Goal: Task Accomplishment & Management: Manage account settings

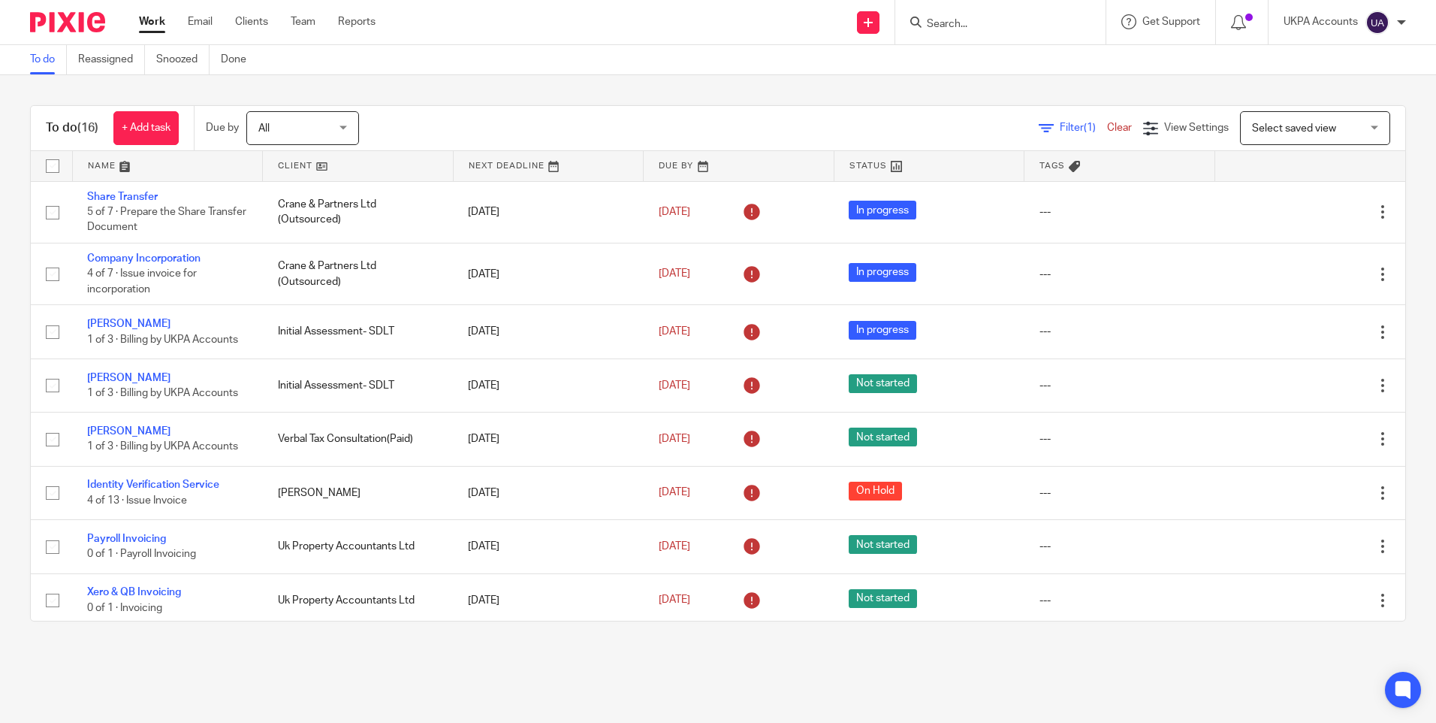
scroll to position [484, 0]
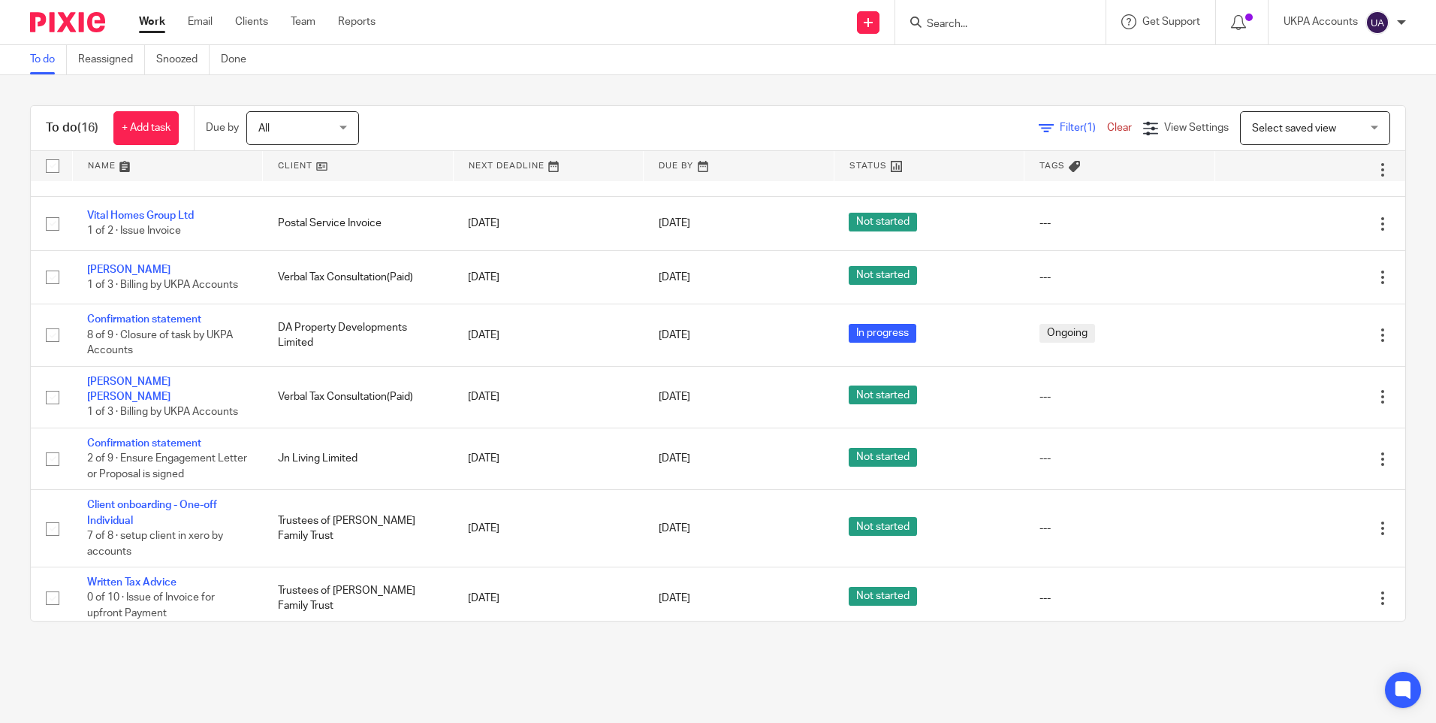
click at [975, 19] on input "Search" at bounding box center [993, 25] width 135 height 14
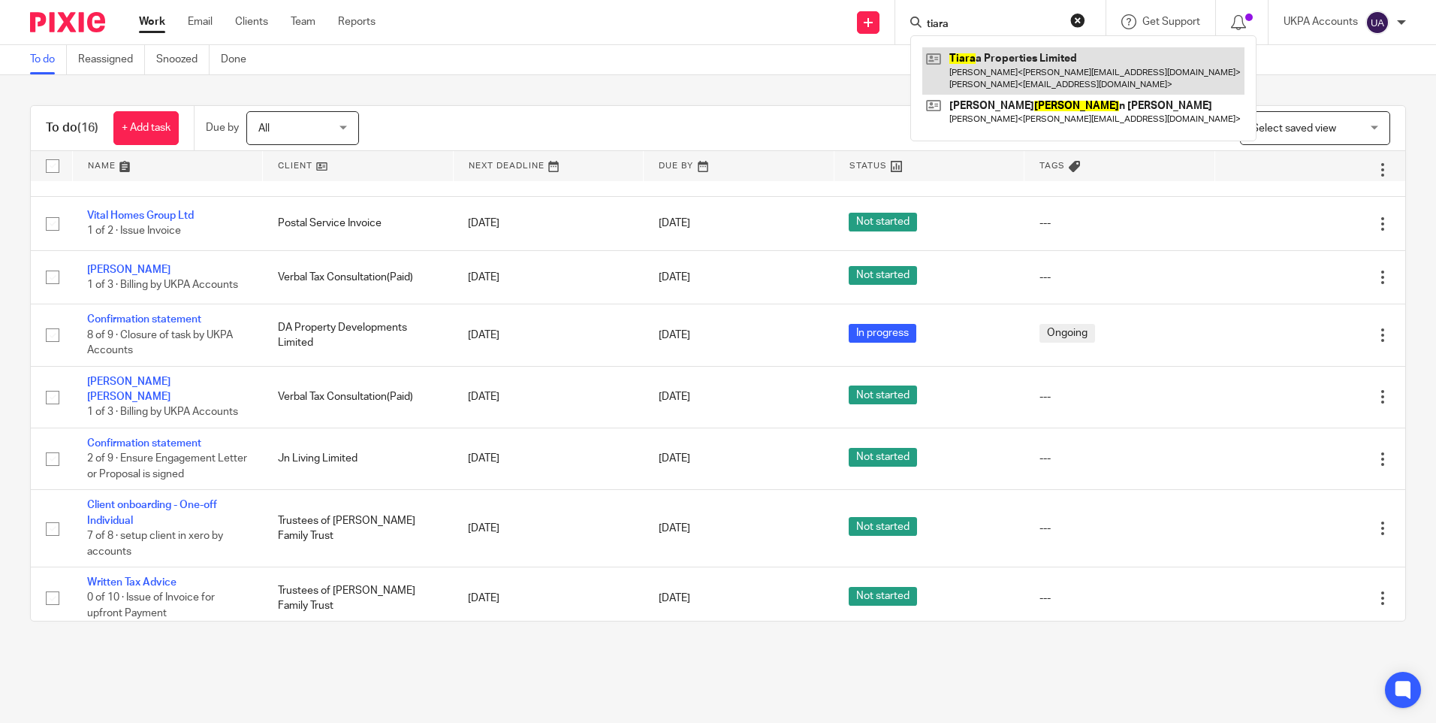
type input "tiara"
click at [1008, 74] on link at bounding box center [1084, 70] width 322 height 47
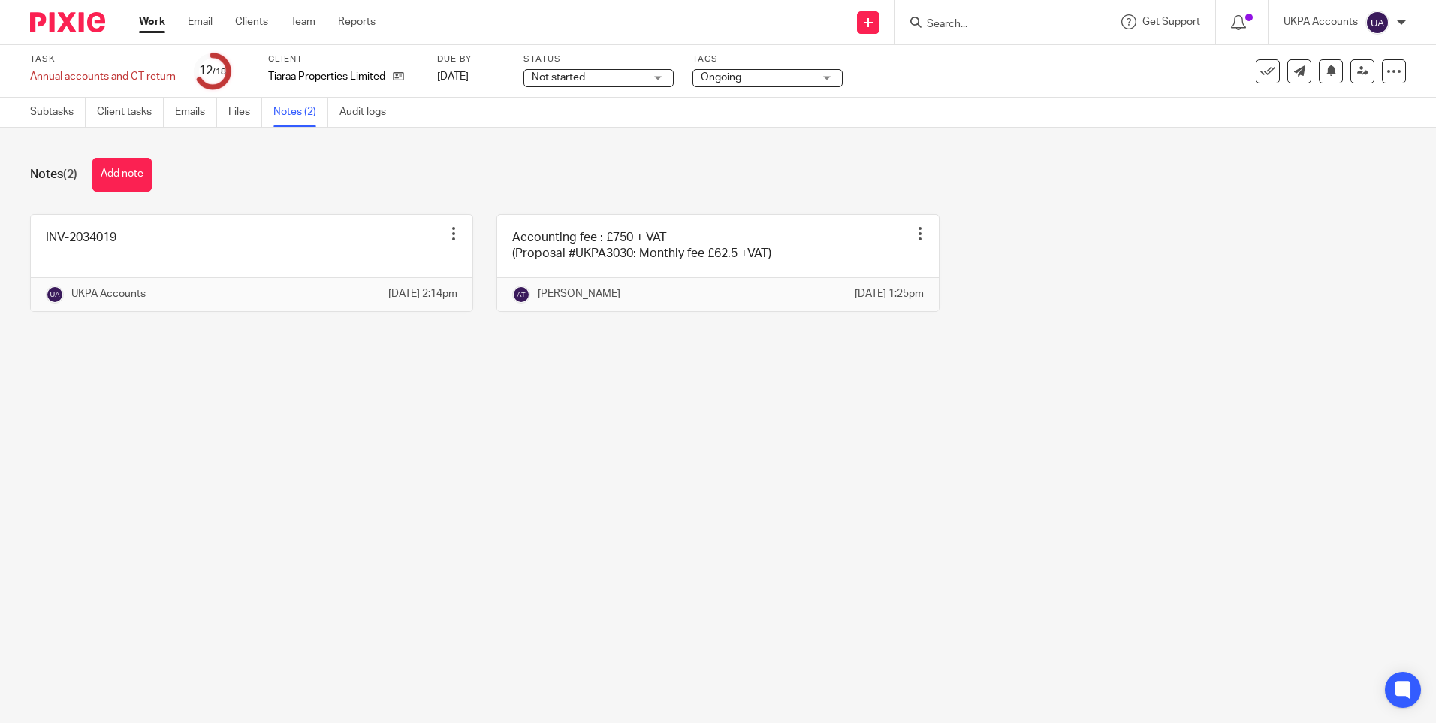
click at [745, 557] on main "Task Annual accounts and CT return Save Annual accounts and CT return 12 /18 Cl…" at bounding box center [718, 361] width 1436 height 723
click at [672, 428] on main "Task Annual accounts and CT return Save Annual accounts and CT return 12 /18 Cl…" at bounding box center [718, 361] width 1436 height 723
drag, startPoint x: 1211, startPoint y: 291, endPoint x: 1195, endPoint y: 291, distance: 16.5
click at [1210, 291] on div "INV-2034019 Edit note Delete note UKPA Accounts 18 Sep 2025 2:14pm Accounting f…" at bounding box center [707, 274] width 1400 height 120
click at [44, 116] on link "Subtasks" at bounding box center [58, 112] width 56 height 29
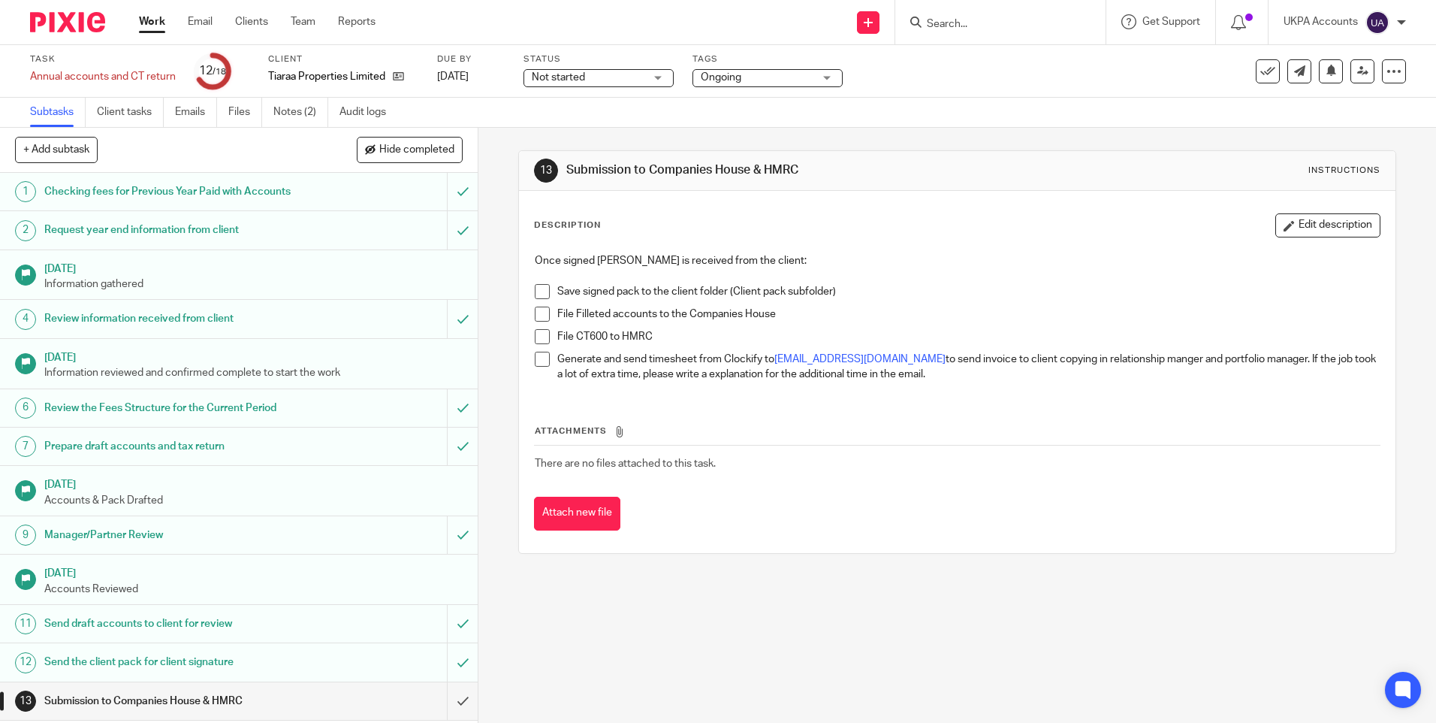
scroll to position [202, 0]
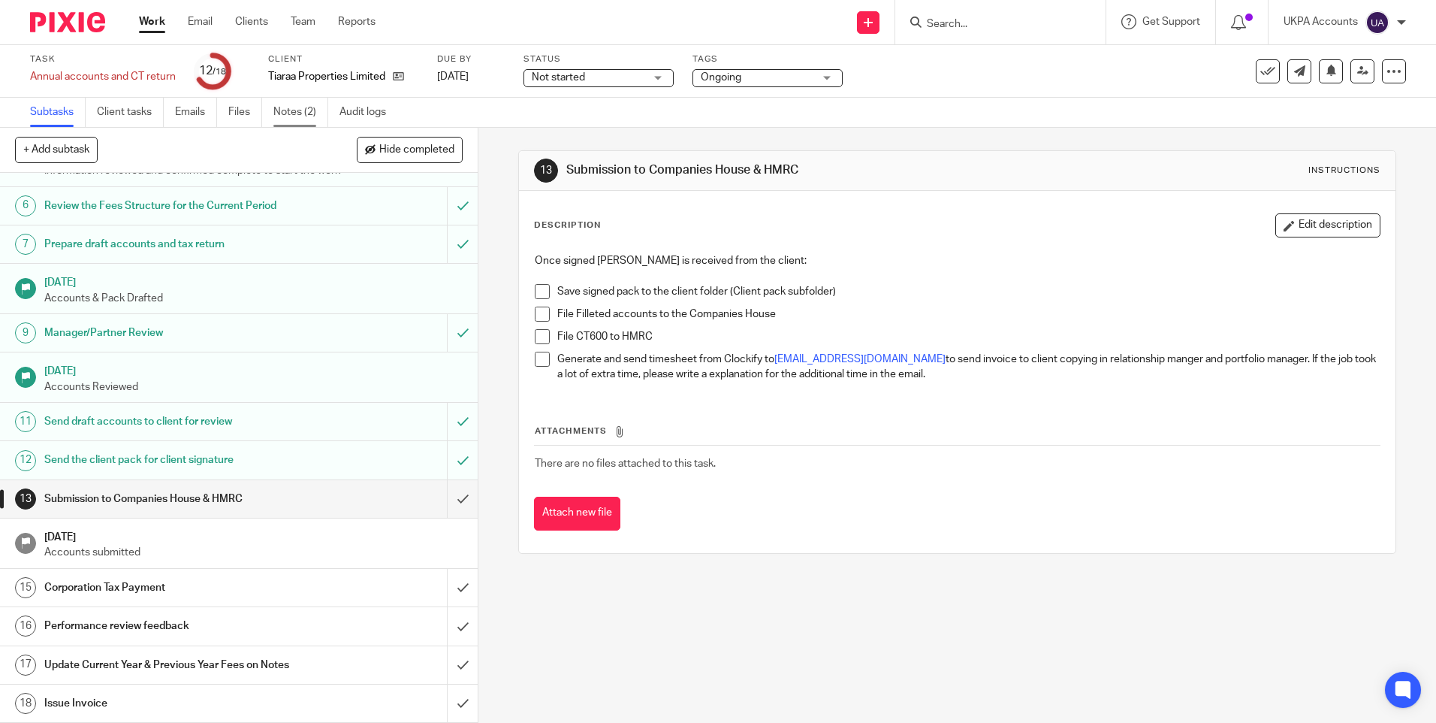
click at [295, 116] on link "Notes (2)" at bounding box center [300, 112] width 55 height 29
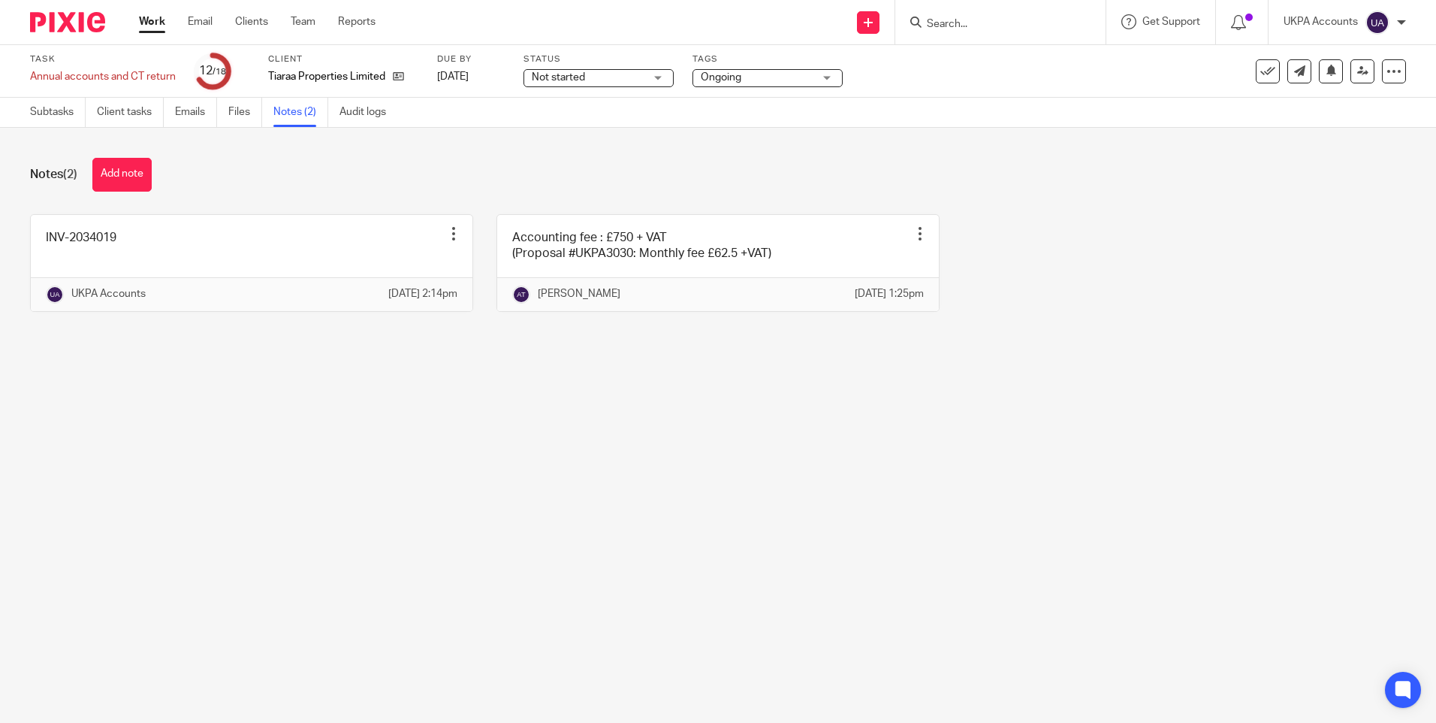
click at [786, 423] on main "Task Annual accounts and CT return Save Annual accounts and CT return 12 /18 Cl…" at bounding box center [718, 361] width 1436 height 723
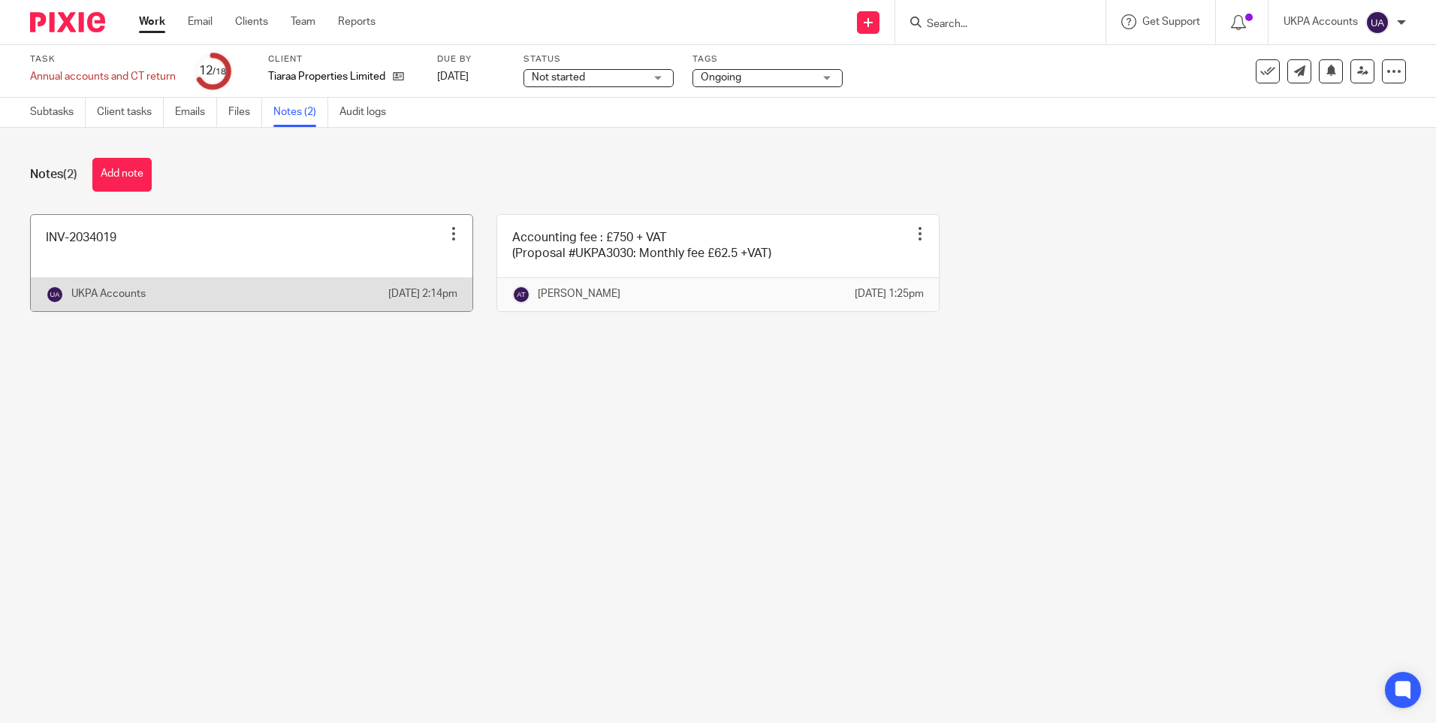
click at [448, 233] on div at bounding box center [453, 233] width 15 height 15
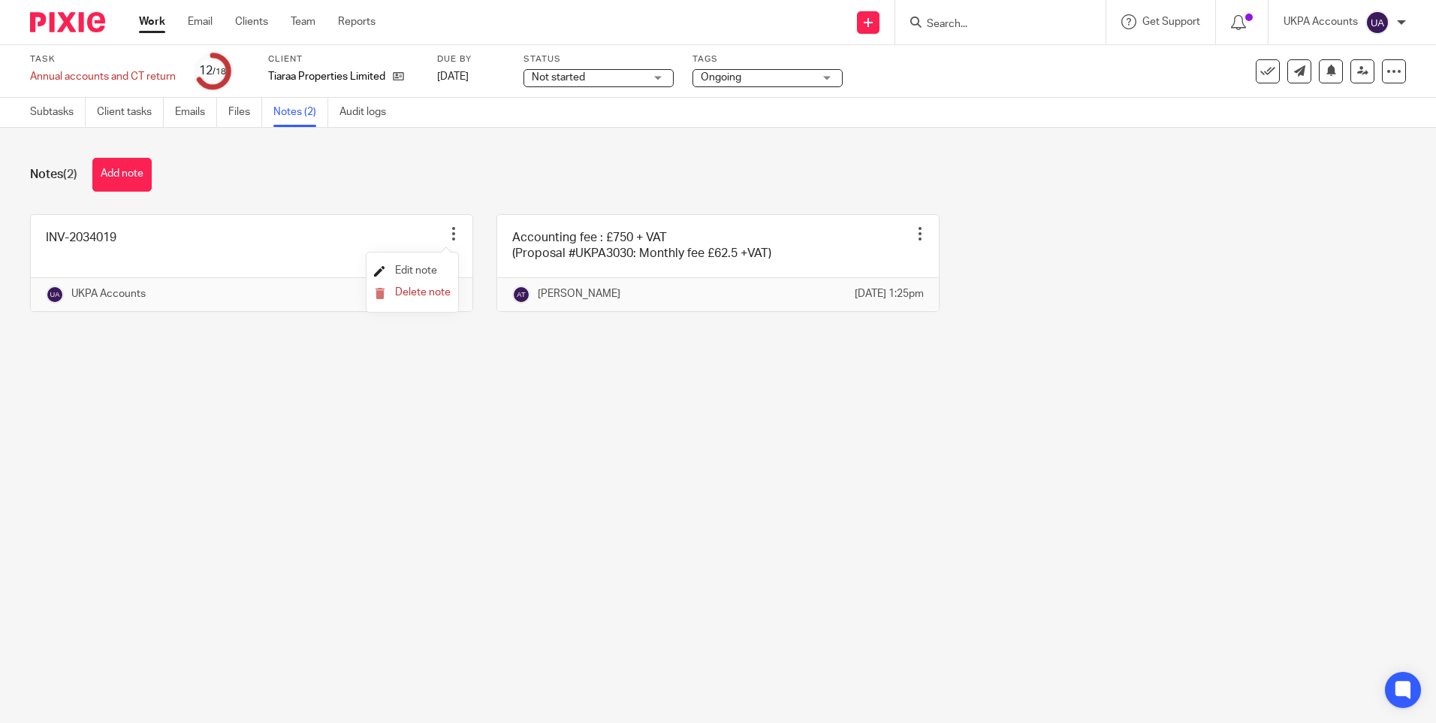
click at [424, 271] on span "Edit note" at bounding box center [416, 270] width 42 height 11
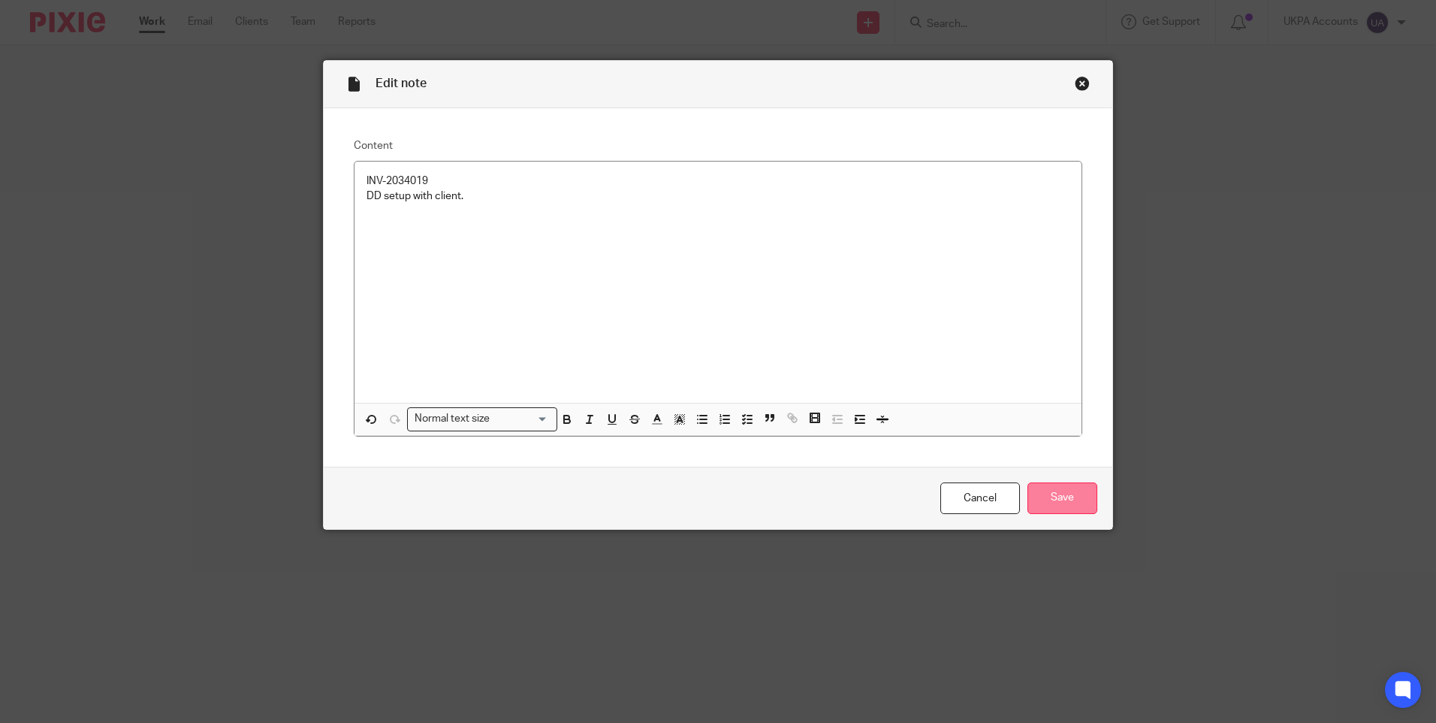
click at [1031, 490] on input "Save" at bounding box center [1063, 498] width 70 height 32
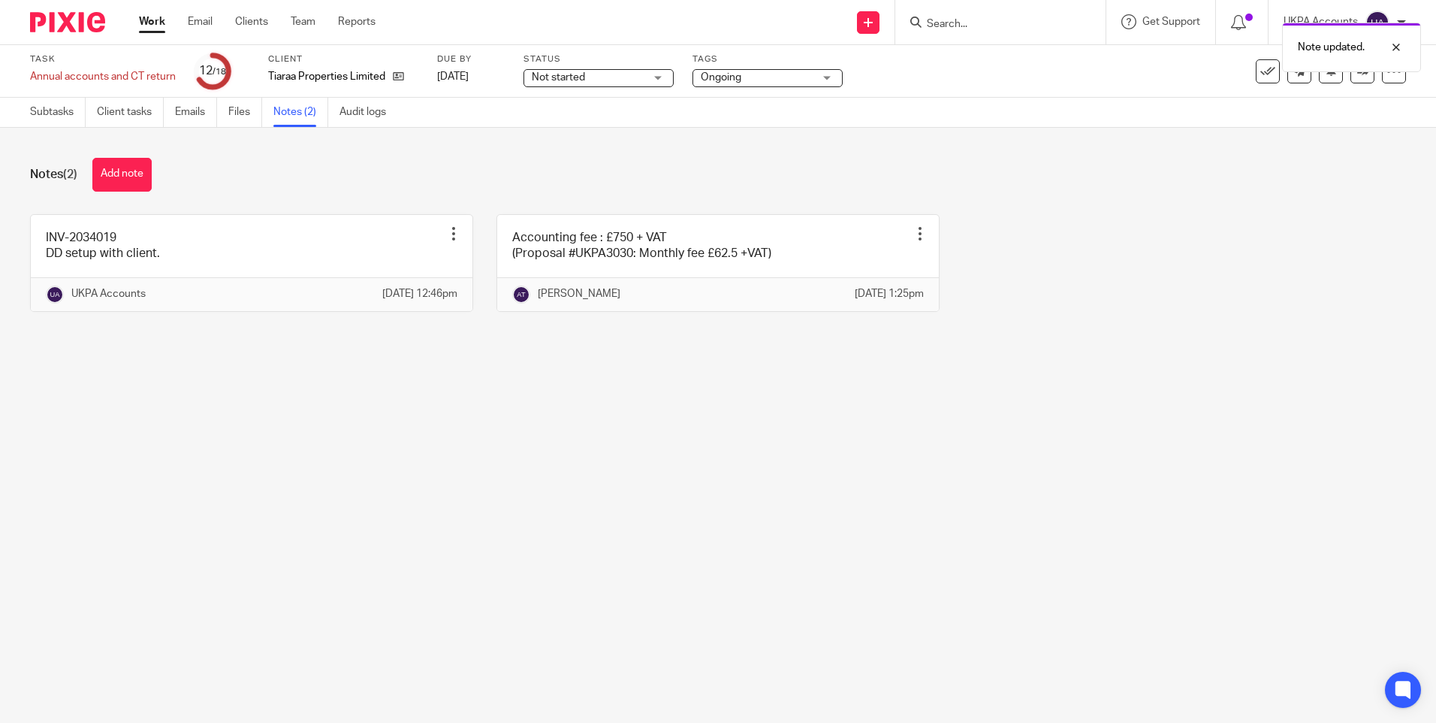
click at [480, 482] on main "Task Annual accounts and CT return Save Annual accounts and CT return 12 /18 Cl…" at bounding box center [718, 361] width 1436 height 723
click at [225, 173] on div "Notes (2) Add note" at bounding box center [718, 175] width 1376 height 34
click at [64, 109] on link "Subtasks" at bounding box center [58, 112] width 56 height 29
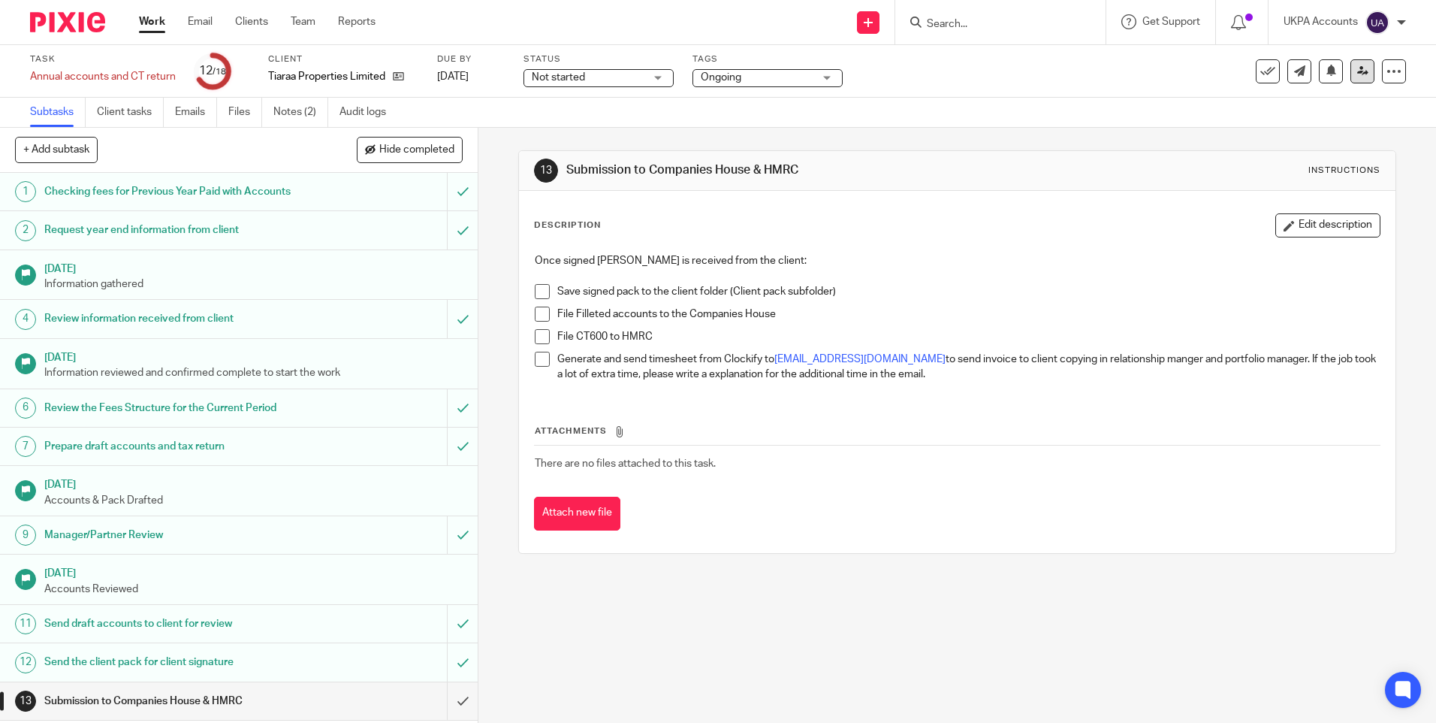
scroll to position [202, 0]
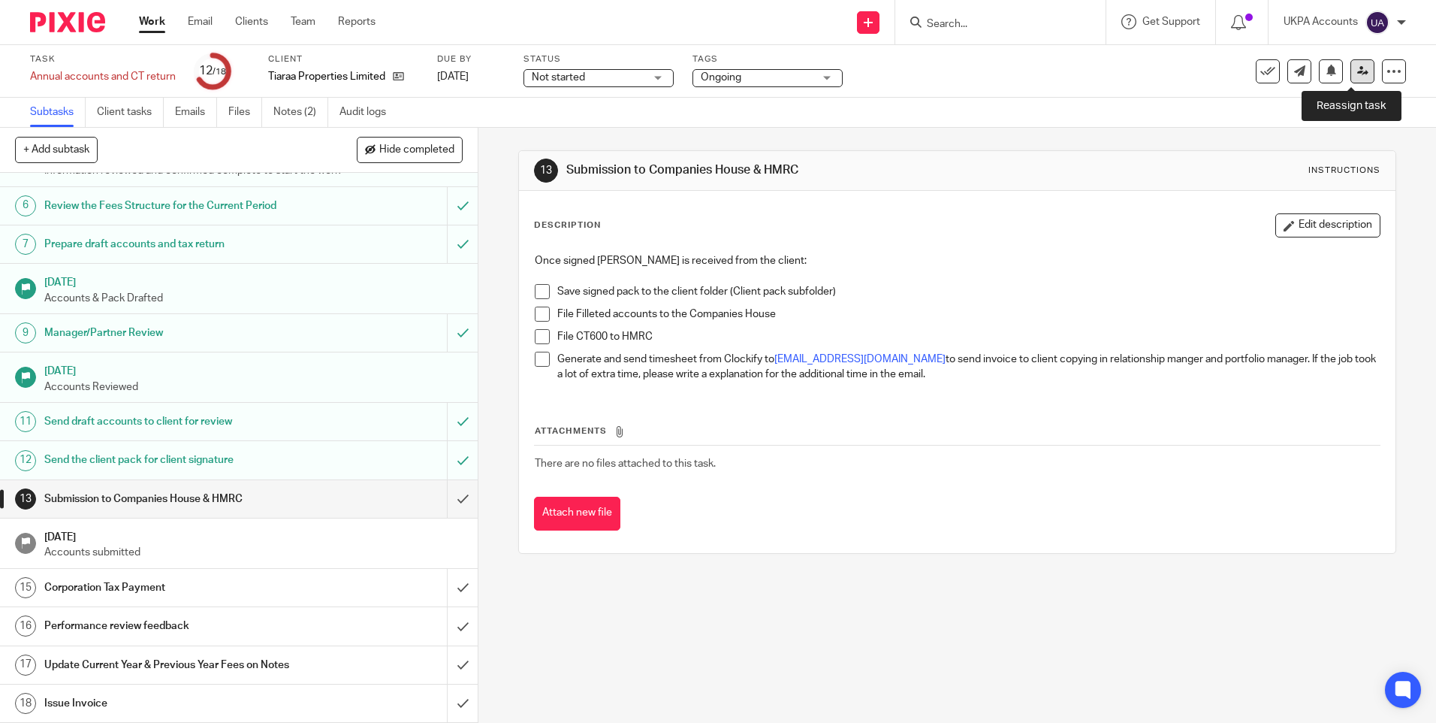
click at [1358, 70] on icon at bounding box center [1363, 70] width 11 height 11
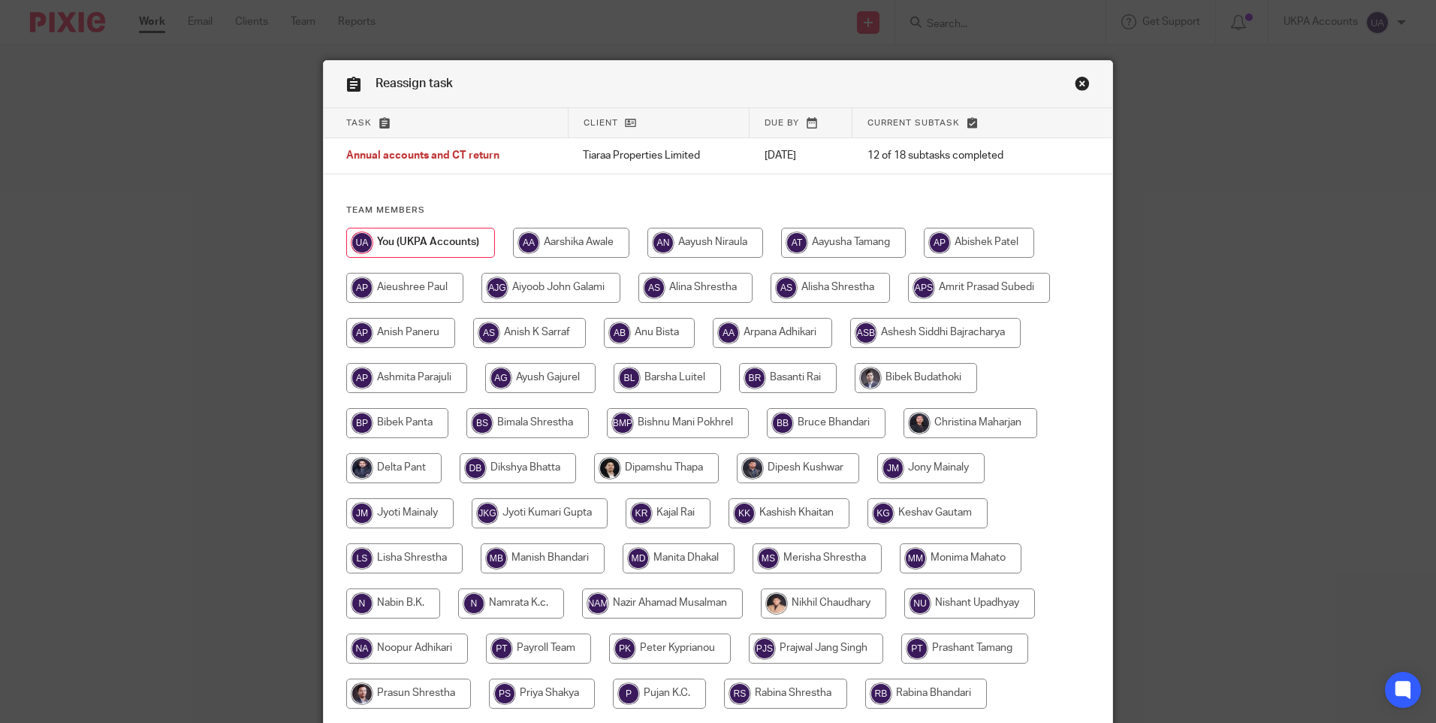
click at [823, 242] on input "radio" at bounding box center [843, 243] width 125 height 30
radio input "true"
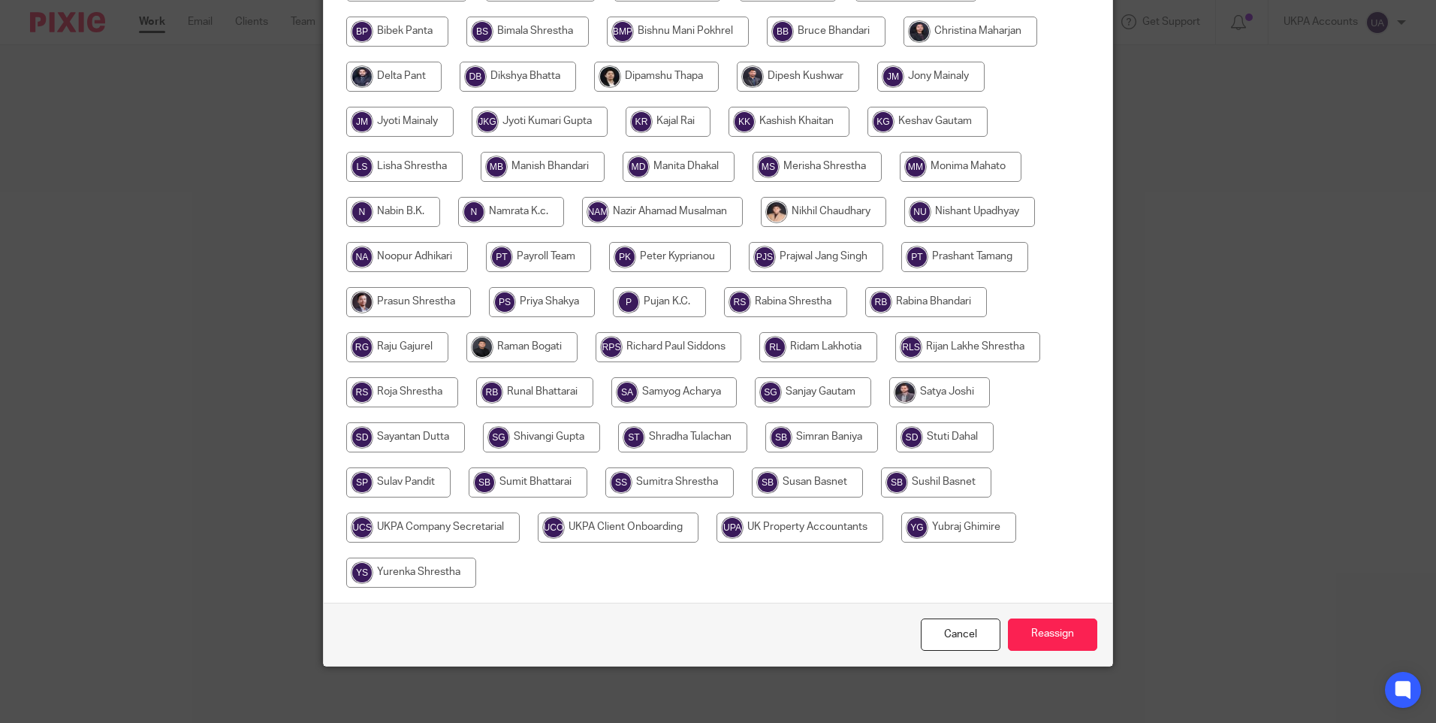
scroll to position [395, 0]
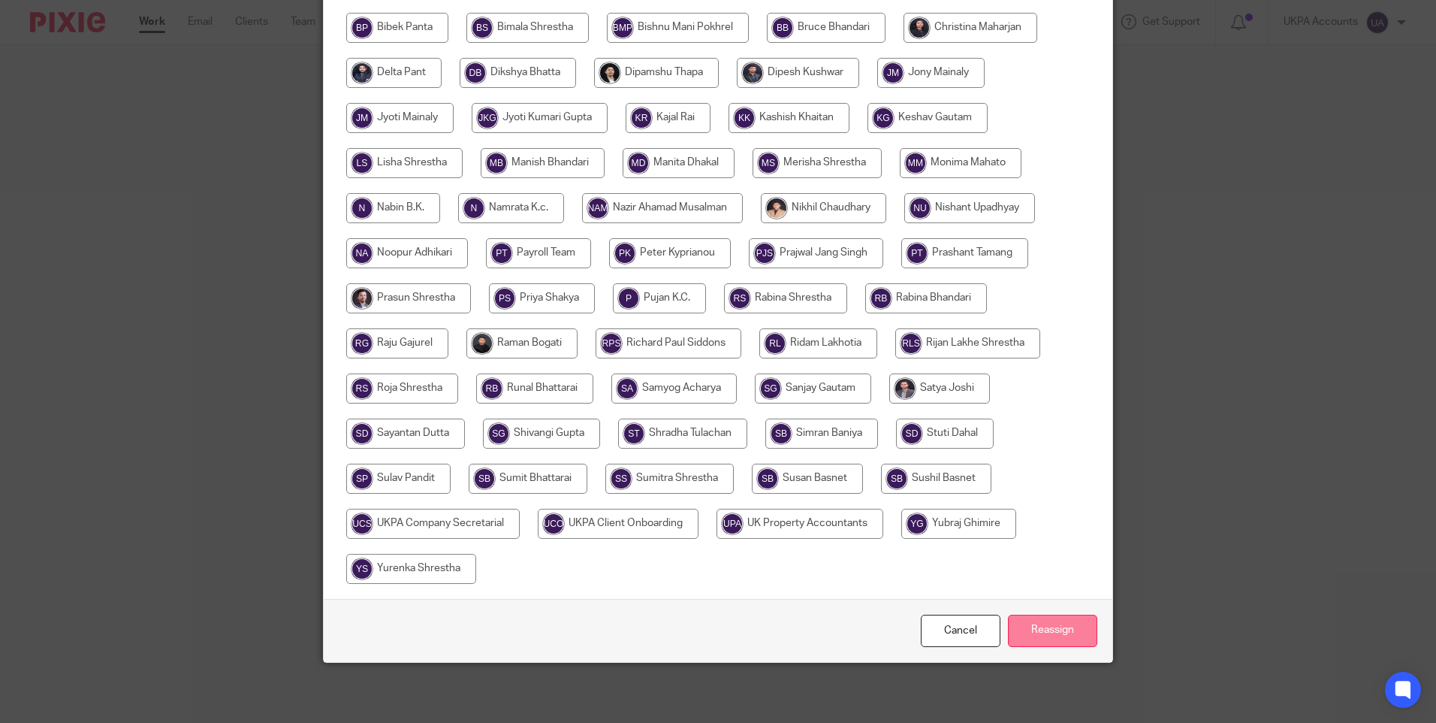
click at [1057, 625] on input "Reassign" at bounding box center [1052, 631] width 89 height 32
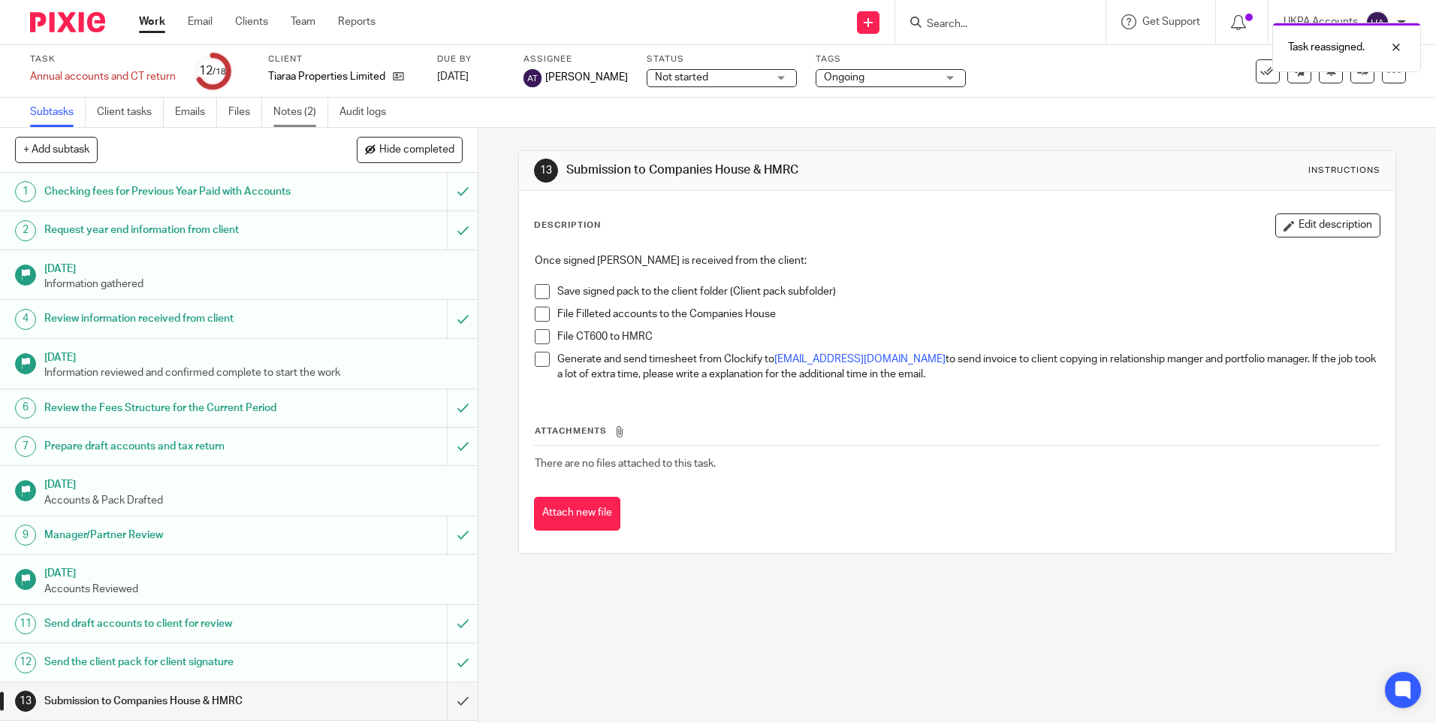
click at [313, 113] on link "Notes (2)" at bounding box center [300, 112] width 55 height 29
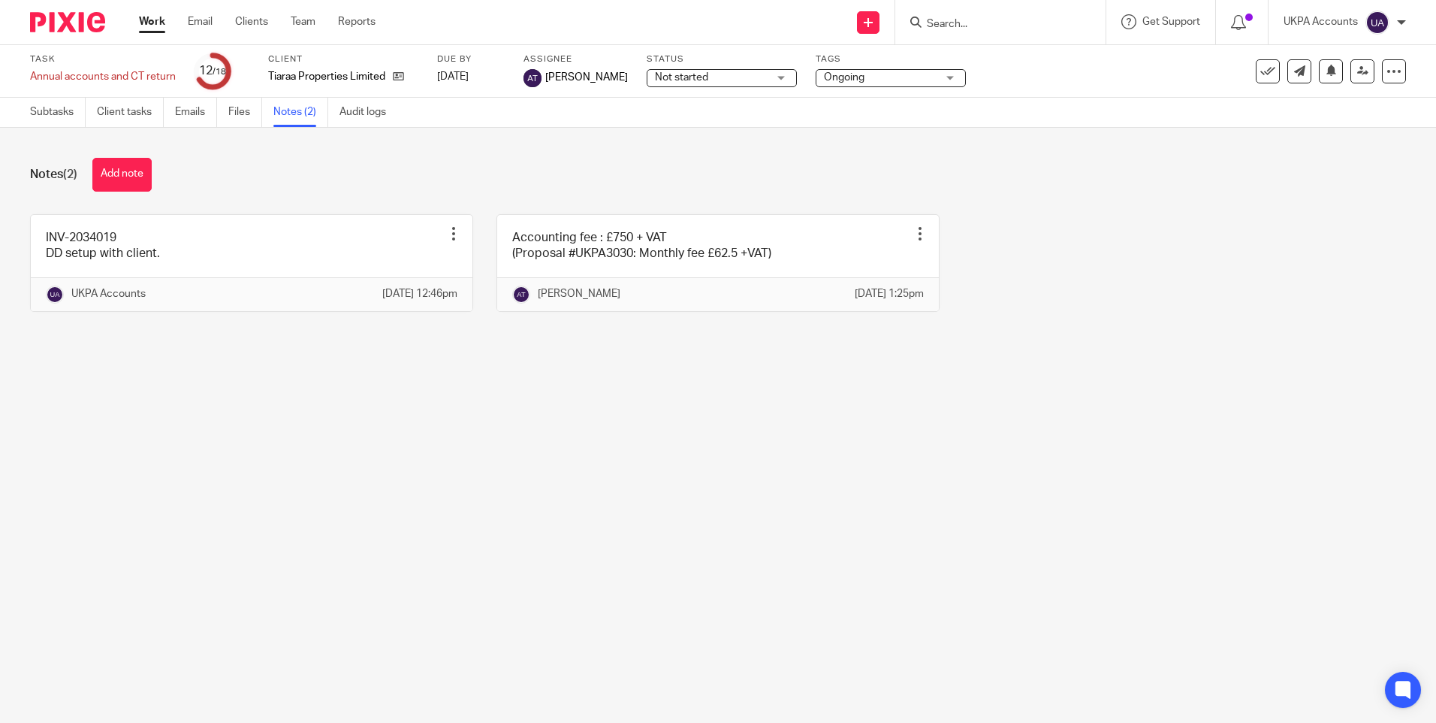
click at [659, 533] on main "Task Annual accounts and CT return Save Annual accounts and CT return 12 /18 Cl…" at bounding box center [718, 361] width 1436 height 723
click at [154, 23] on link "Work" at bounding box center [152, 21] width 26 height 15
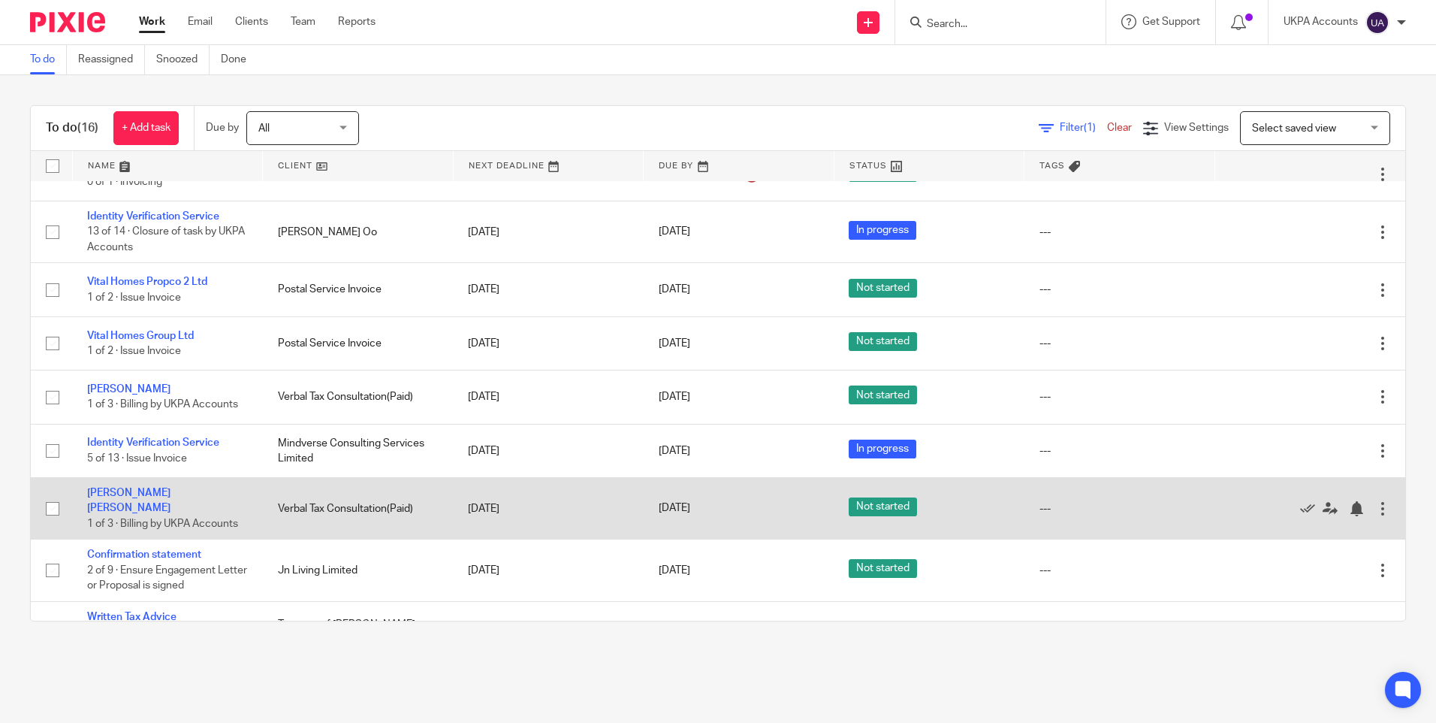
scroll to position [460, 0]
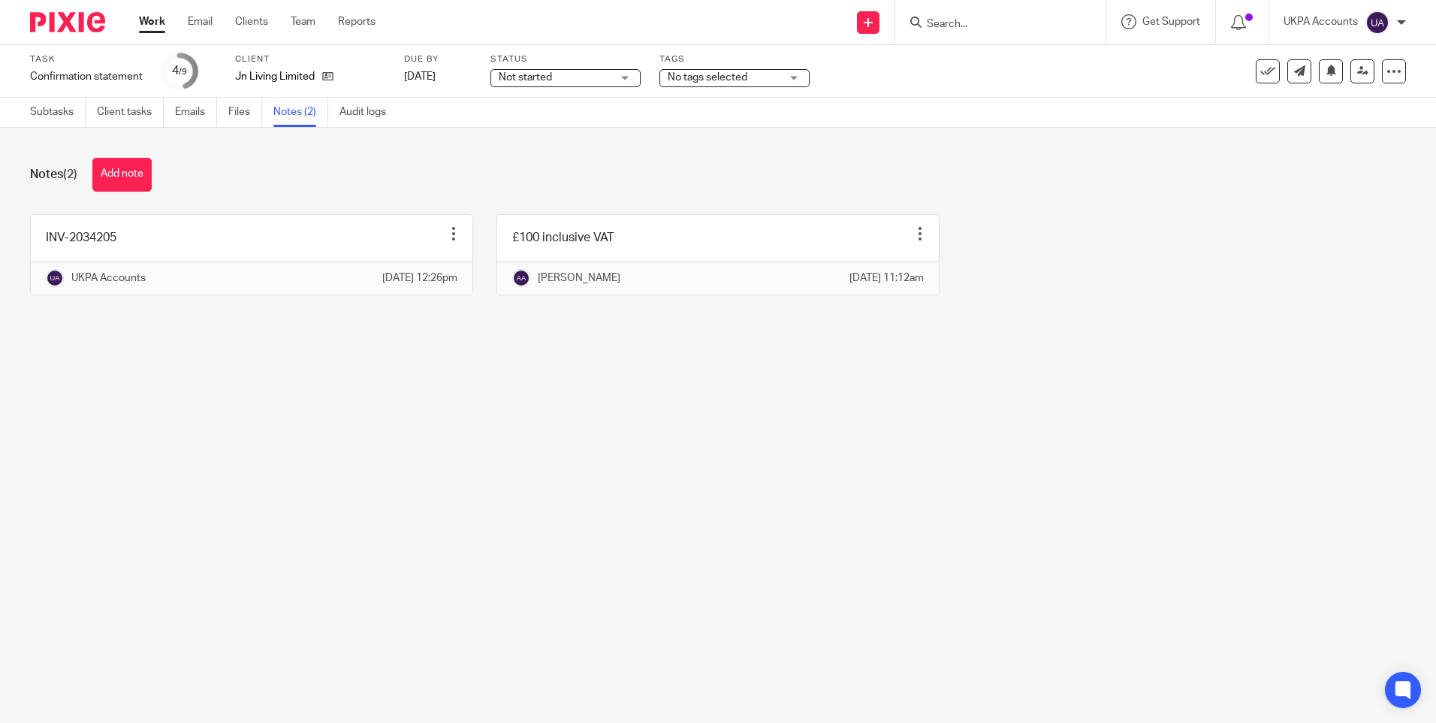
click at [446, 413] on main "Task Confirmation statement Save Confirmation statement 4 /9 Client Jn Living L…" at bounding box center [718, 361] width 1436 height 723
click at [476, 393] on main "Task Confirmation statement Save Confirmation statement 4 /9 Client Jn Living L…" at bounding box center [718, 361] width 1436 height 723
click at [218, 174] on div "Notes (2) Add note" at bounding box center [718, 175] width 1376 height 34
click at [53, 115] on link "Subtasks" at bounding box center [58, 112] width 56 height 29
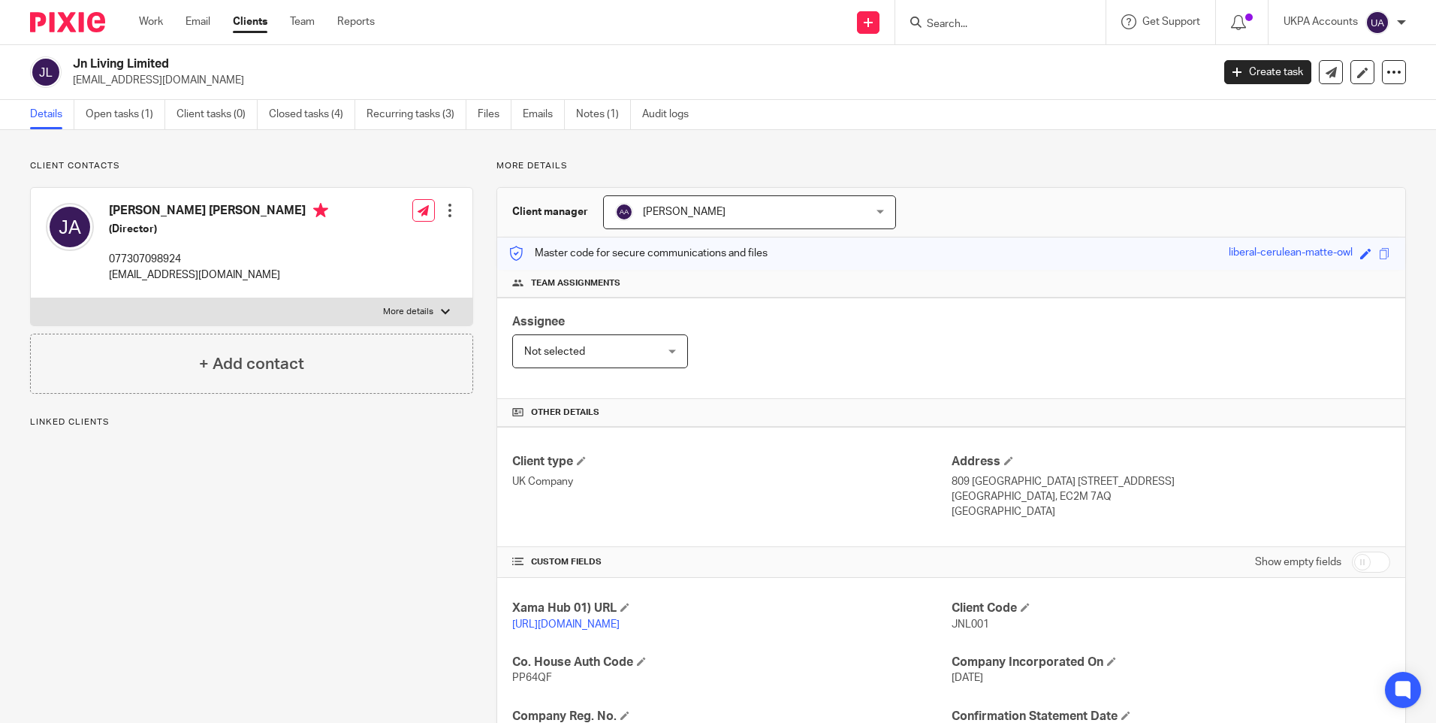
scroll to position [193, 0]
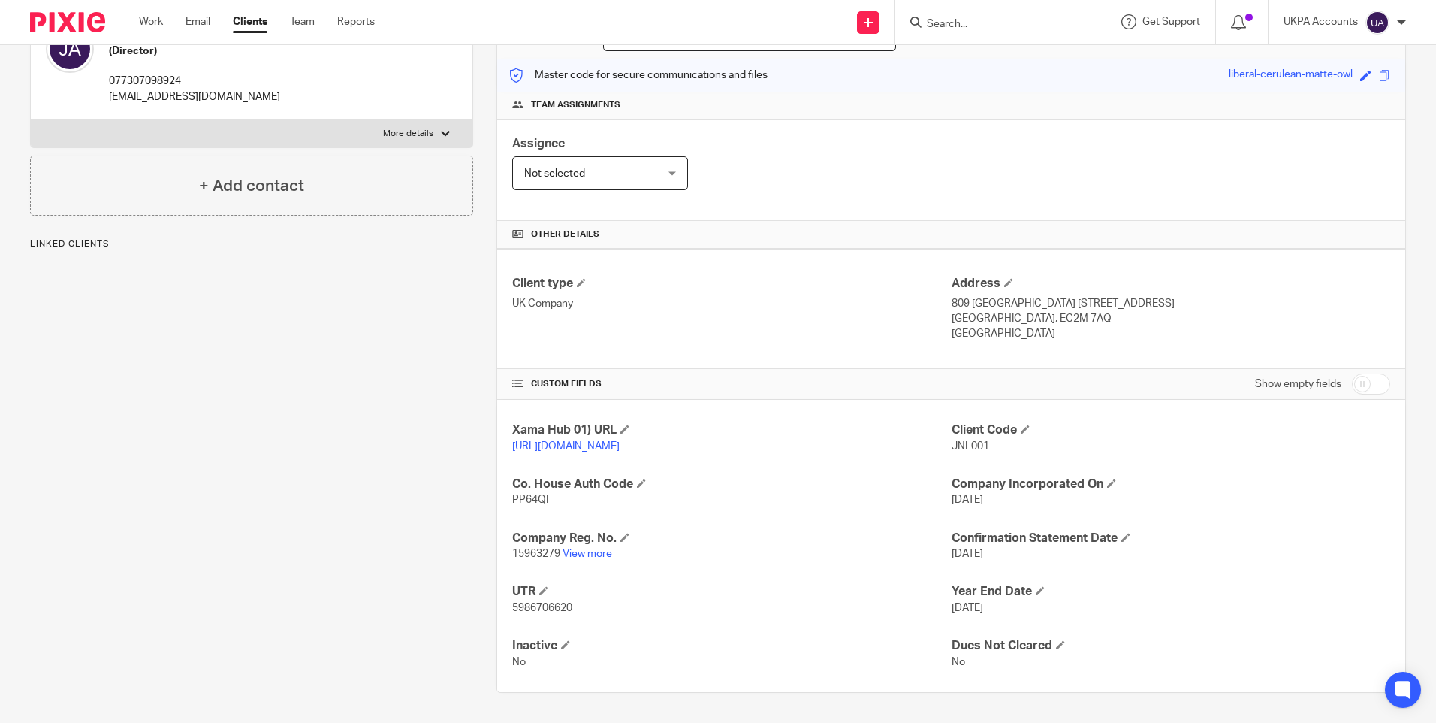
click at [584, 551] on link "View more" at bounding box center [588, 553] width 50 height 11
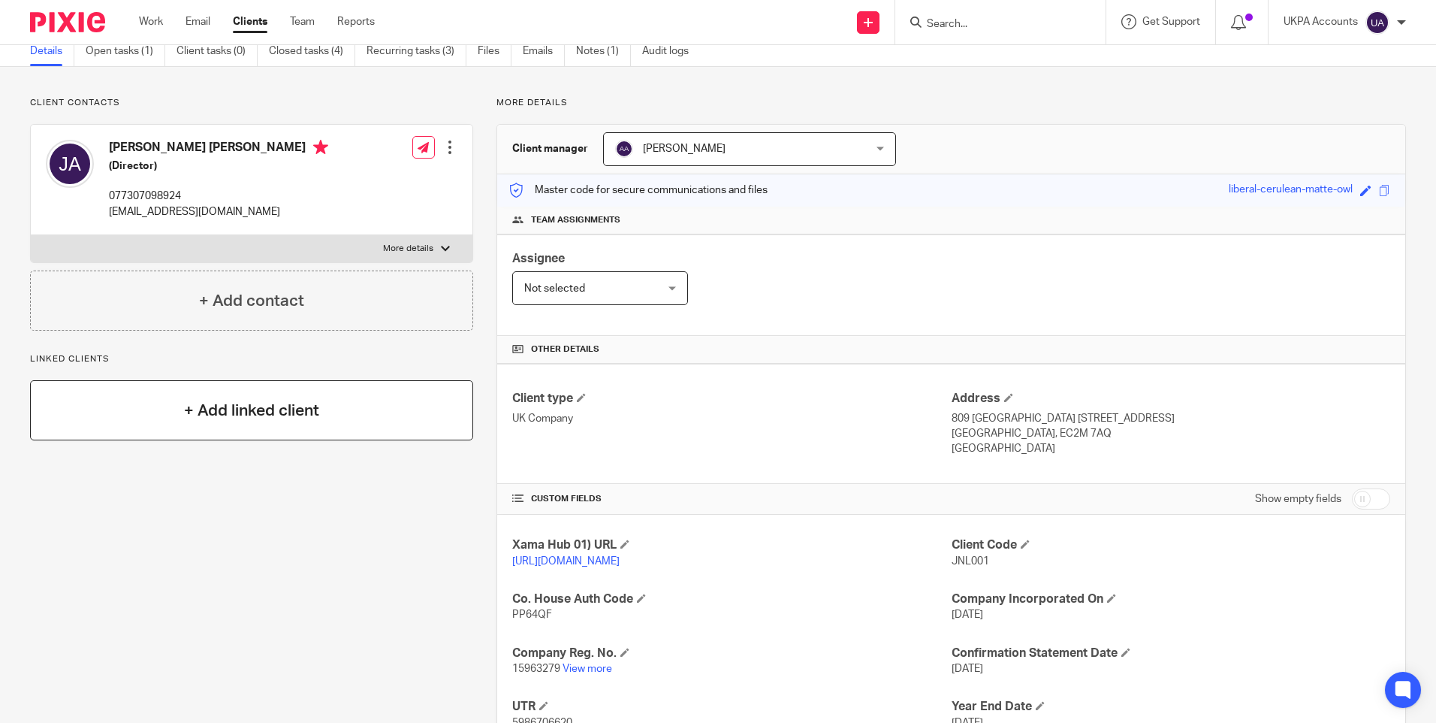
scroll to position [0, 0]
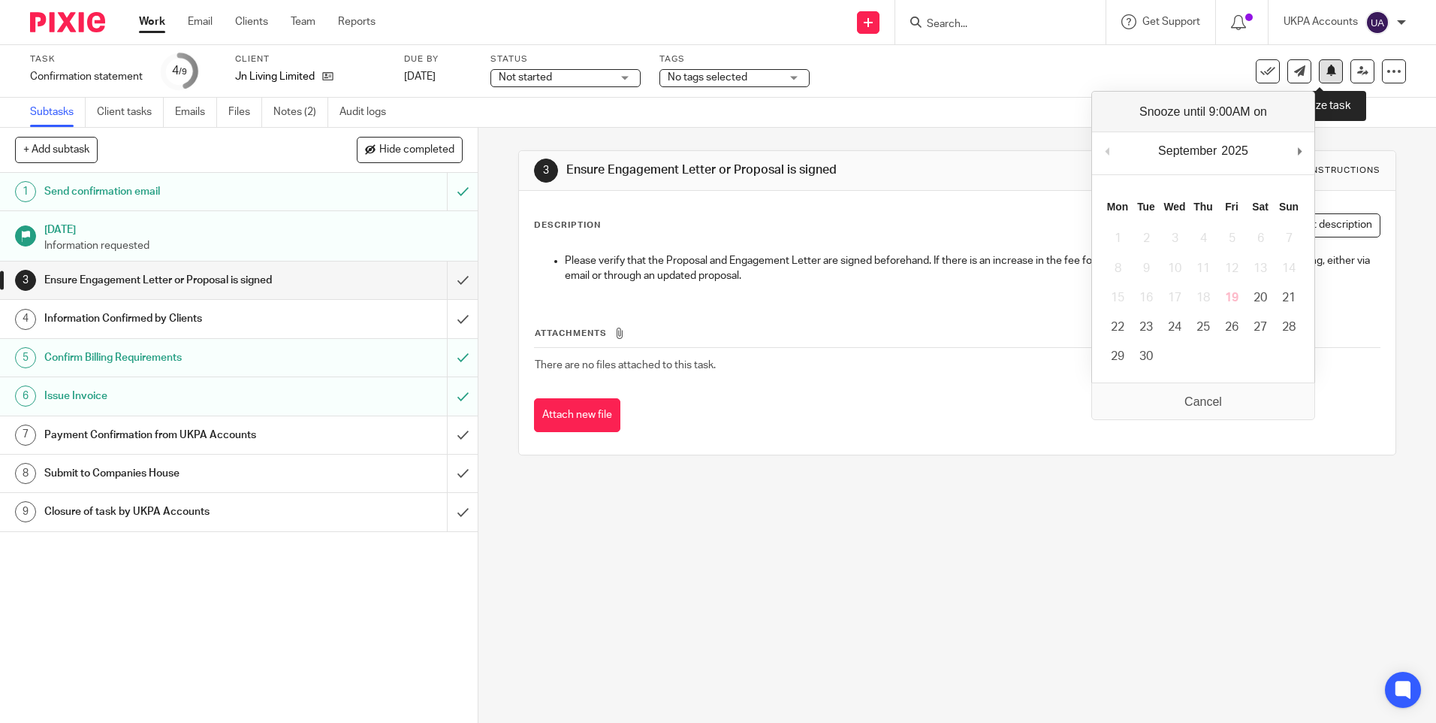
click at [1327, 74] on button at bounding box center [1331, 71] width 24 height 24
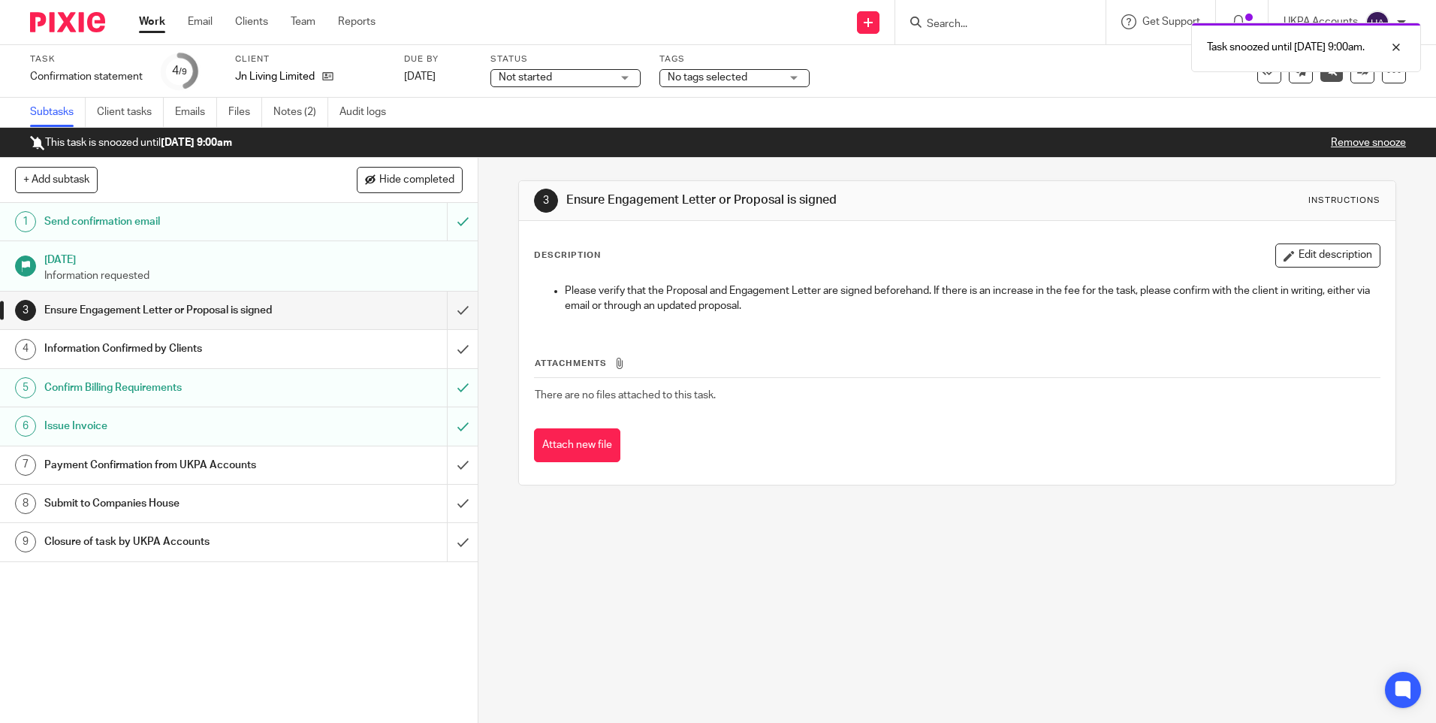
click at [153, 23] on link "Work" at bounding box center [152, 21] width 26 height 15
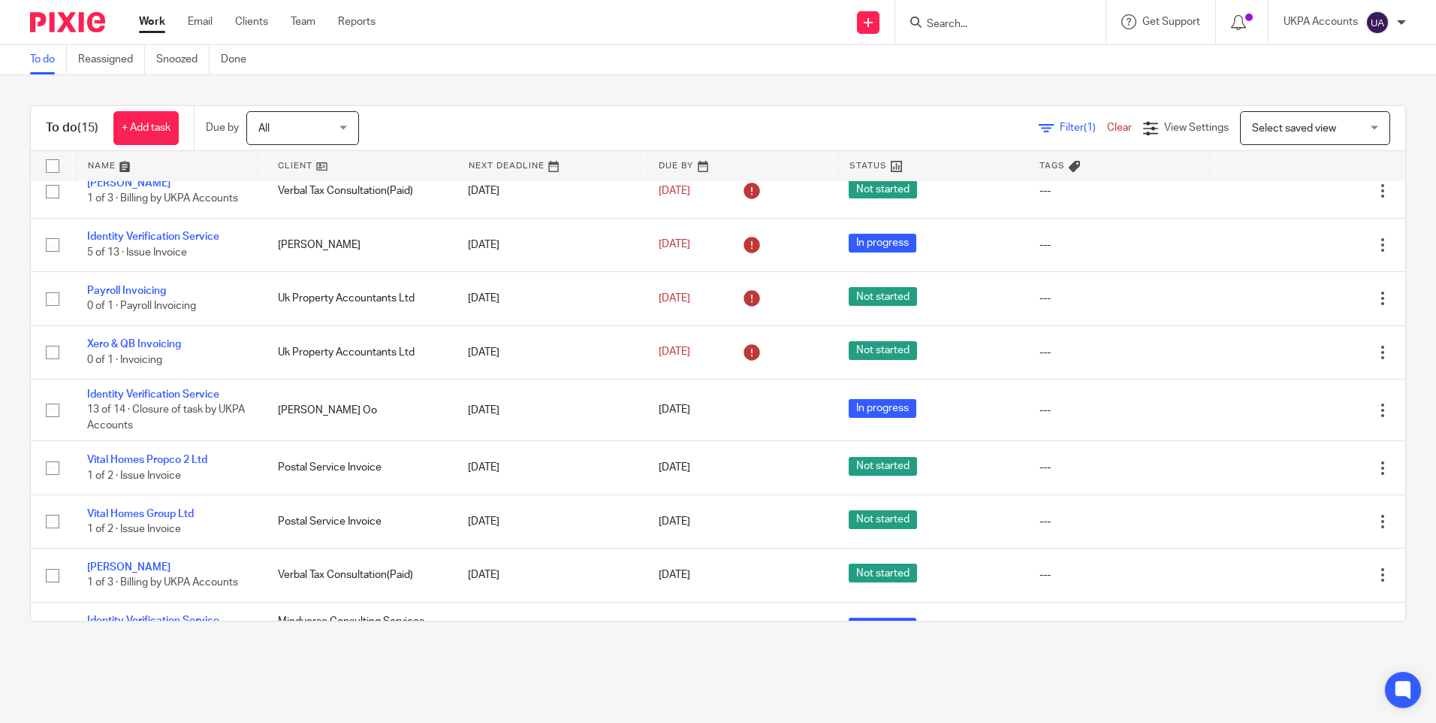
scroll to position [398, 0]
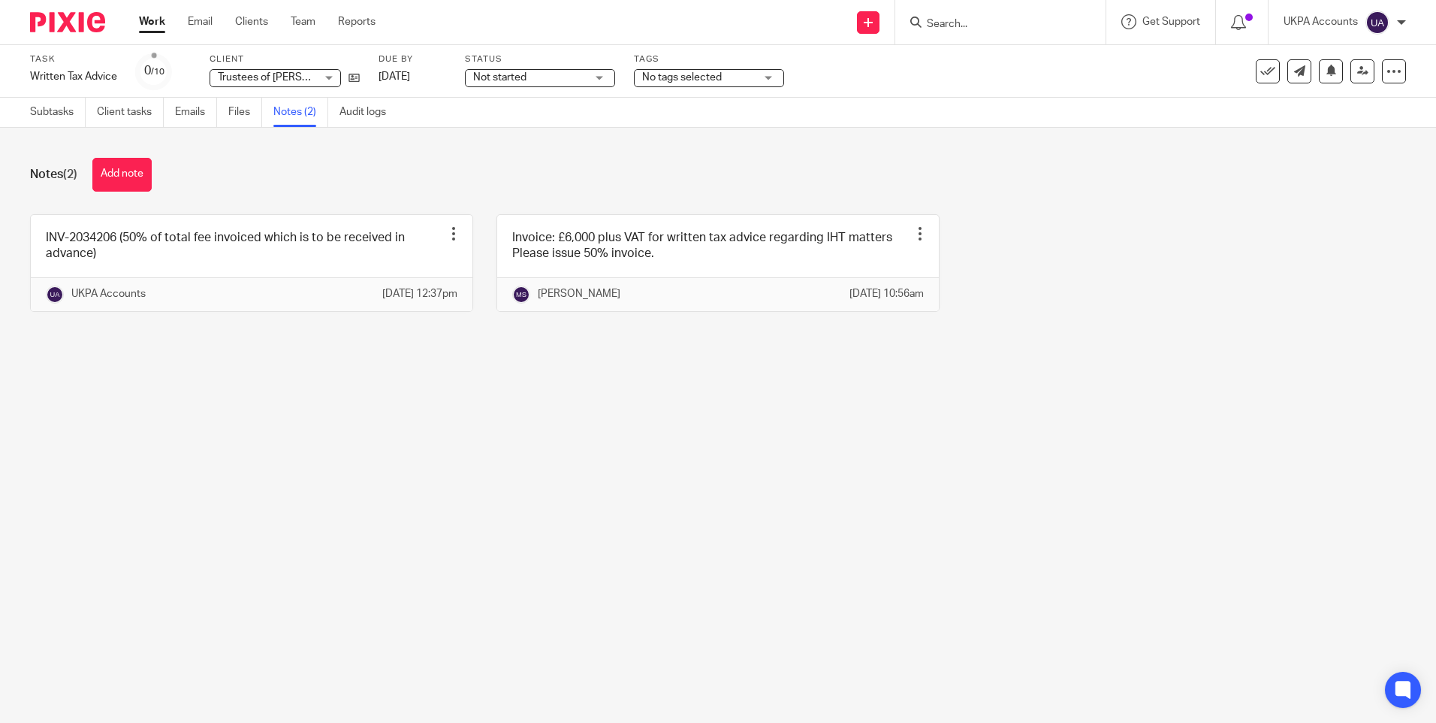
click at [315, 181] on div "Notes (2) Add note" at bounding box center [718, 175] width 1376 height 34
click at [948, 524] on main "Task Written Tax Advice Save Written Tax Advice 0 /10 Client Trustees of Mistry…" at bounding box center [718, 361] width 1436 height 723
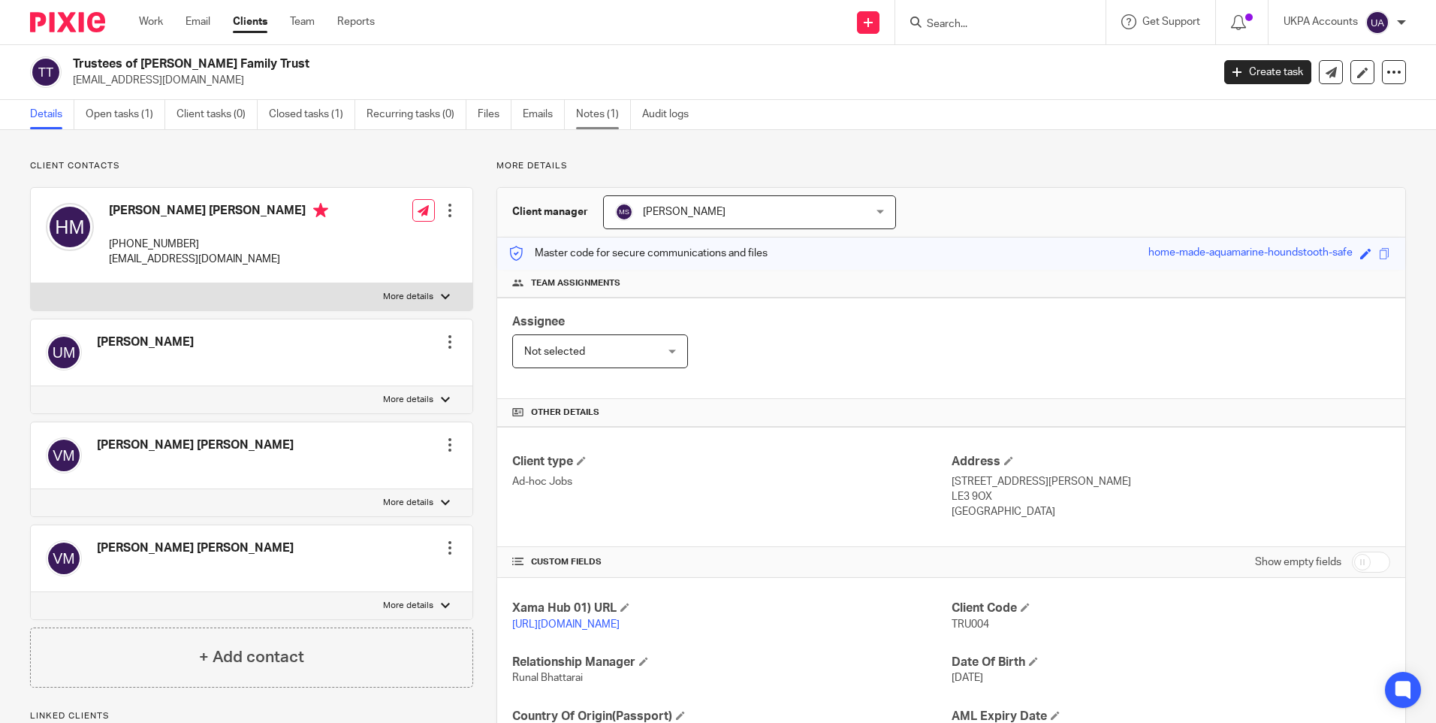
click at [590, 114] on link "Notes (1)" at bounding box center [603, 114] width 55 height 29
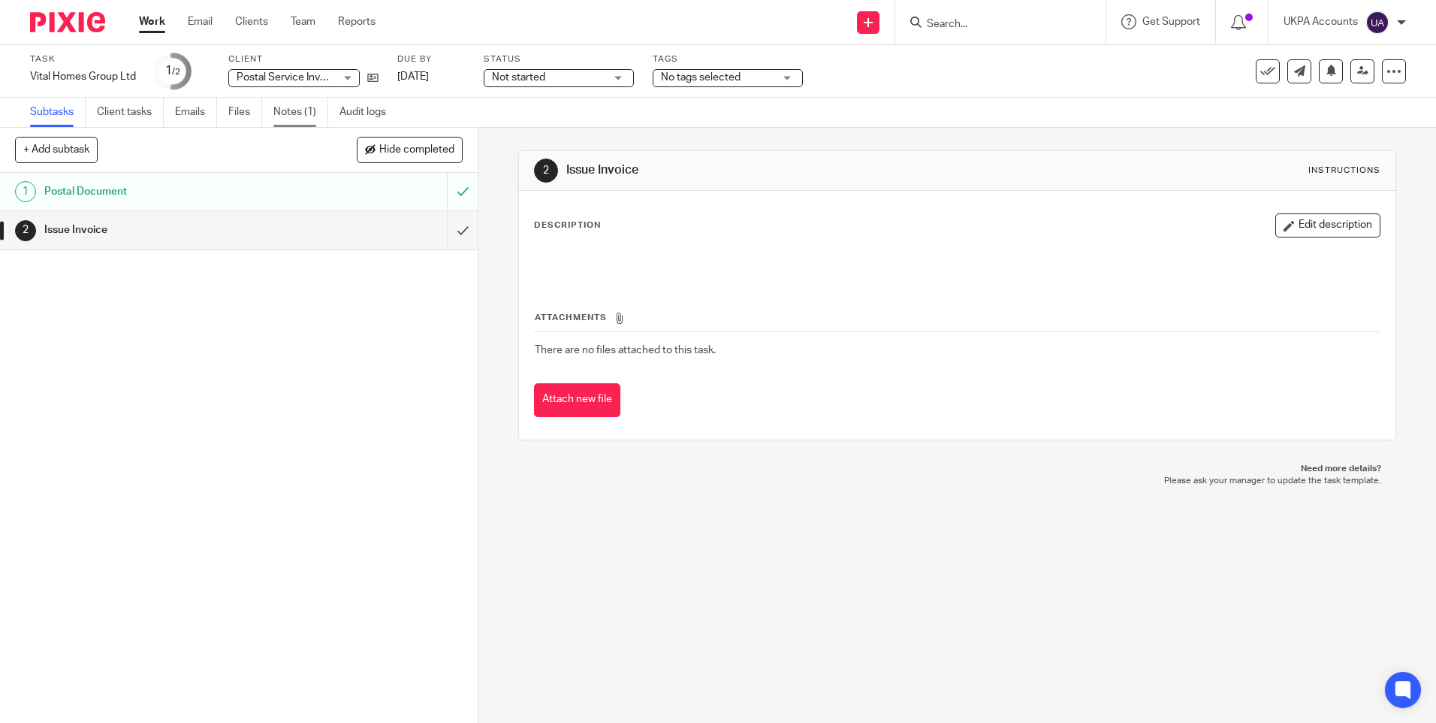
click at [298, 115] on link "Notes (1)" at bounding box center [300, 112] width 55 height 29
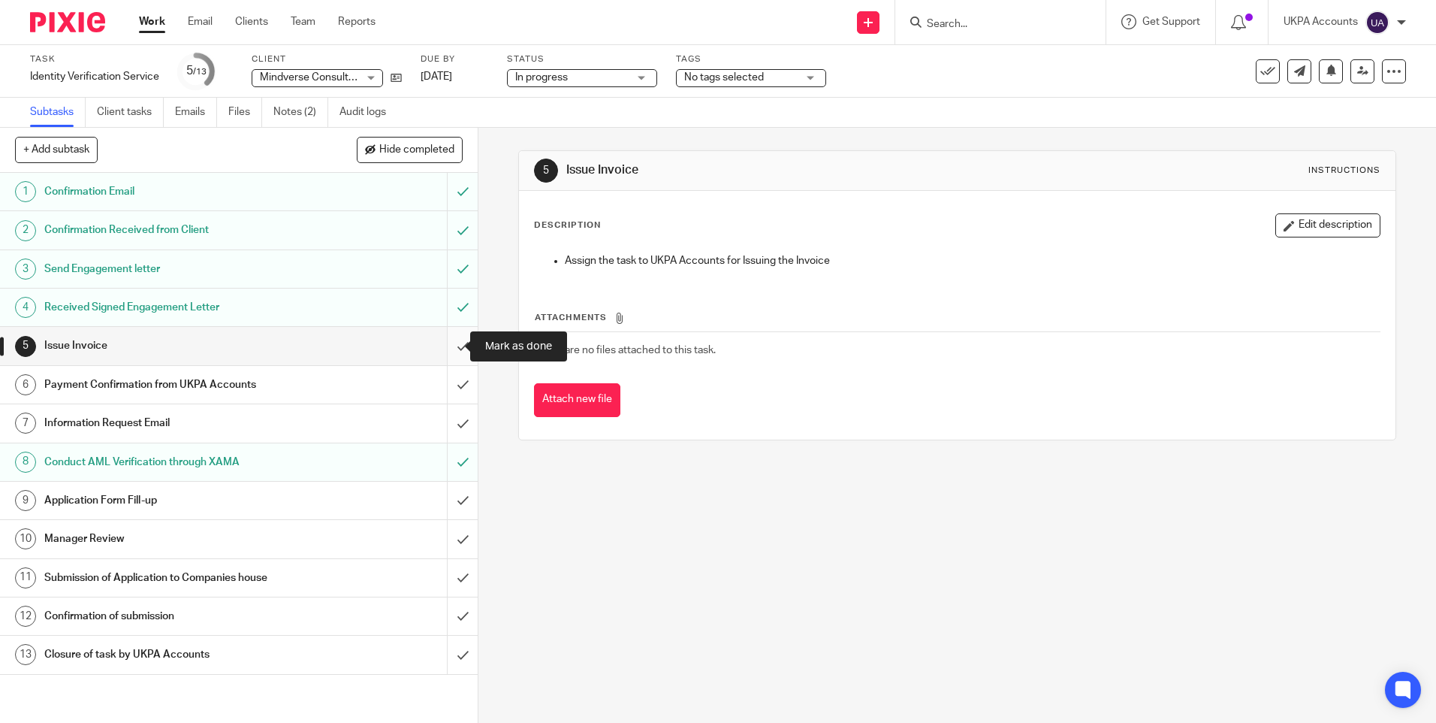
click at [445, 340] on input "submit" at bounding box center [239, 346] width 478 height 38
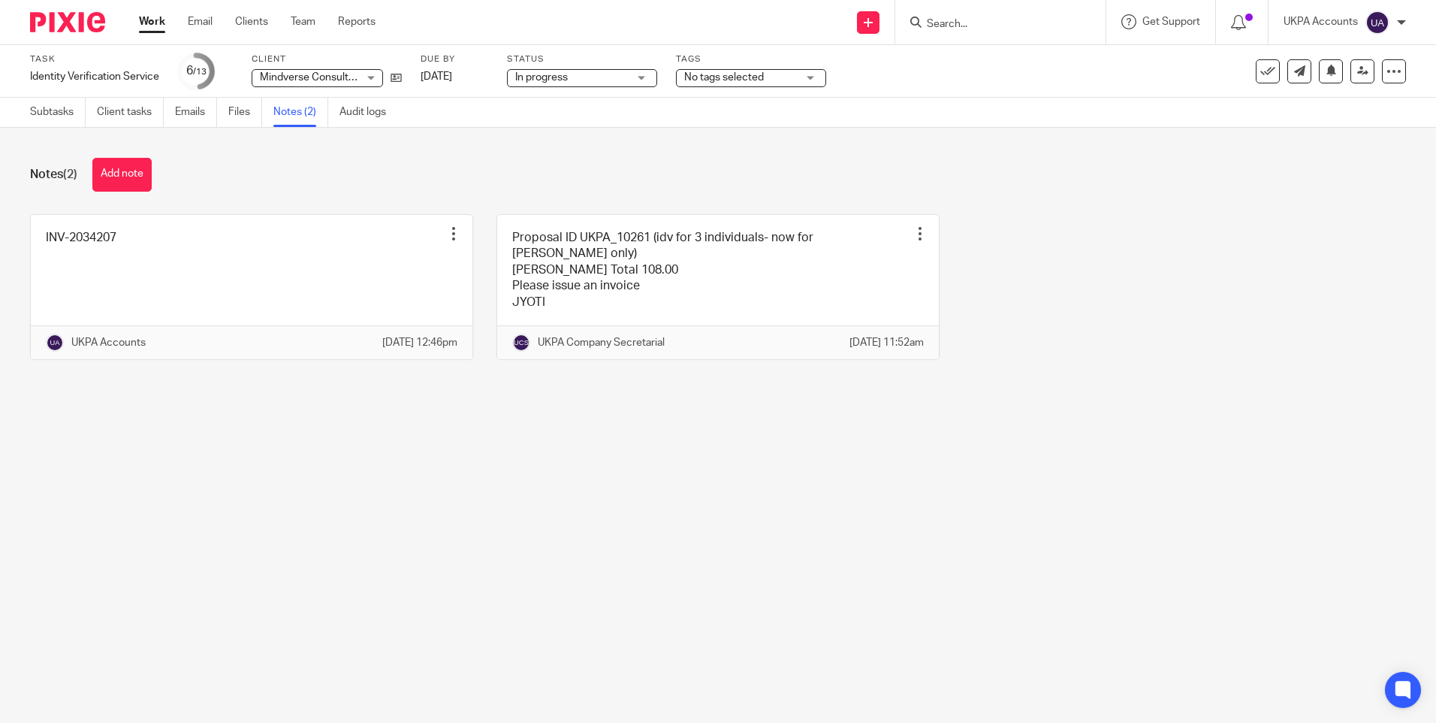
click at [561, 500] on main "Task Identity Verification Service Save Identity Verification Service 6 /13 Cli…" at bounding box center [718, 361] width 1436 height 723
click at [591, 412] on div "Notes (2) Add note INV-2034207 Edit note Delete note UKPA Accounts 19 Sep 2025 …" at bounding box center [718, 270] width 1436 height 285
click at [53, 119] on link "Subtasks" at bounding box center [58, 112] width 56 height 29
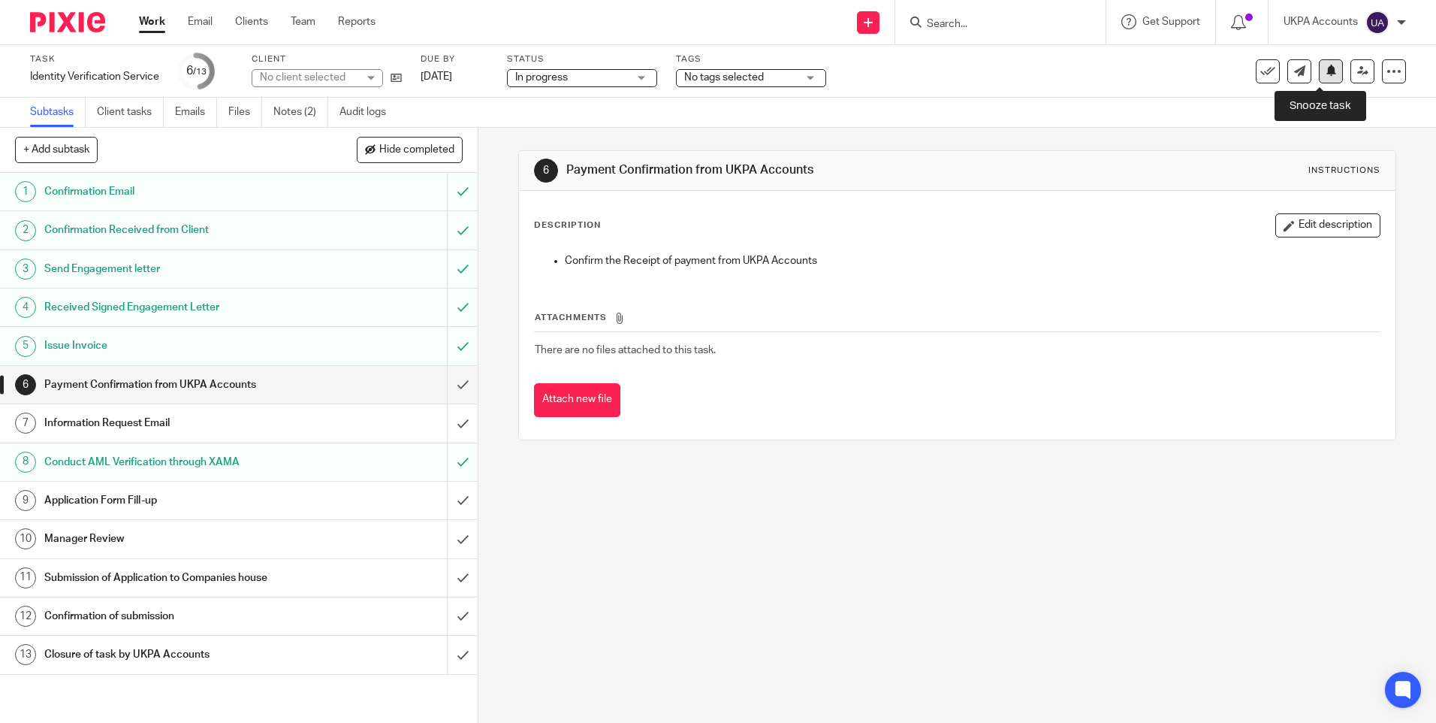
click at [1326, 69] on icon at bounding box center [1331, 70] width 11 height 11
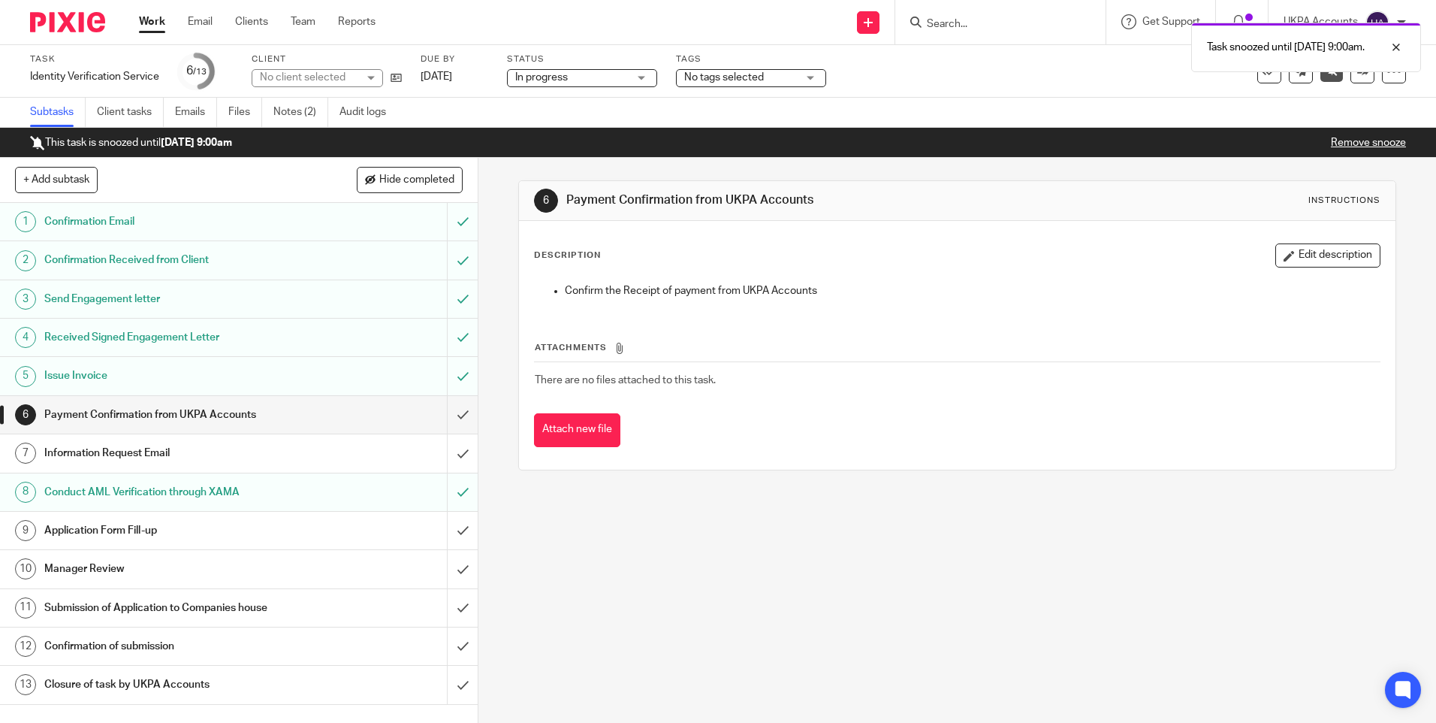
click at [145, 14] on div "Work Email Clients Team Reports Work Email Clients Team Reports Settings" at bounding box center [261, 22] width 274 height 44
click at [152, 19] on link "Work" at bounding box center [152, 21] width 26 height 15
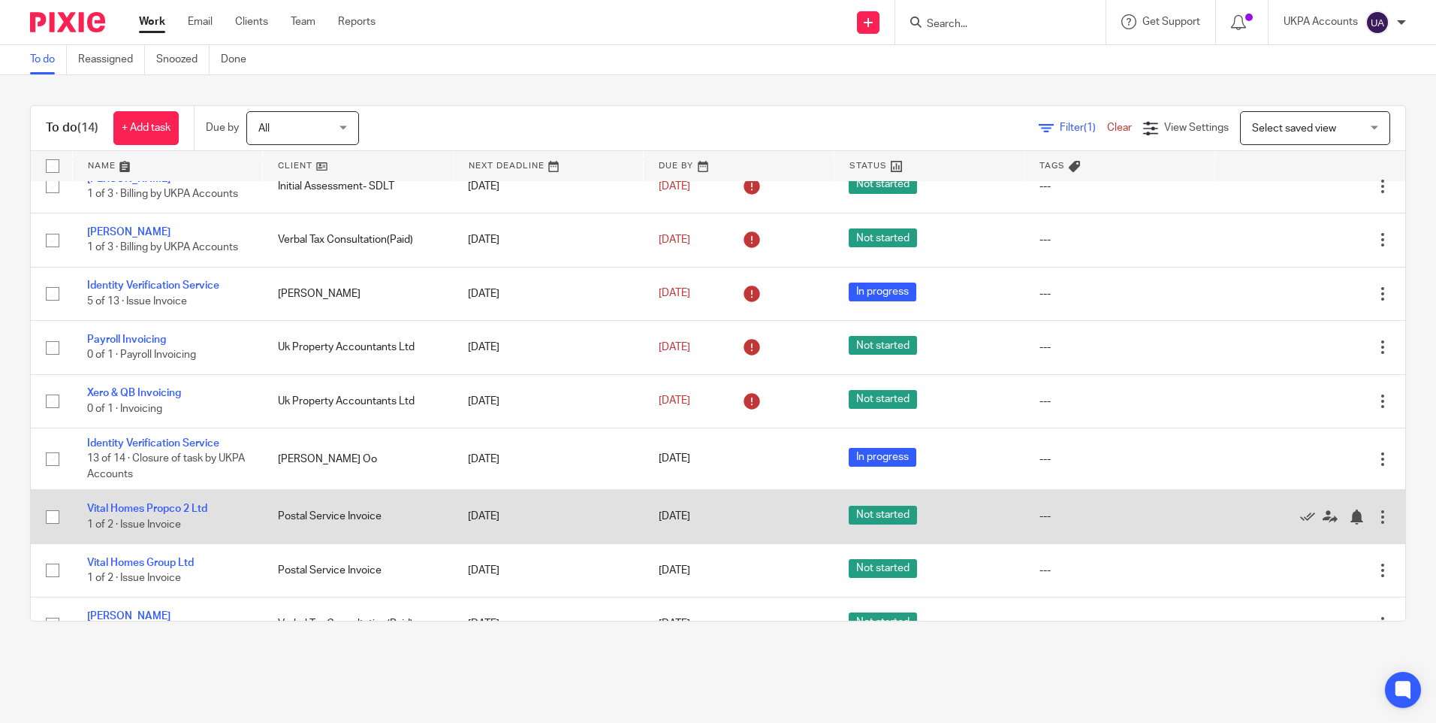
scroll to position [225, 0]
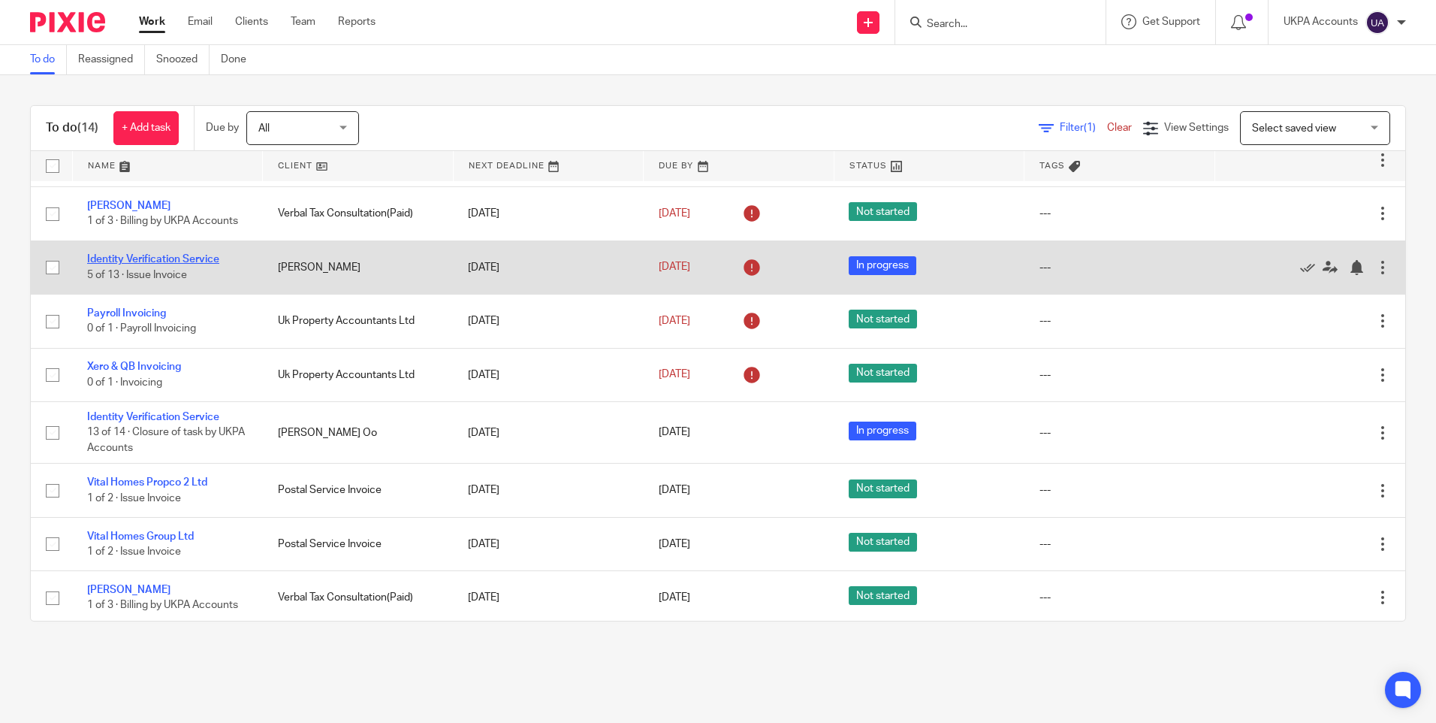
drag, startPoint x: 144, startPoint y: 258, endPoint x: 136, endPoint y: 262, distance: 9.4
click at [136, 262] on link "Identity Verification Service" at bounding box center [153, 259] width 132 height 11
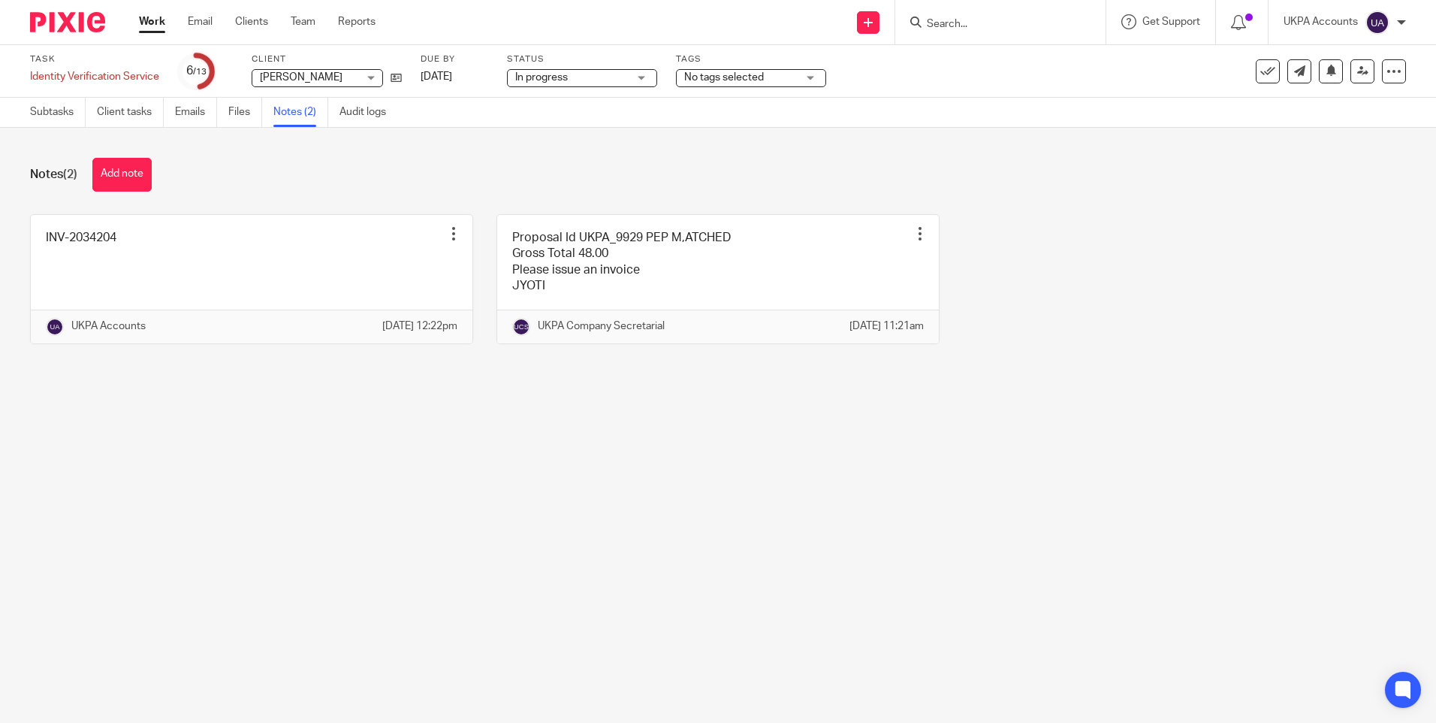
drag, startPoint x: 319, startPoint y: 464, endPoint x: 335, endPoint y: 442, distance: 27.3
click at [319, 464] on main "Task Identity Verification Service Save Identity Verification Service 6 /13 Cli…" at bounding box center [718, 361] width 1436 height 723
click at [127, 174] on button "Add note" at bounding box center [121, 175] width 59 height 34
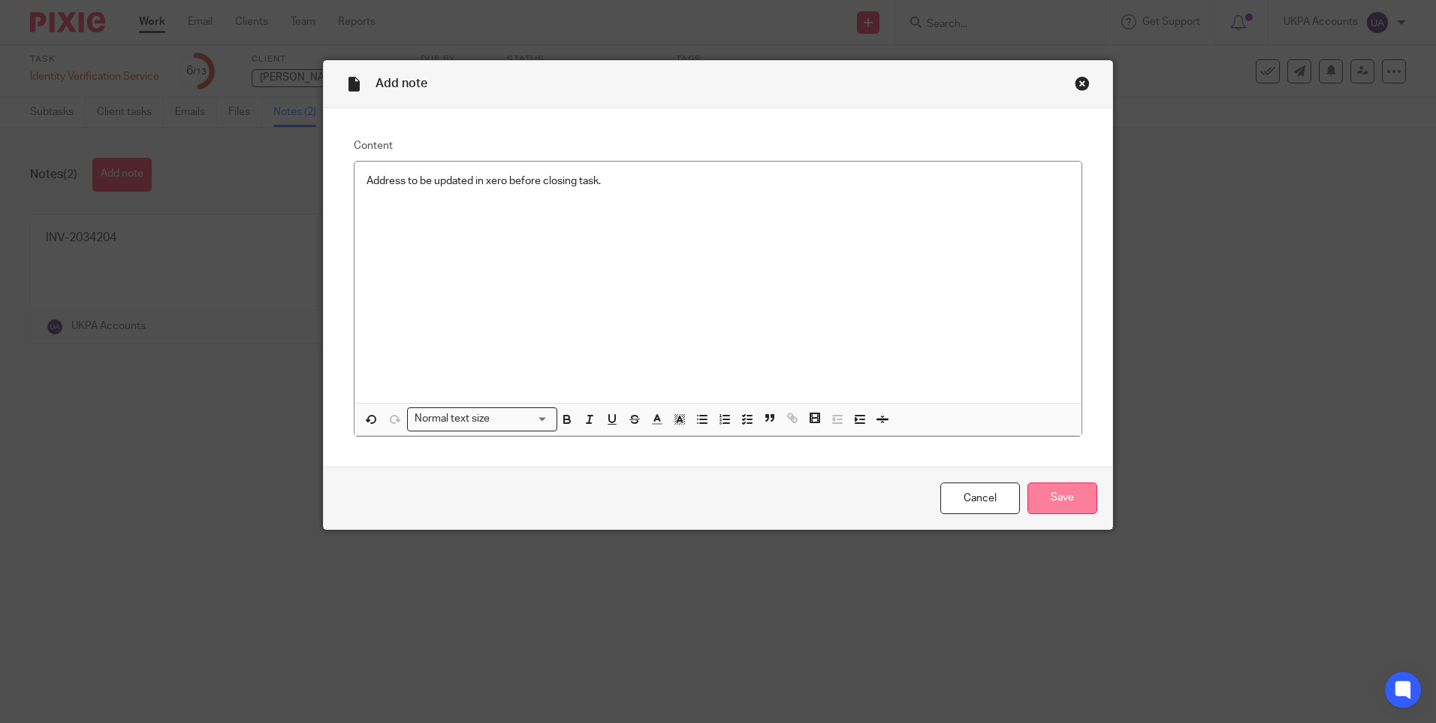
click at [1062, 495] on input "Save" at bounding box center [1063, 498] width 70 height 32
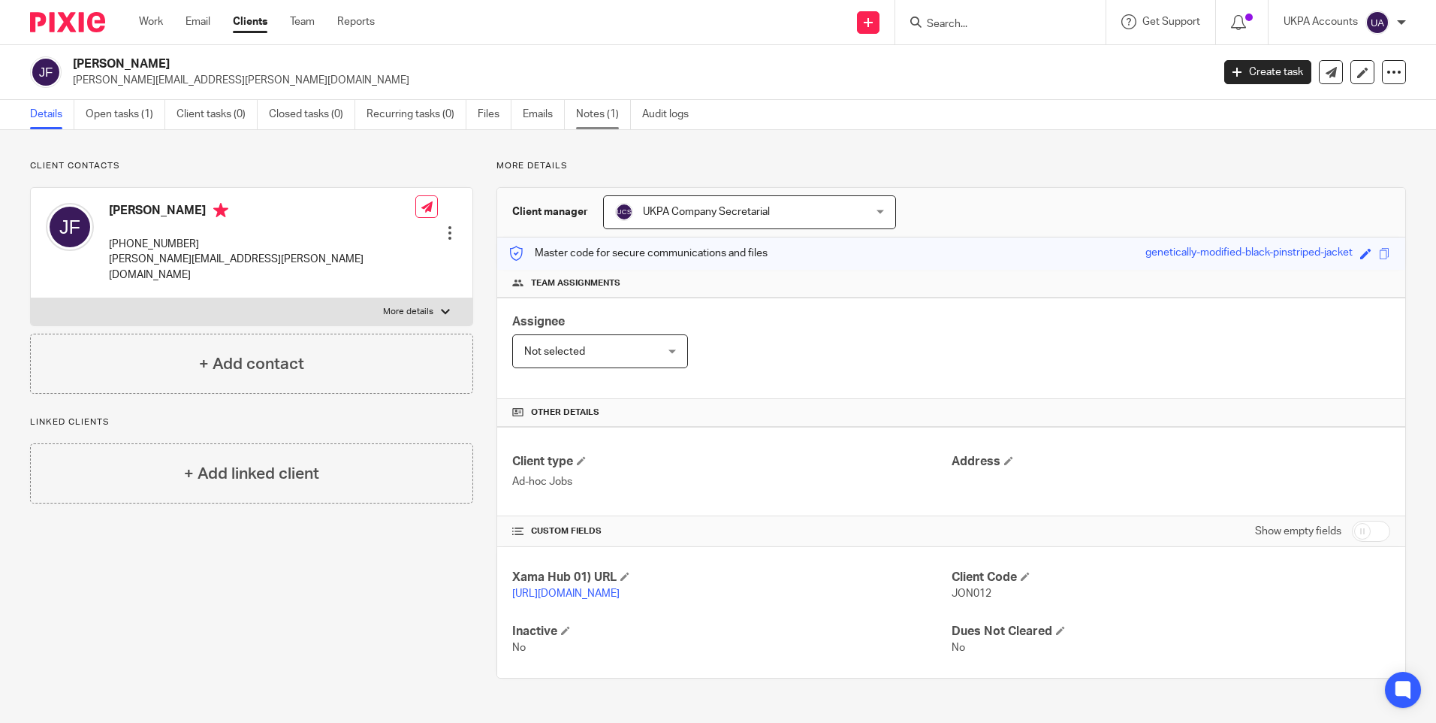
click at [607, 119] on link "Notes (1)" at bounding box center [603, 114] width 55 height 29
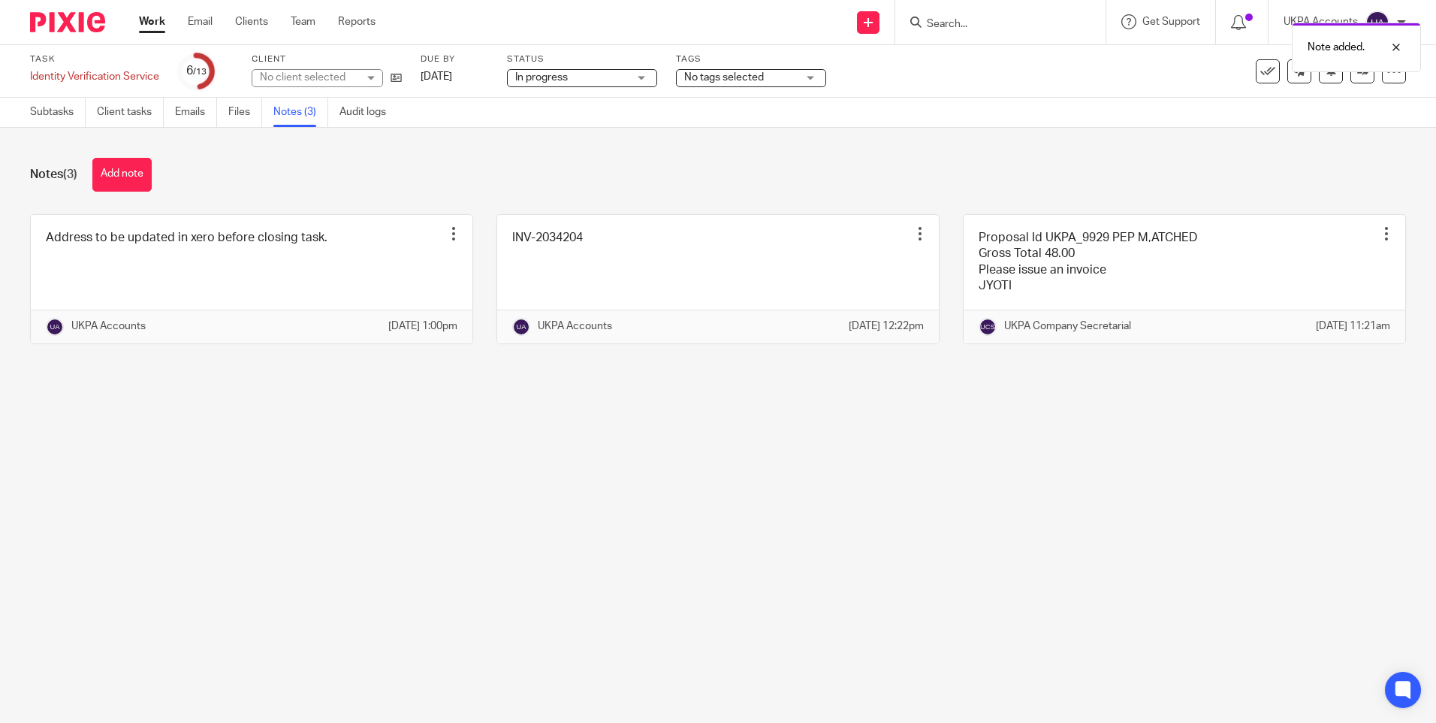
click at [456, 554] on main "Task Identity Verification Service Save Identity Verification Service 6 /13 Cli…" at bounding box center [718, 361] width 1436 height 723
click at [446, 497] on main "Task Identity Verification Service Save Identity Verification Service 6 /13 Cli…" at bounding box center [718, 361] width 1436 height 723
click at [440, 512] on main "Task Identity Verification Service Save Identity Verification Service 6 /13 Cli…" at bounding box center [718, 361] width 1436 height 723
click at [272, 150] on div "Notes (3) Add note Address to be updated in xero before closing task. Edit note…" at bounding box center [718, 262] width 1436 height 269
click at [60, 119] on link "Subtasks" at bounding box center [58, 112] width 56 height 29
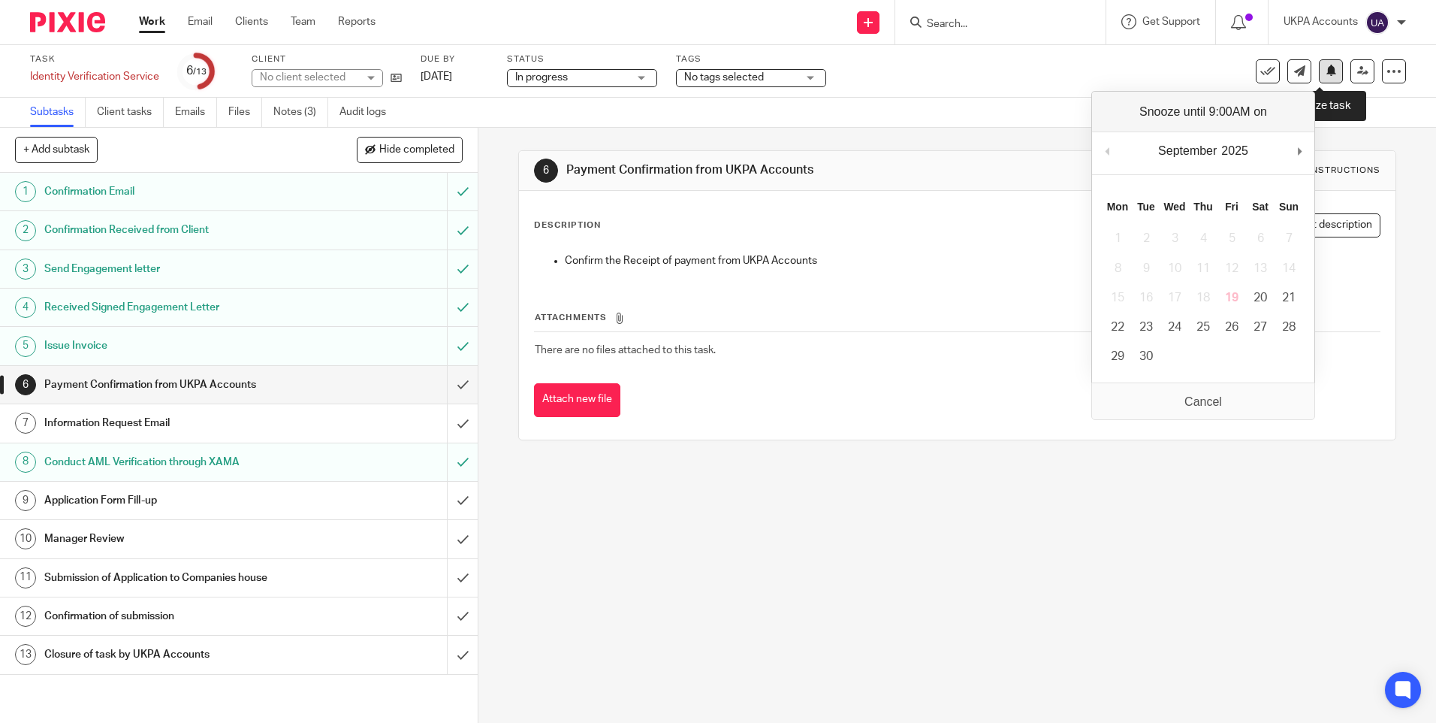
click at [1328, 72] on button at bounding box center [1331, 71] width 24 height 24
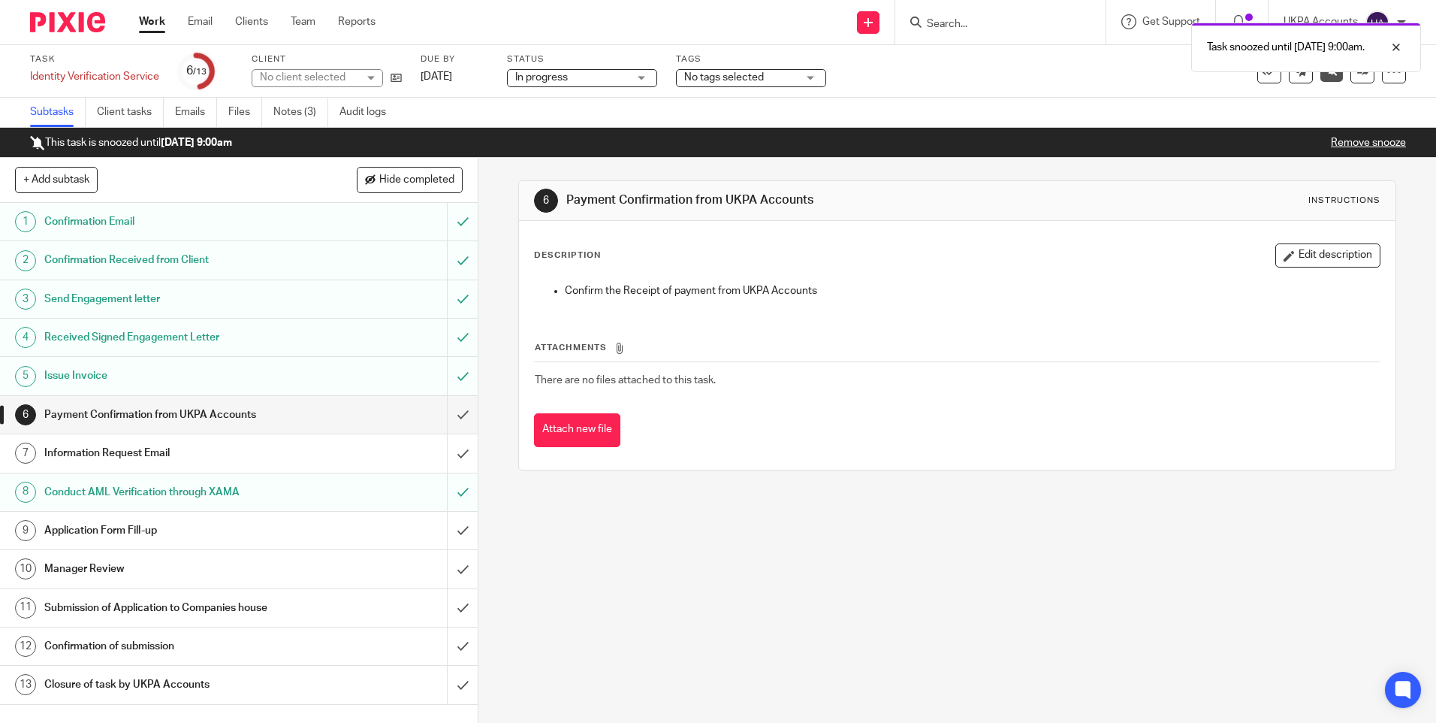
click at [153, 22] on link "Work" at bounding box center [152, 21] width 26 height 15
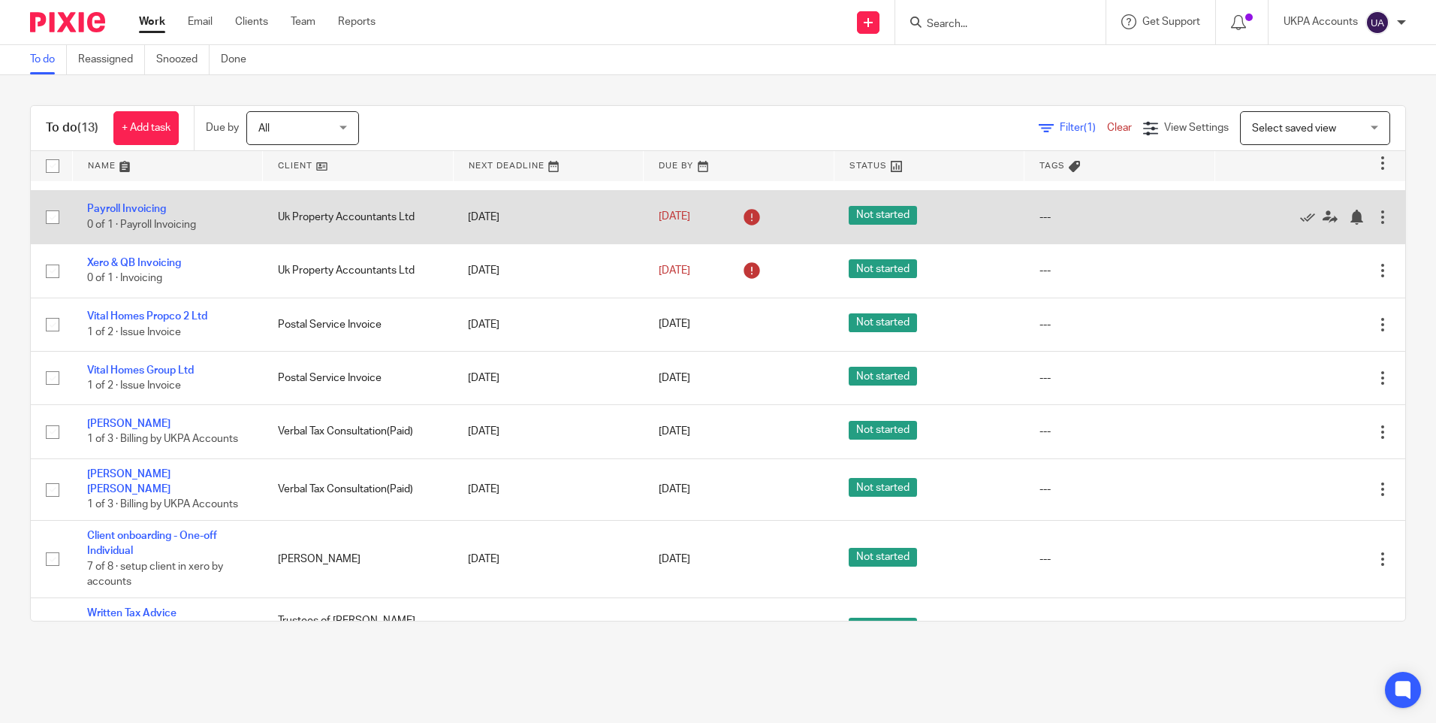
scroll to position [306, 0]
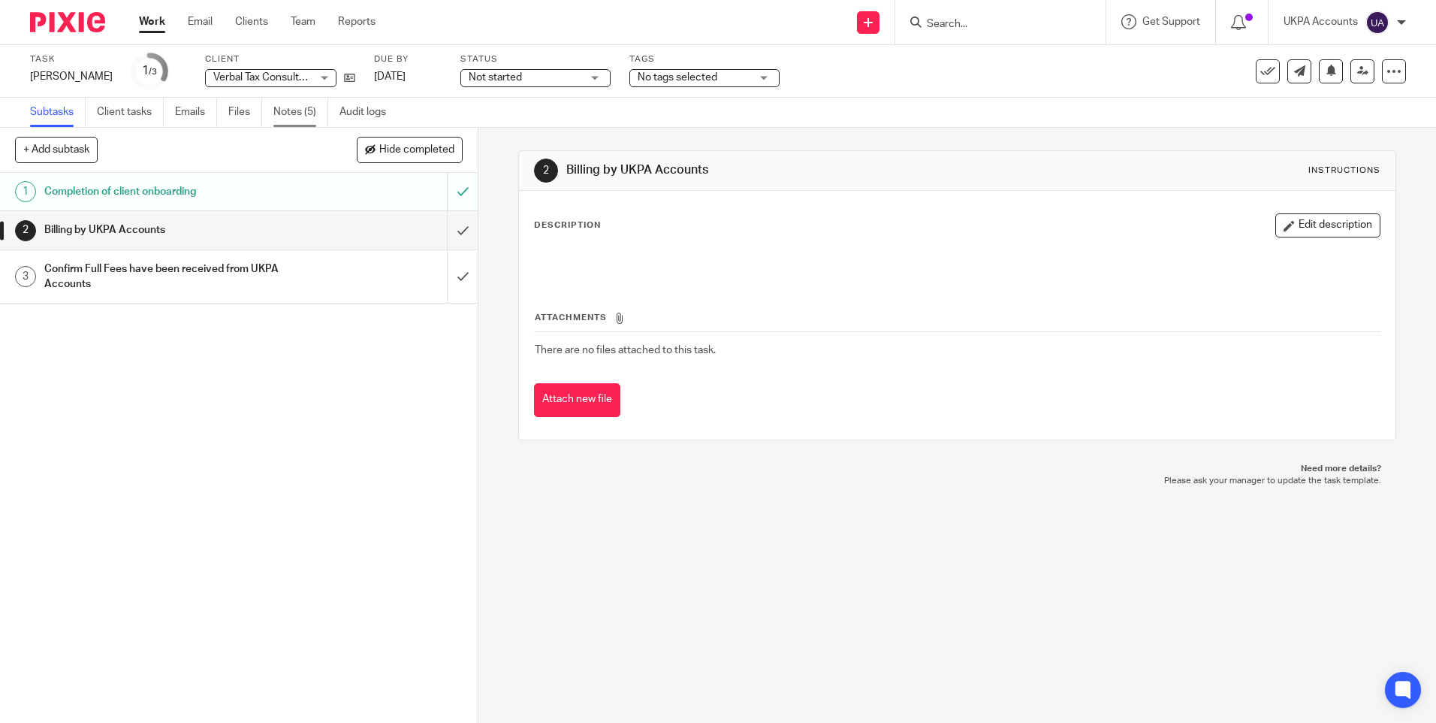
click at [306, 114] on link "Notes (5)" at bounding box center [300, 112] width 55 height 29
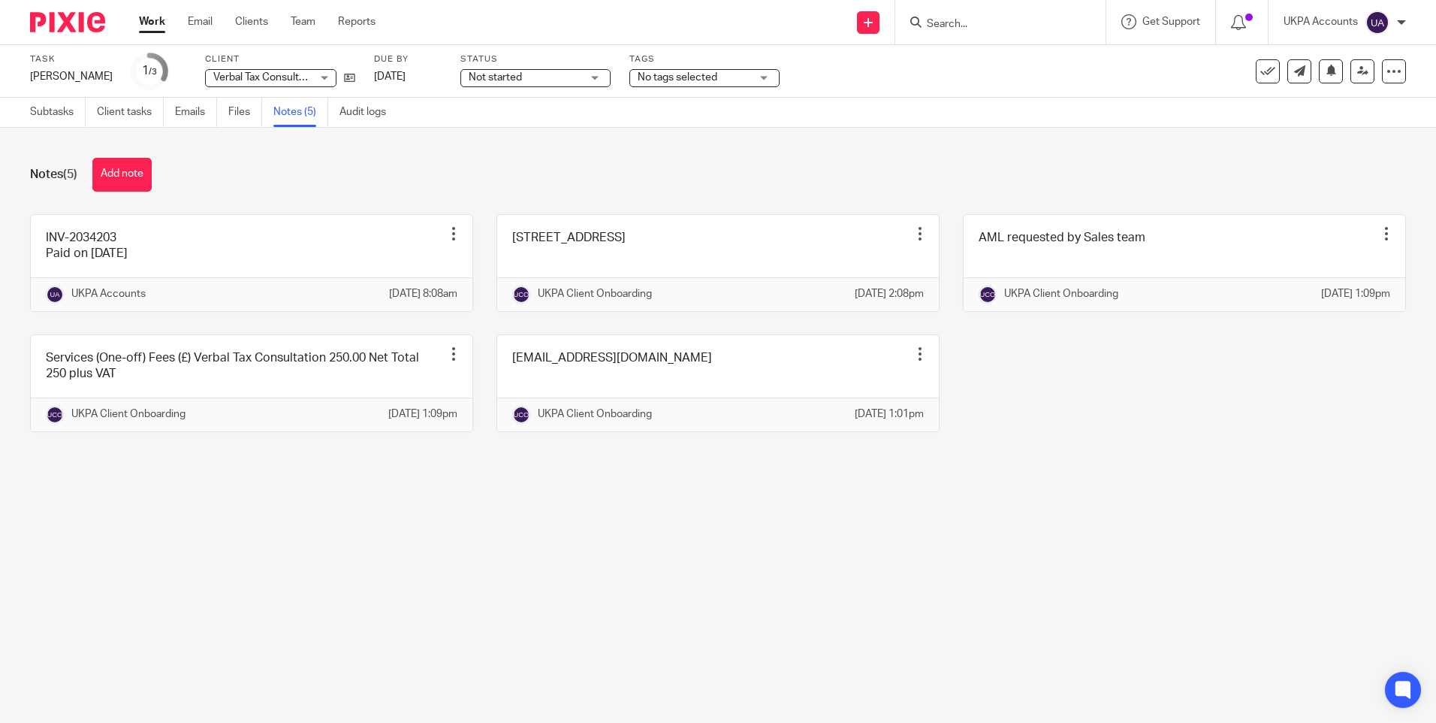
click at [421, 600] on main "Task Robert Donarski Save Robert Donarski 1 /3 Client Verbal Tax Consultation(P…" at bounding box center [718, 361] width 1436 height 723
click at [55, 106] on link "Subtasks" at bounding box center [58, 112] width 56 height 29
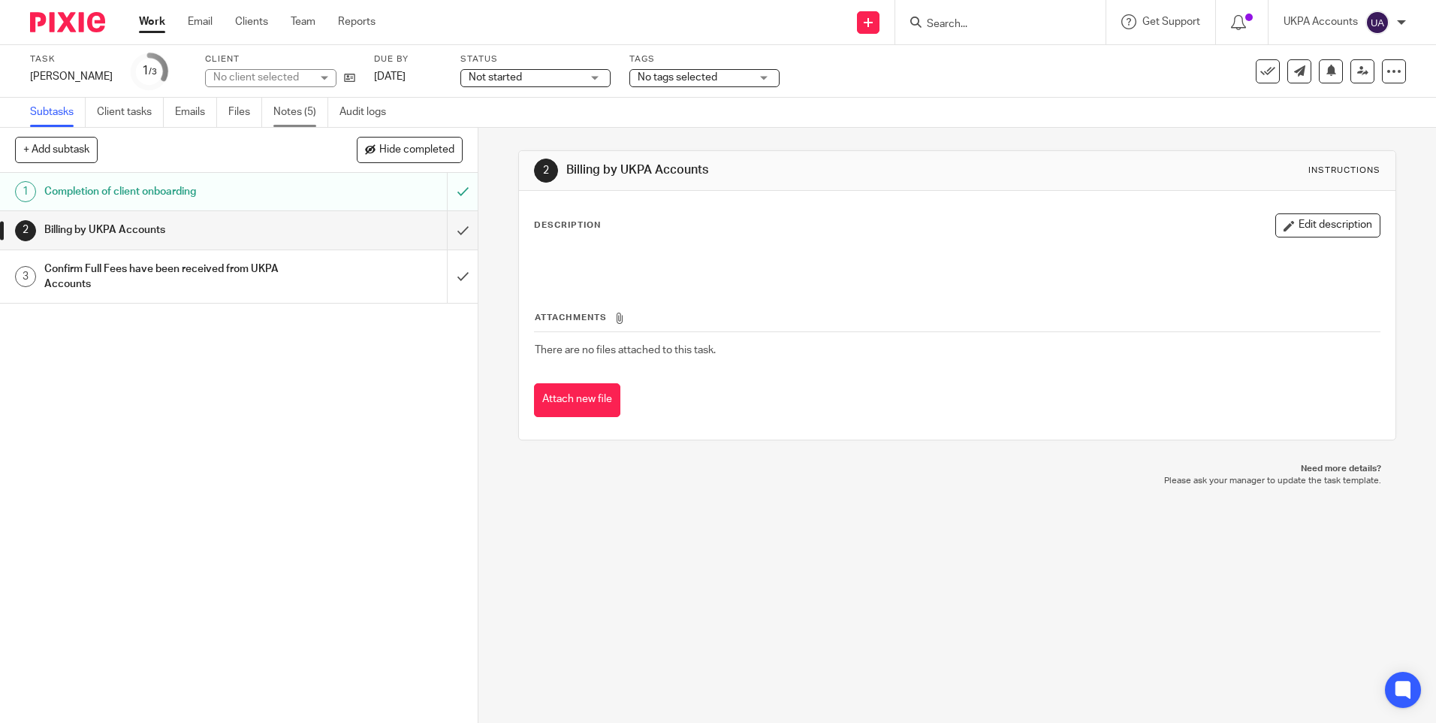
click at [302, 107] on link "Notes (5)" at bounding box center [300, 112] width 55 height 29
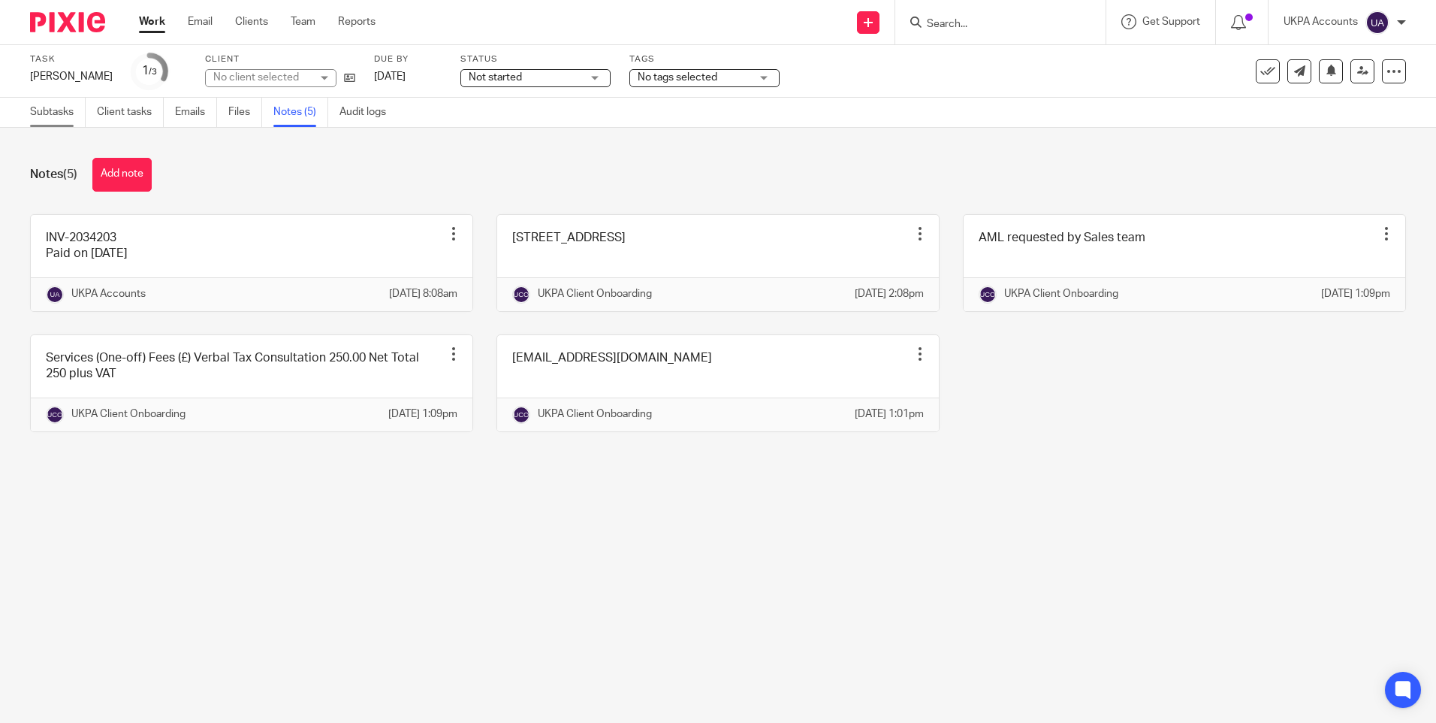
click at [53, 102] on link "Subtasks" at bounding box center [58, 112] width 56 height 29
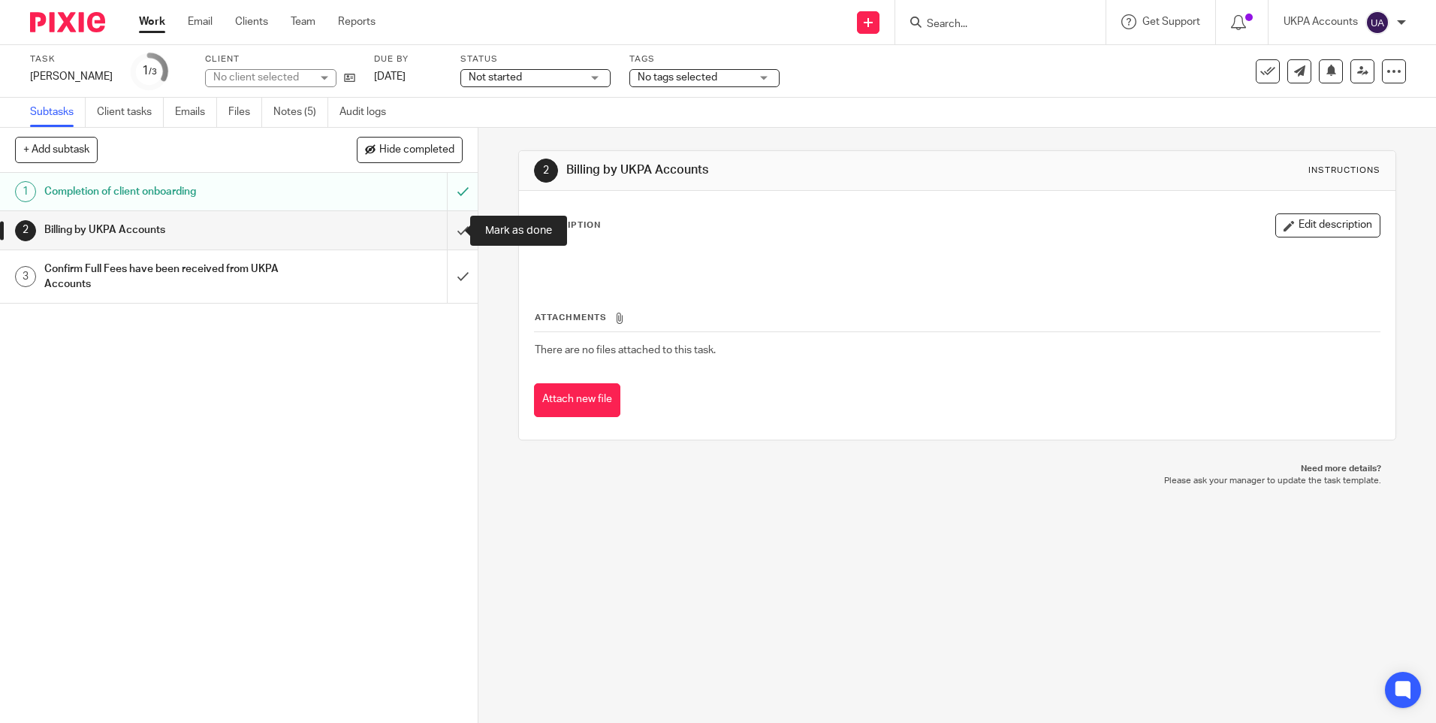
click at [451, 228] on input "submit" at bounding box center [239, 230] width 478 height 38
click at [446, 269] on input "submit" at bounding box center [239, 276] width 478 height 53
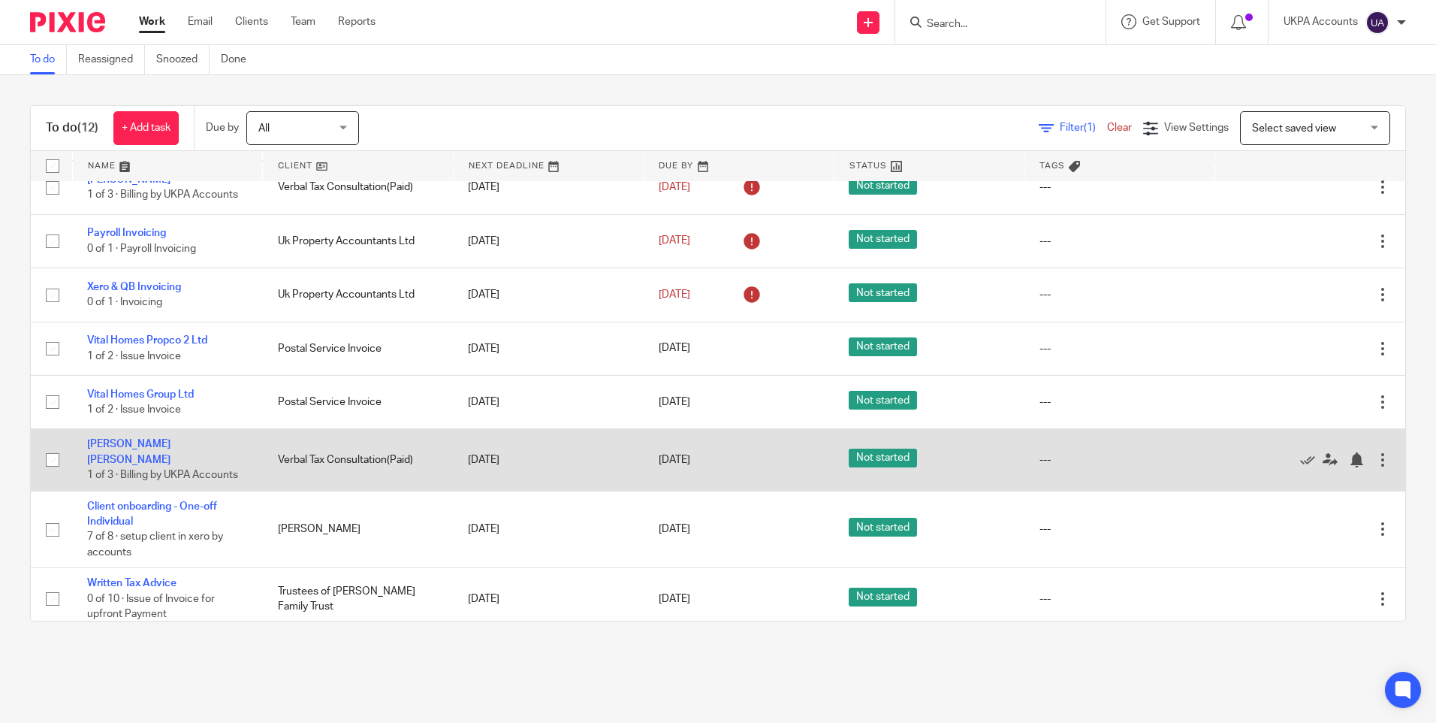
scroll to position [252, 0]
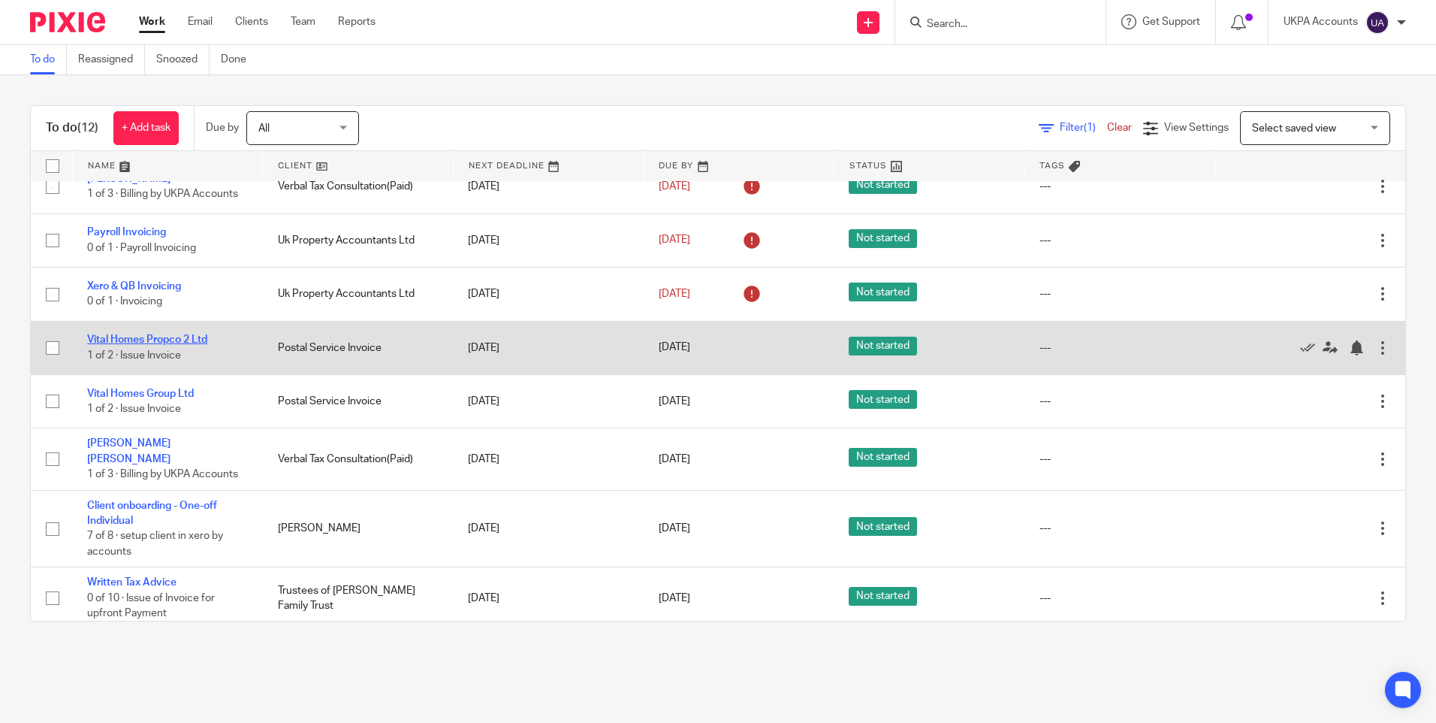
drag, startPoint x: 173, startPoint y: 333, endPoint x: 167, endPoint y: 340, distance: 9.0
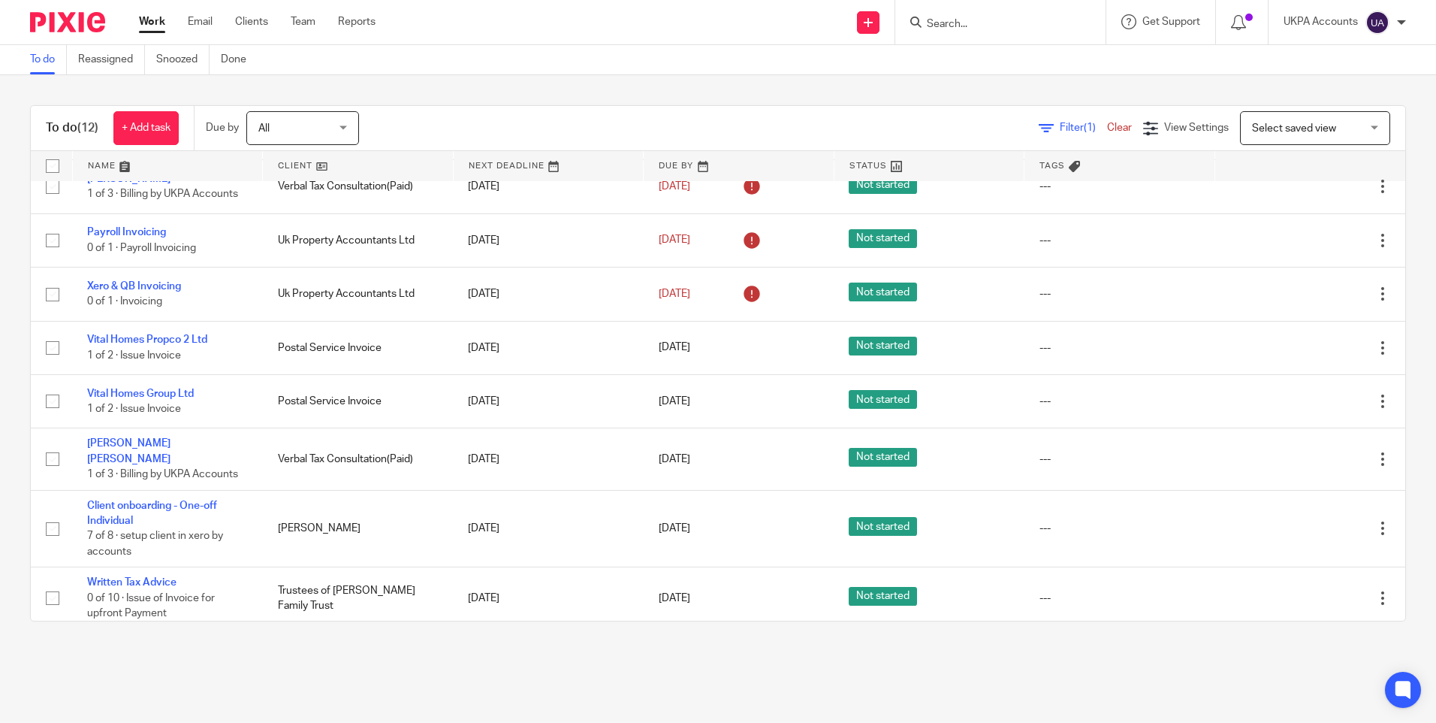
click at [152, 20] on link "Work" at bounding box center [152, 21] width 26 height 15
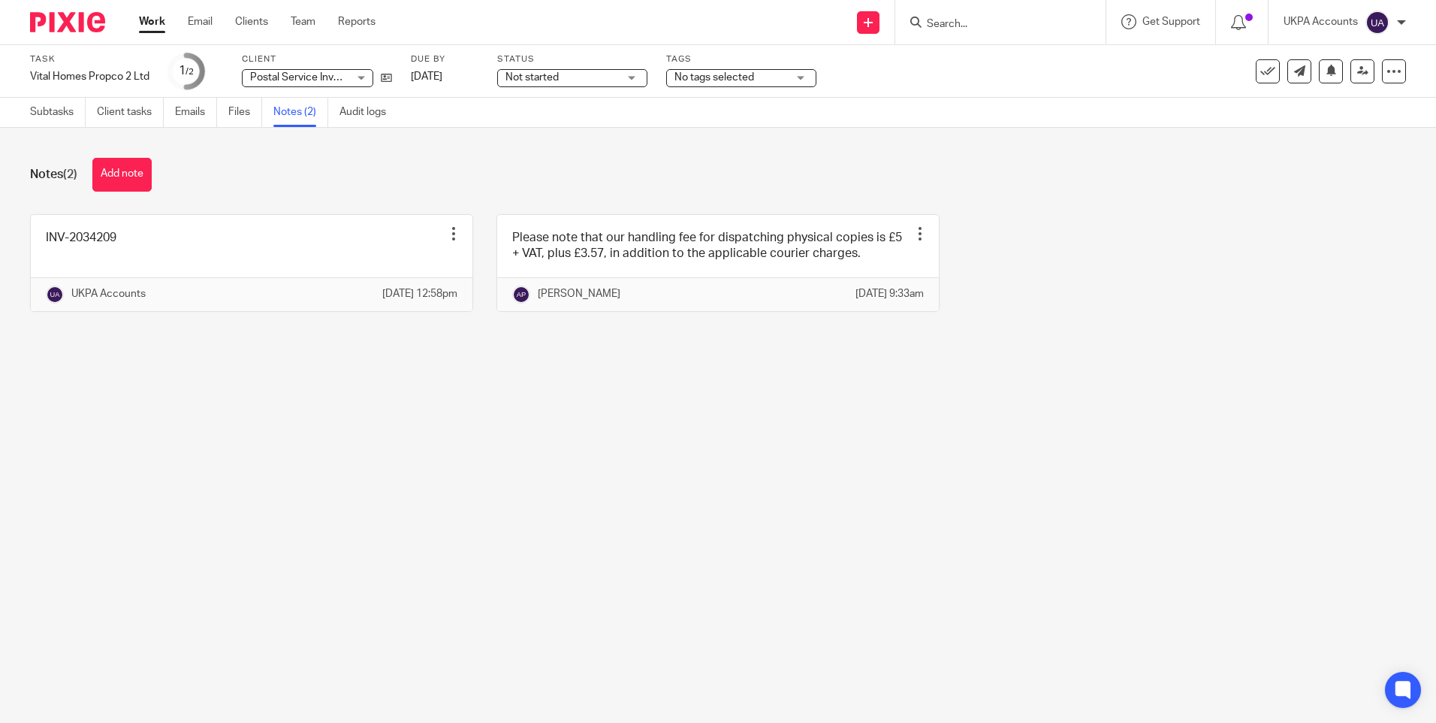
click at [435, 549] on main "Task Vital Homes Propco 2 Ltd Save Vital Homes Propco 2 Ltd 1 /2 Client Postal …" at bounding box center [718, 361] width 1436 height 723
click at [53, 117] on link "Subtasks" at bounding box center [58, 112] width 56 height 29
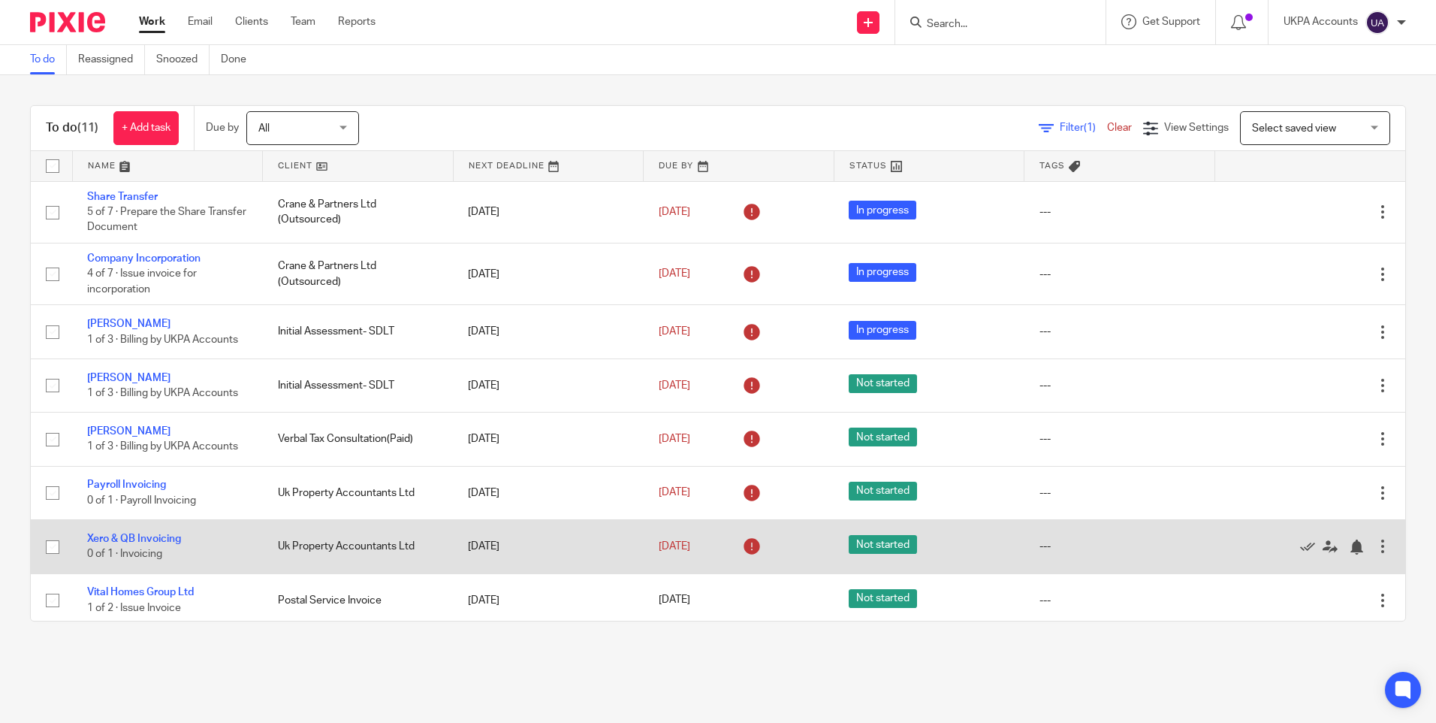
scroll to position [199, 0]
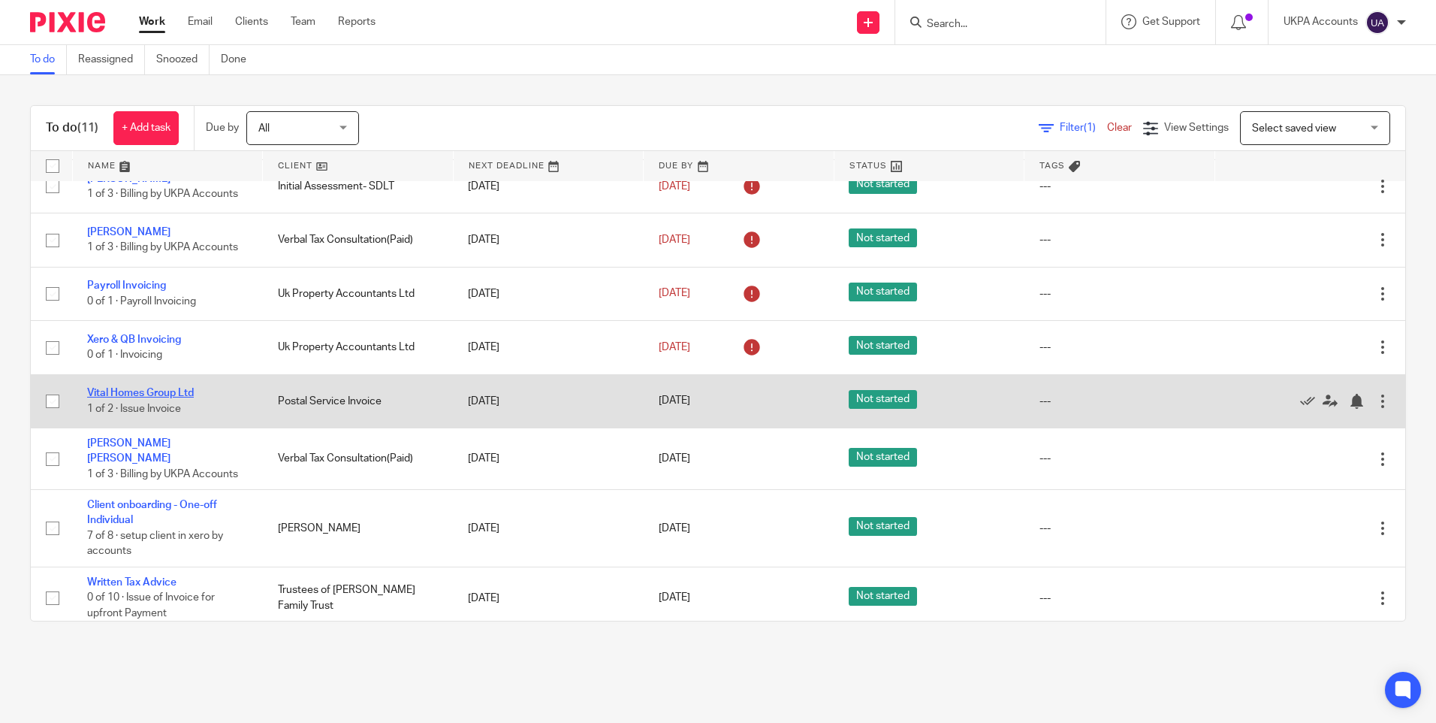
click at [150, 394] on link "Vital Homes Group Ltd" at bounding box center [140, 393] width 107 height 11
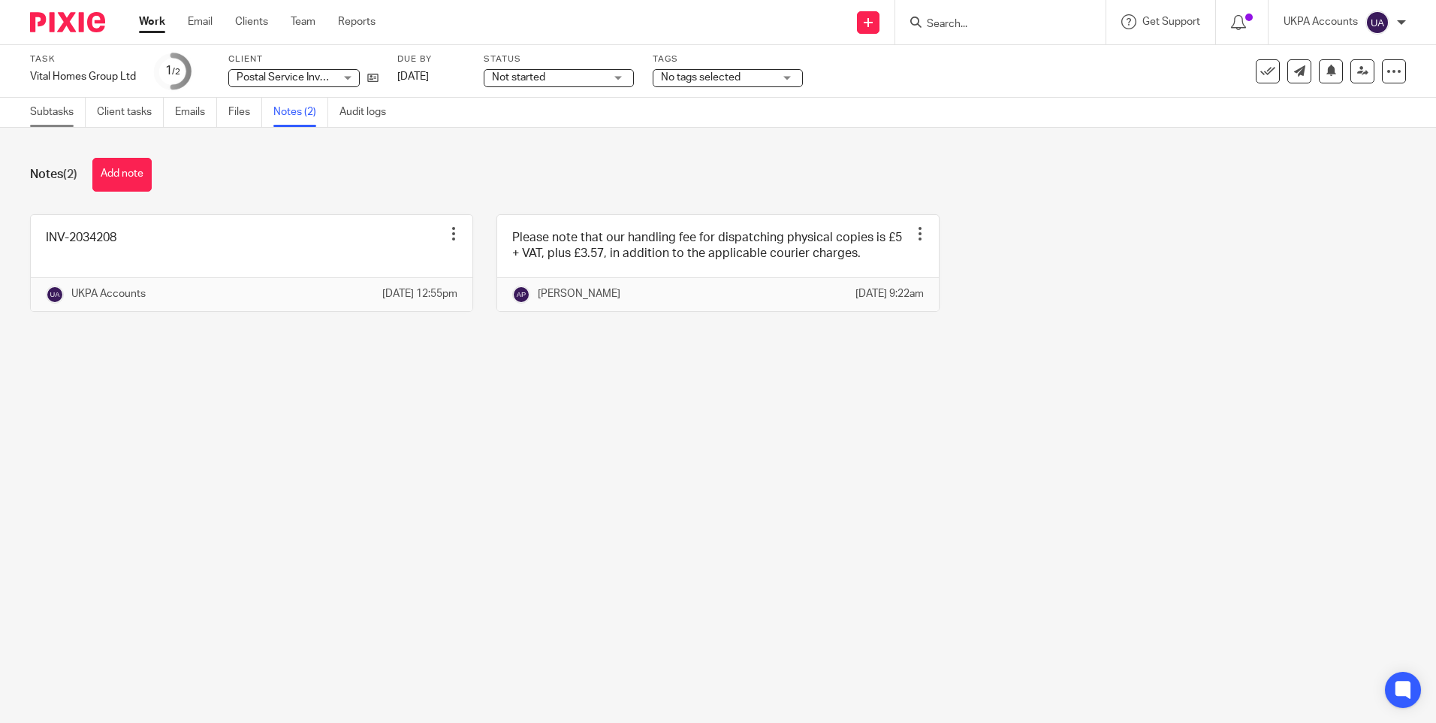
click at [60, 105] on link "Subtasks" at bounding box center [58, 112] width 56 height 29
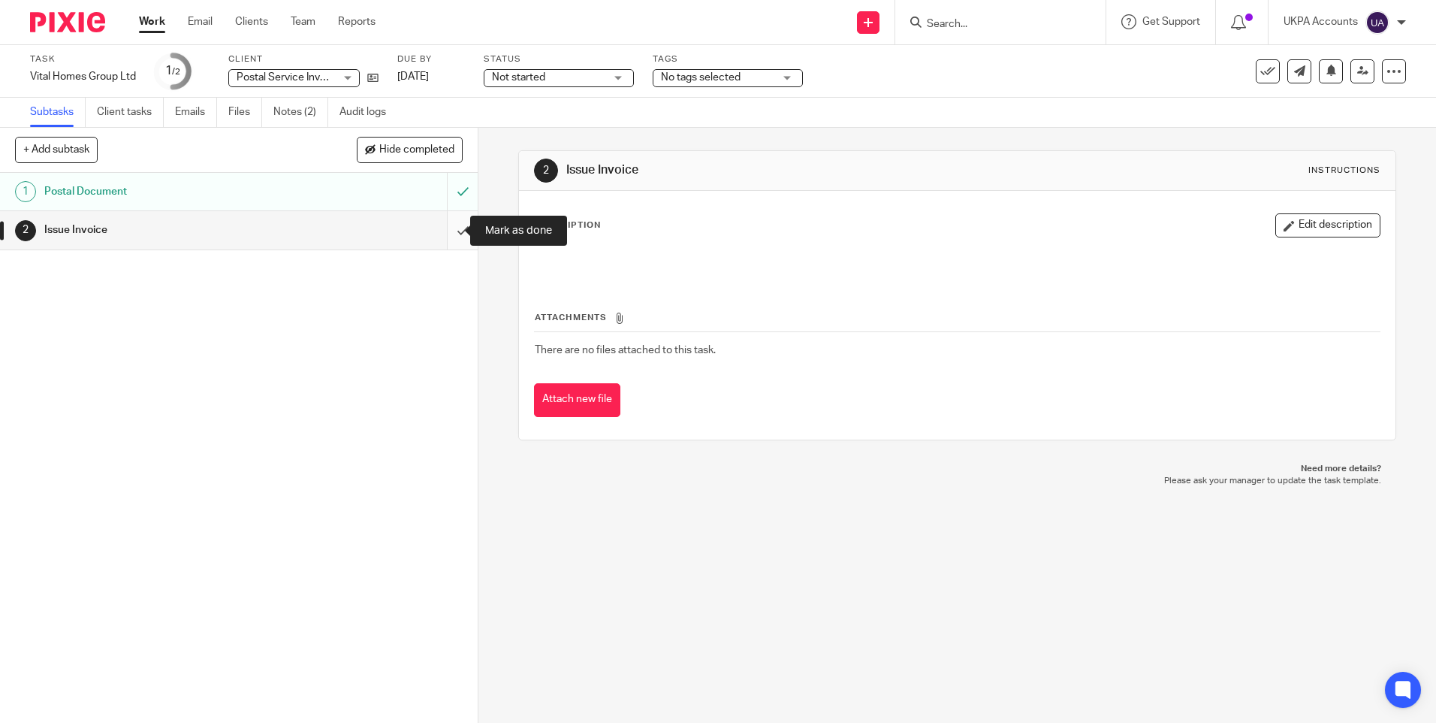
click at [452, 228] on input "submit" at bounding box center [239, 230] width 478 height 38
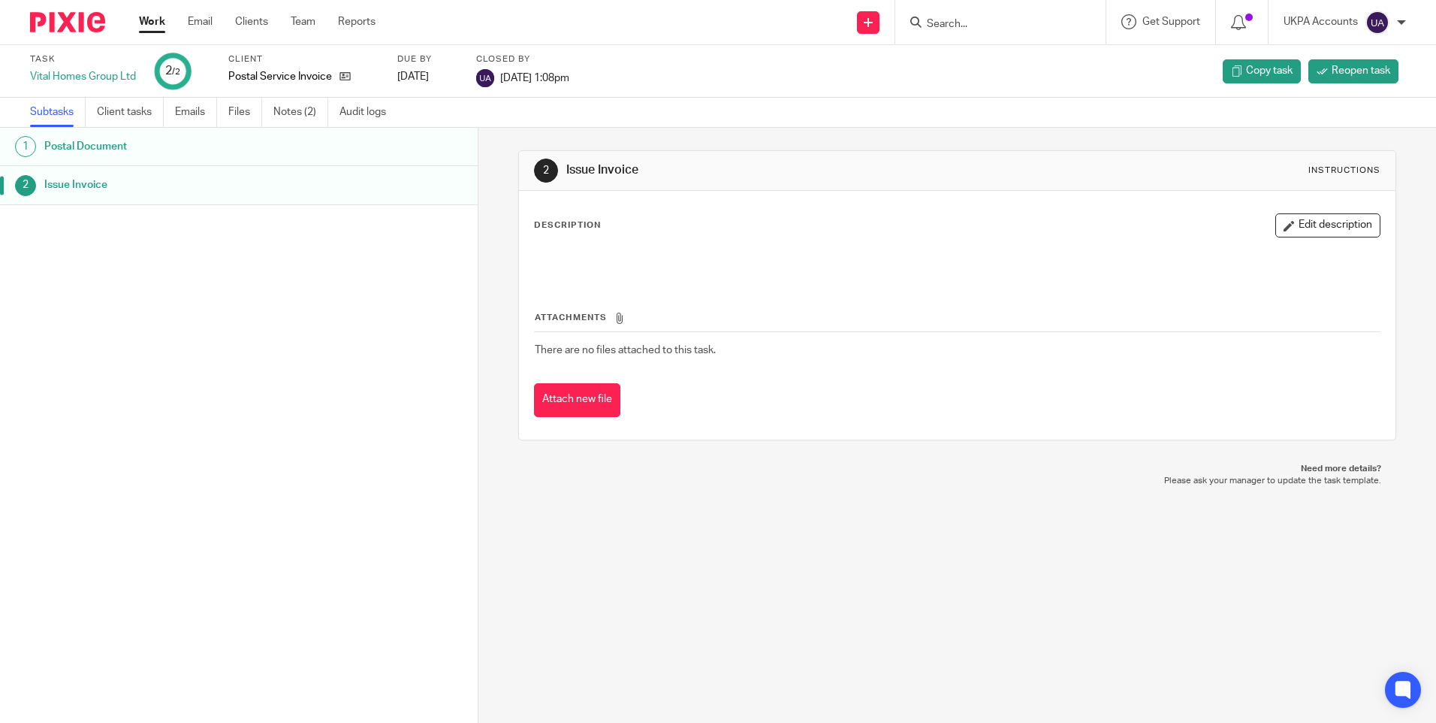
click at [152, 21] on link "Work" at bounding box center [152, 21] width 26 height 15
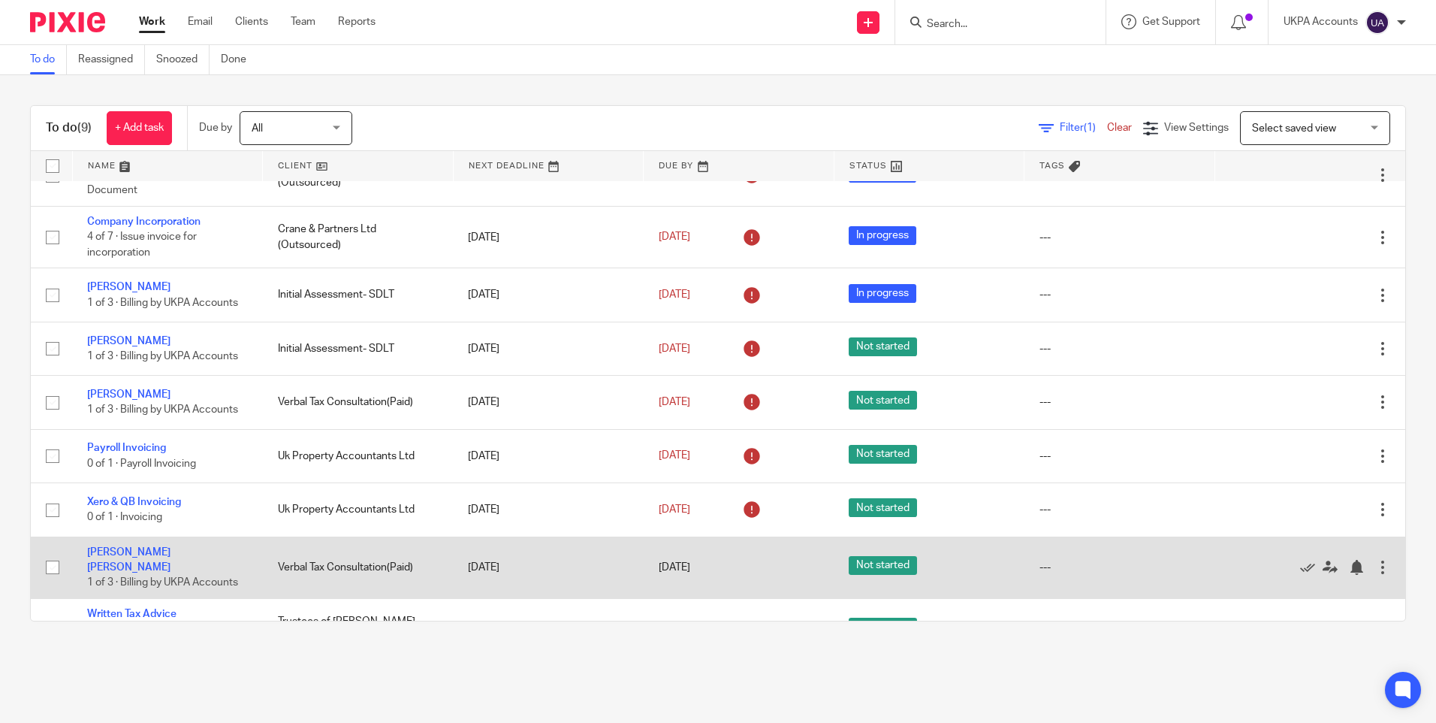
scroll to position [68, 0]
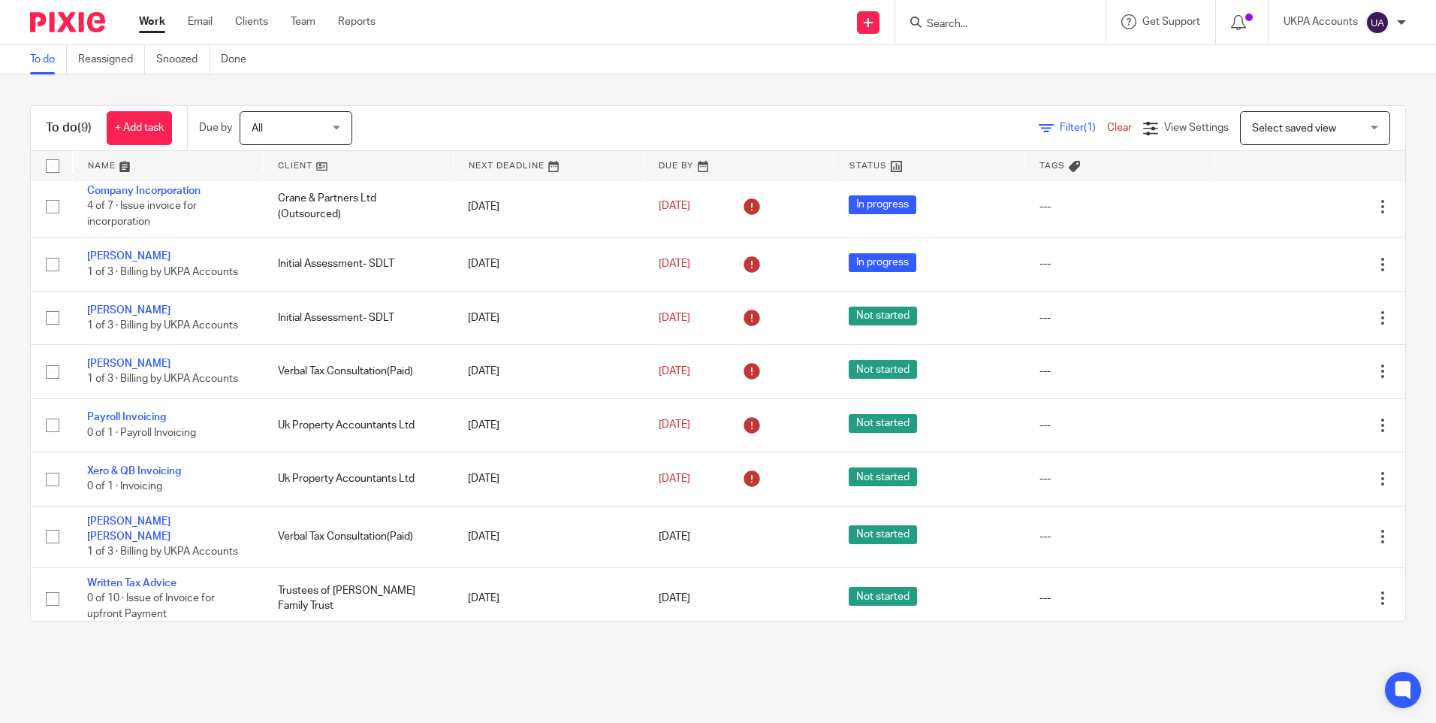
click at [914, 705] on main "To do Reassigned Snoozed Done To do (9) + Add task Due by All All Today Tomorro…" at bounding box center [718, 361] width 1436 height 723
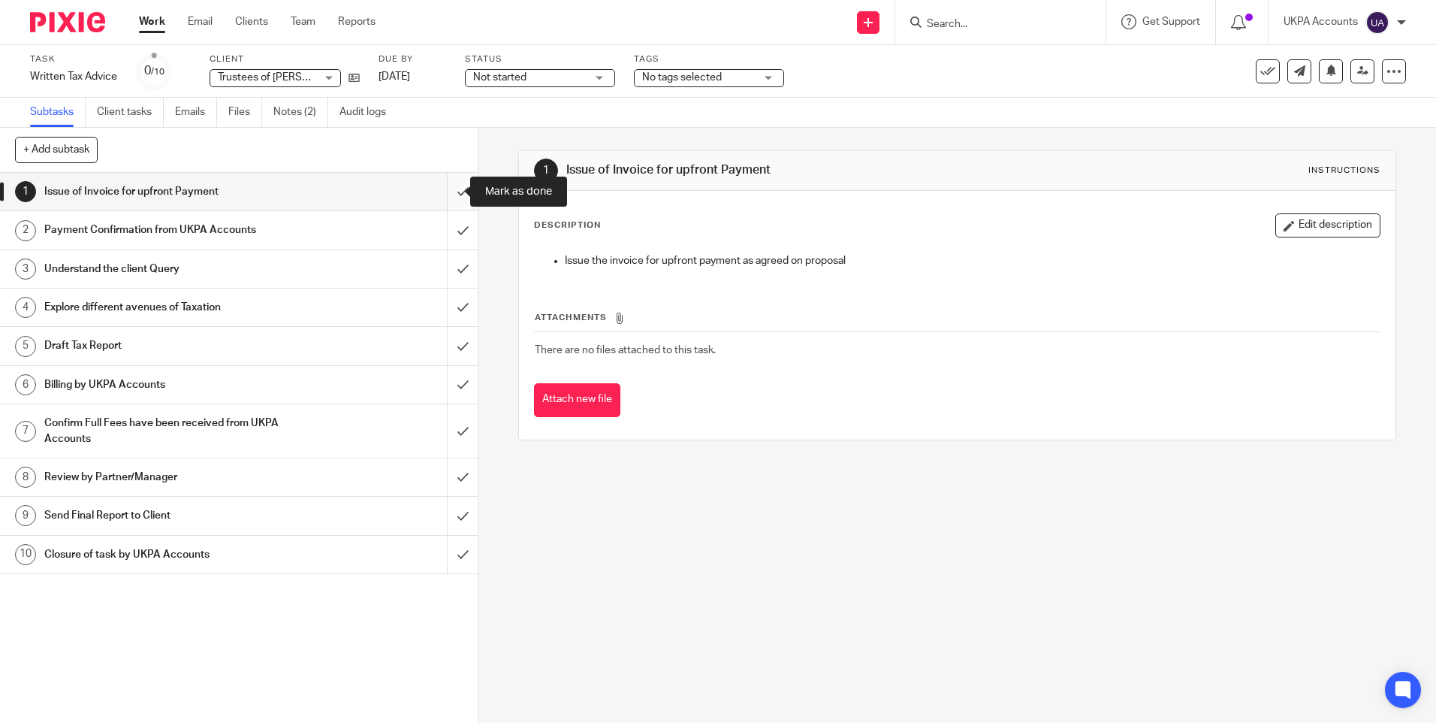
click at [449, 191] on input "submit" at bounding box center [239, 192] width 478 height 38
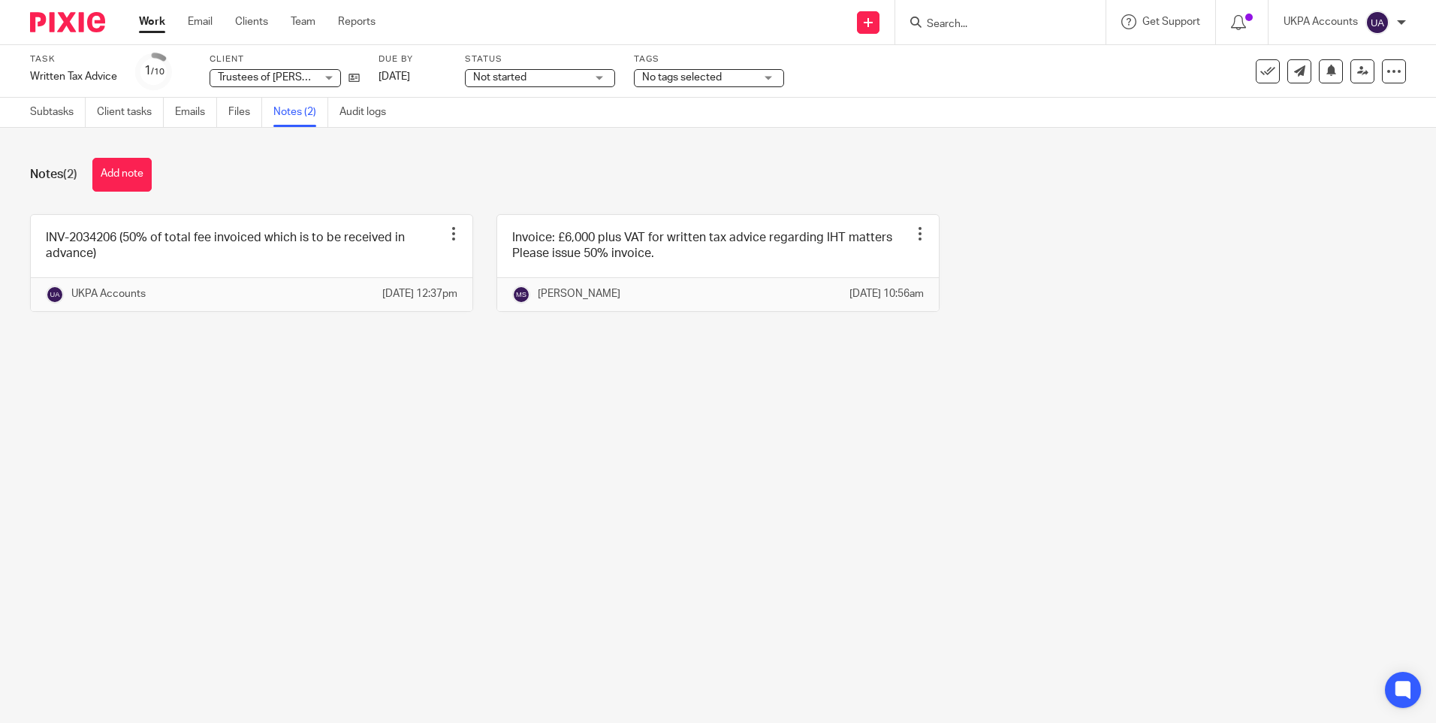
click at [687, 456] on main "Task Written Tax Advice Save Written Tax Advice 1 /10 Client Trustees of [PERSO…" at bounding box center [718, 361] width 1436 height 723
click at [476, 459] on main "Task Written Tax Advice Save Written Tax Advice 1 /10 Client Trustees of [PERSO…" at bounding box center [718, 361] width 1436 height 723
click at [383, 435] on main "Task Written Tax Advice Save Written Tax Advice 1 /10 Client Trustees of [PERSO…" at bounding box center [718, 361] width 1436 height 723
click at [682, 468] on main "Task Written Tax Advice Save Written Tax Advice 1 /10 Client Trustees of [PERSO…" at bounding box center [718, 361] width 1436 height 723
click at [633, 484] on main "Task Written Tax Advice Save Written Tax Advice 1 /10 Client Trustees of Mistry…" at bounding box center [718, 361] width 1436 height 723
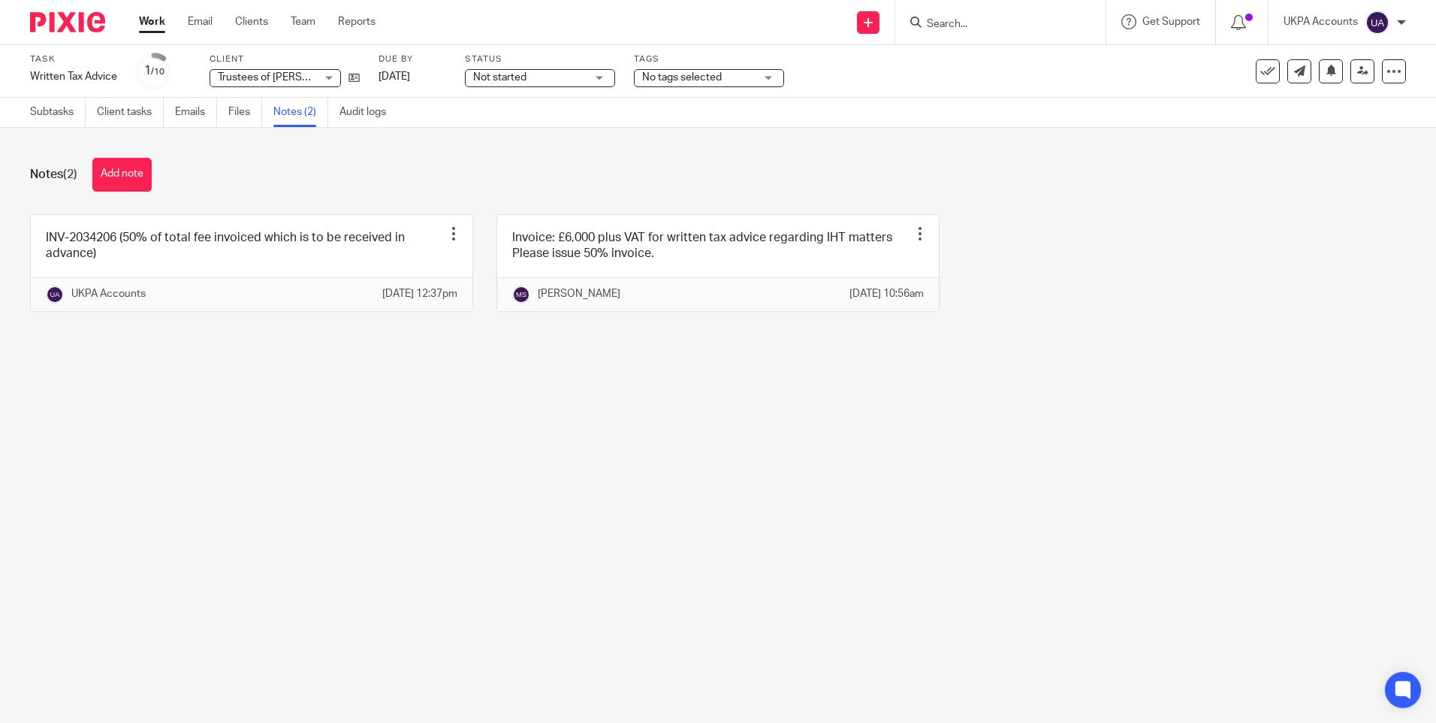
click at [322, 177] on div "Notes (2) Add note" at bounding box center [718, 175] width 1376 height 34
drag, startPoint x: 443, startPoint y: 497, endPoint x: 449, endPoint y: 506, distance: 11.5
click at [443, 500] on main "Task Written Tax Advice Save Written Tax Advice 1 /10 Client Trustees of Mistry…" at bounding box center [718, 361] width 1436 height 723
click at [449, 511] on main "Task Written Tax Advice Save Written Tax Advice 1 /10 Client Trustees of Mistry…" at bounding box center [718, 361] width 1436 height 723
click at [479, 524] on main "Task Written Tax Advice Save Written Tax Advice 1 /10 Client Trustees of Mistry…" at bounding box center [718, 361] width 1436 height 723
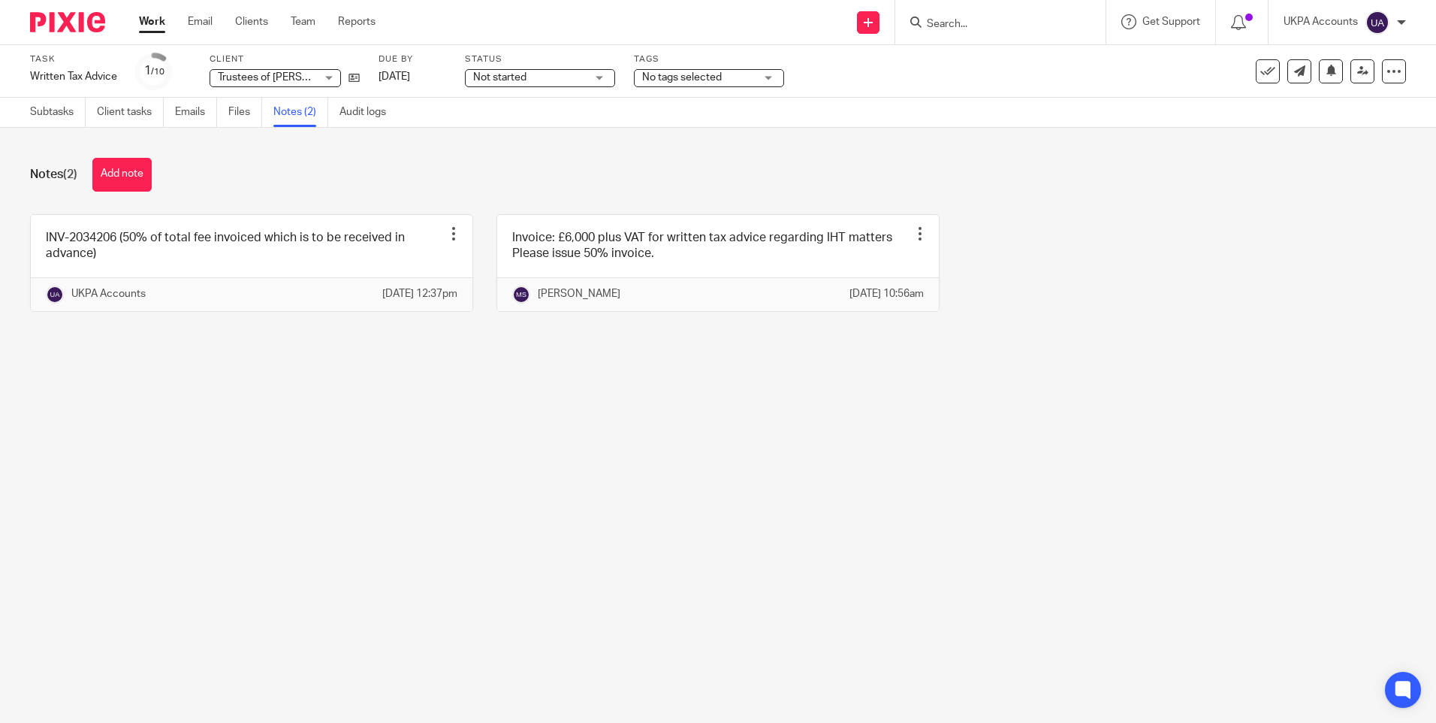
drag, startPoint x: 551, startPoint y: 550, endPoint x: 534, endPoint y: 645, distance: 96.8
click at [551, 551] on main "Task Written Tax Advice Save Written Tax Advice 1 /10 Client Trustees of Mistry…" at bounding box center [718, 361] width 1436 height 723
click at [327, 424] on main "Task Written Tax Advice Save Written Tax Advice 1 /10 Client Trustees of Mistry…" at bounding box center [718, 361] width 1436 height 723
click at [381, 415] on main "Task Written Tax Advice Save Written Tax Advice 1 /10 Client Trustees of Mistry…" at bounding box center [718, 361] width 1436 height 723
click at [59, 117] on link "Subtasks" at bounding box center [58, 112] width 56 height 29
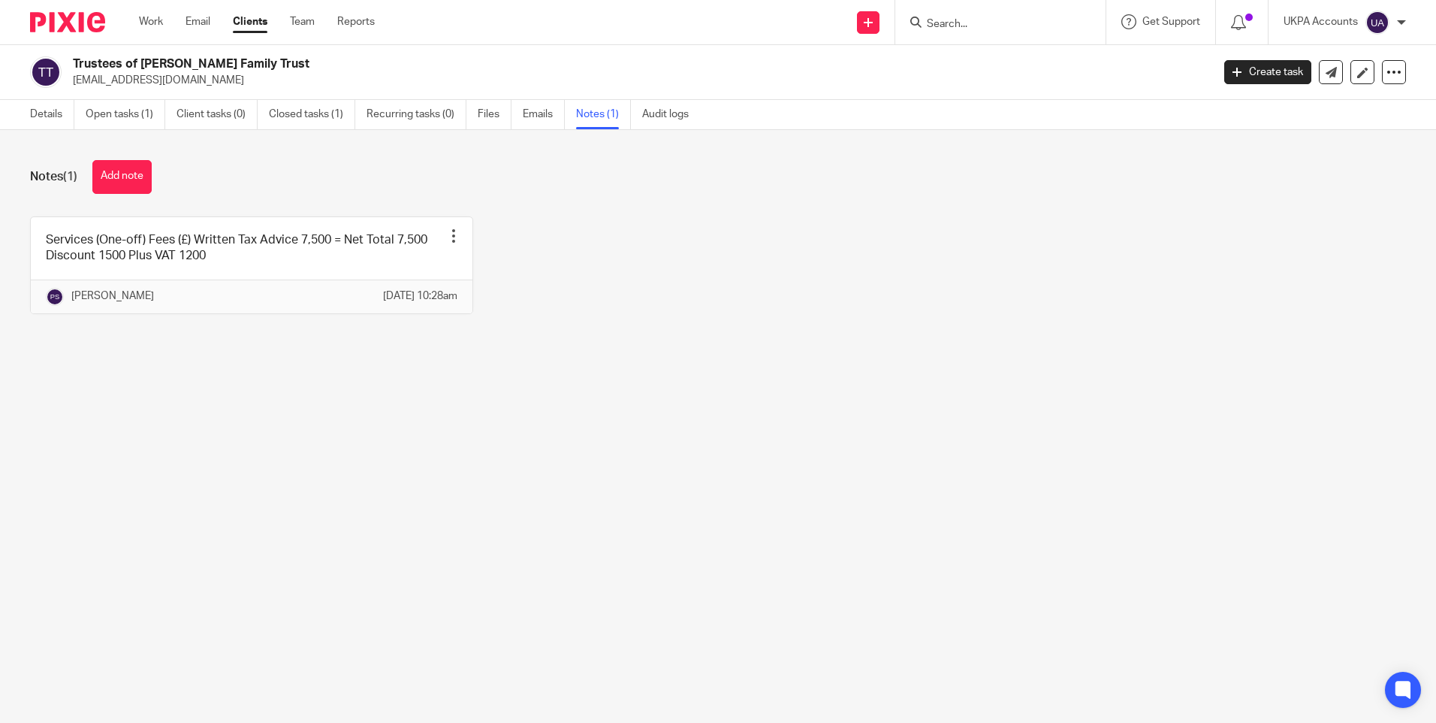
click at [313, 488] on main "Trustees of [PERSON_NAME] Family Trust [EMAIL_ADDRESS][DOMAIN_NAME] Create task…" at bounding box center [718, 361] width 1436 height 723
click at [118, 119] on link "Open tasks (1)" at bounding box center [126, 114] width 80 height 29
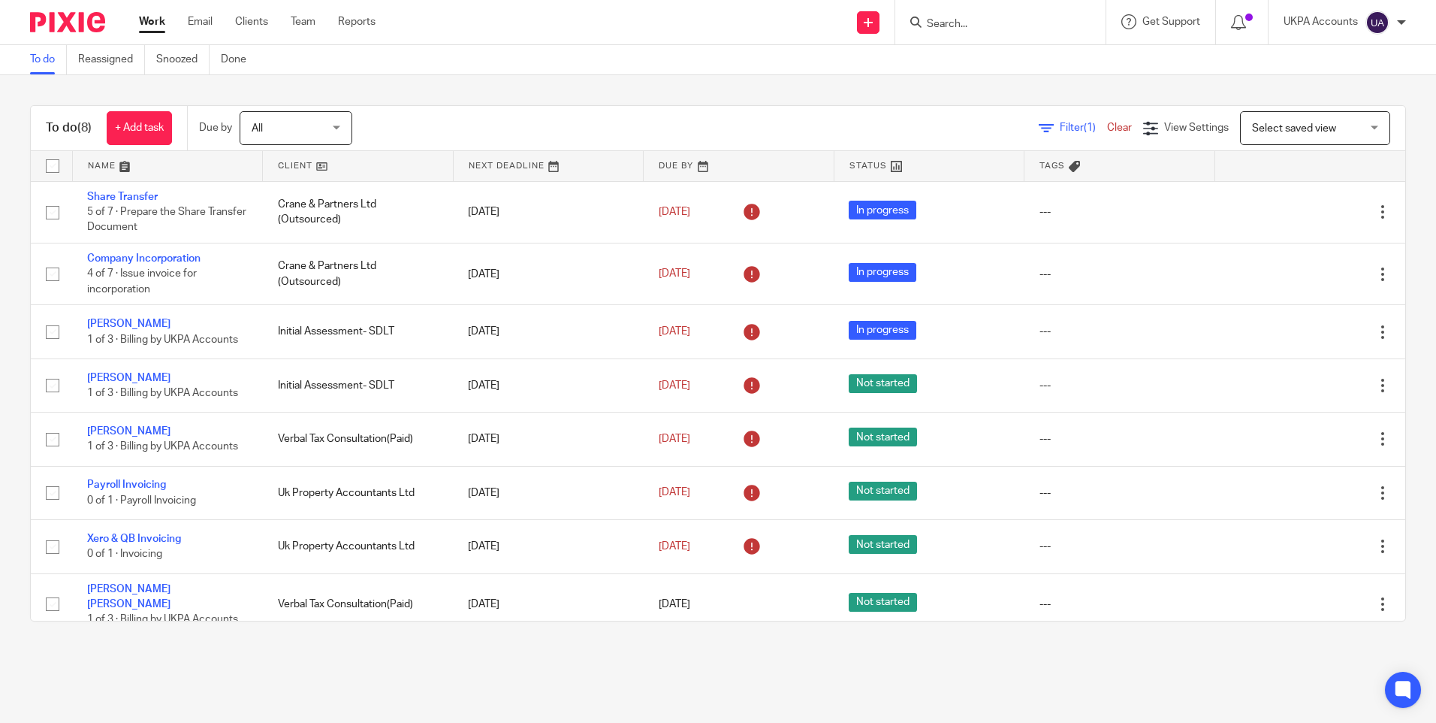
click at [972, 27] on input "Search" at bounding box center [993, 25] width 135 height 14
paste input "Ekko Begins SA"
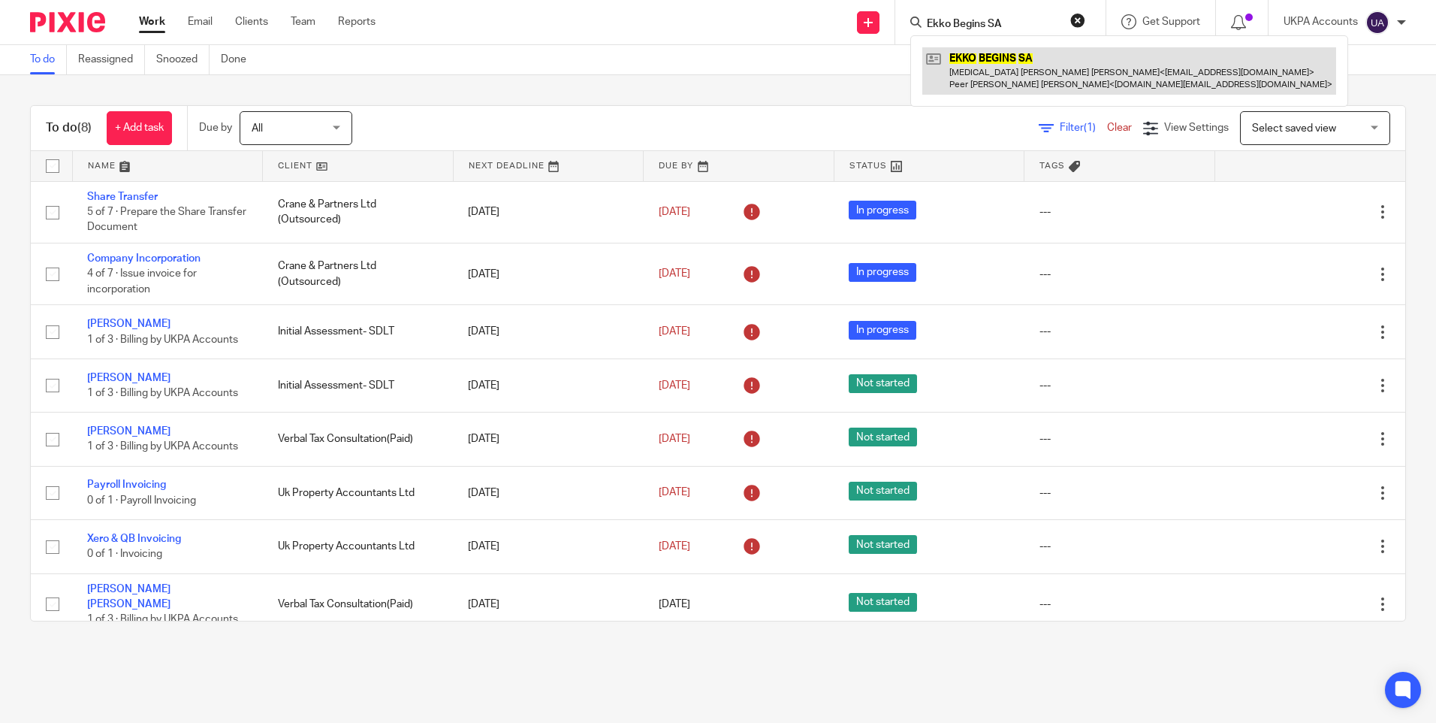
type input "Ekko Begins SA"
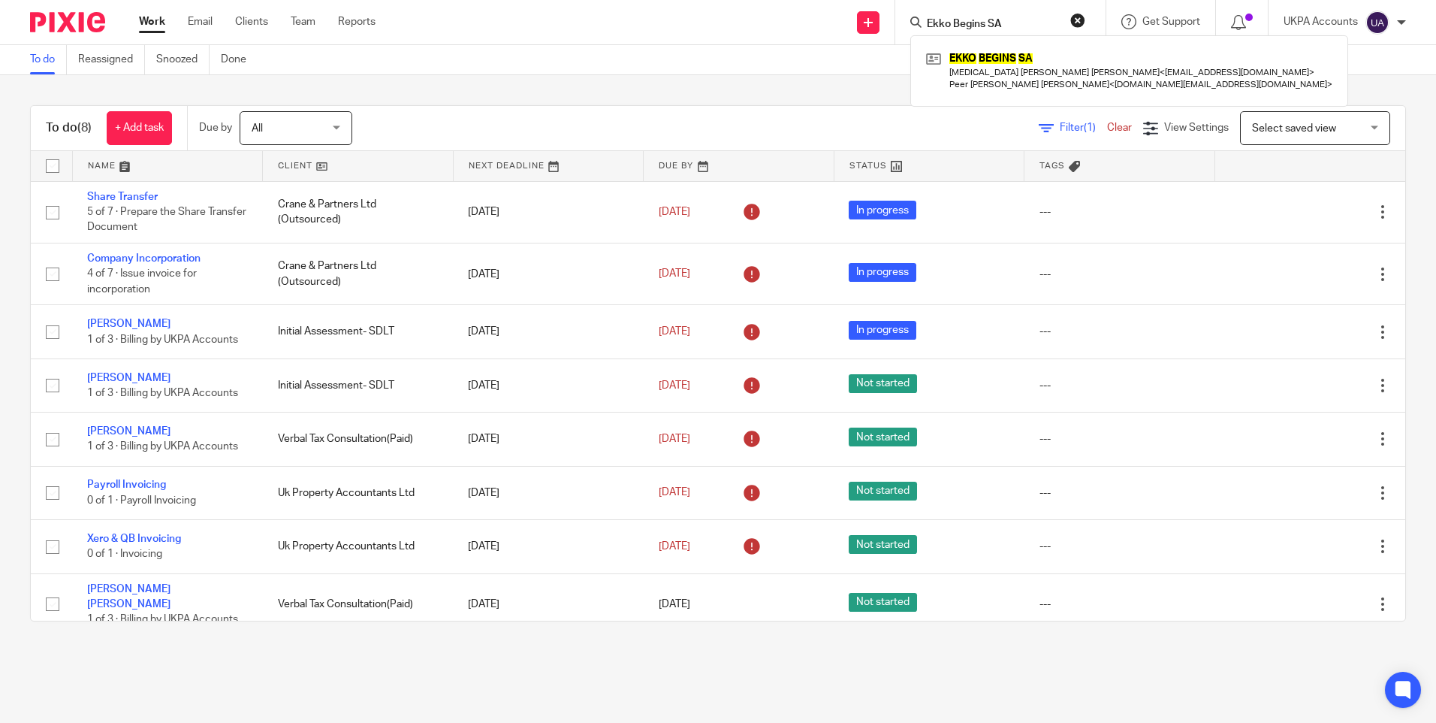
drag, startPoint x: 1023, startPoint y: 26, endPoint x: 825, endPoint y: 2, distance: 199.8
click at [826, 2] on div "Send new email Create task Add client Ekko Begins SA EKKO BEGINS SA [MEDICAL_DA…" at bounding box center [917, 22] width 1038 height 44
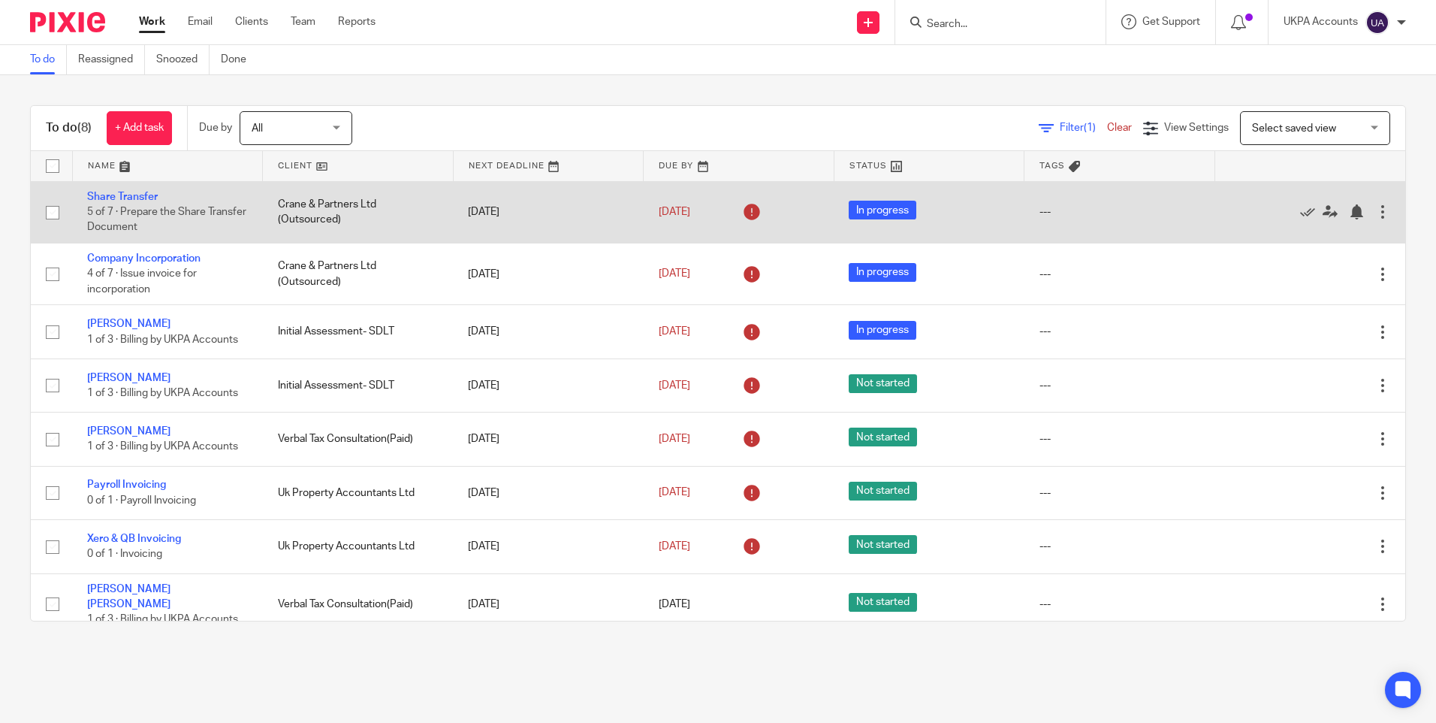
paste input "PSI Group Corporation"
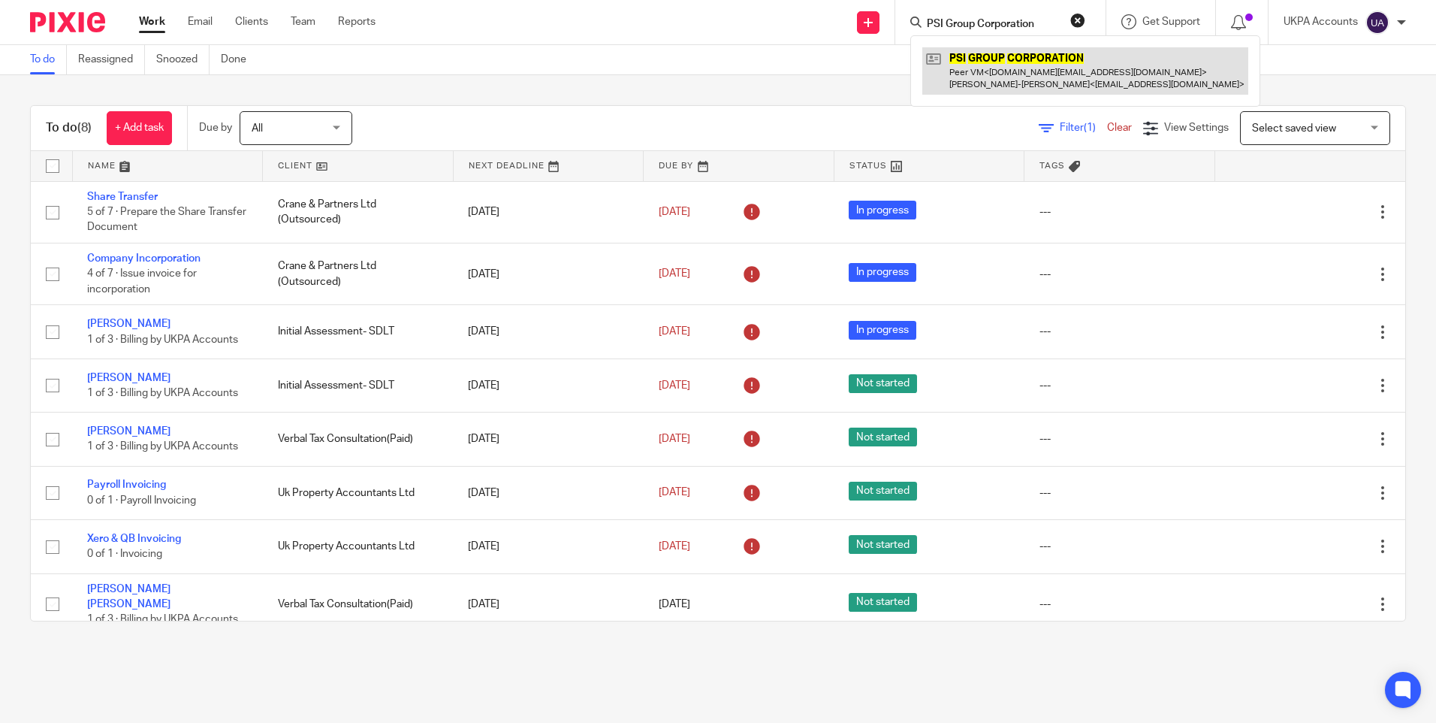
type input "PSI Group Corporation"
click at [1016, 59] on link at bounding box center [1086, 70] width 326 height 47
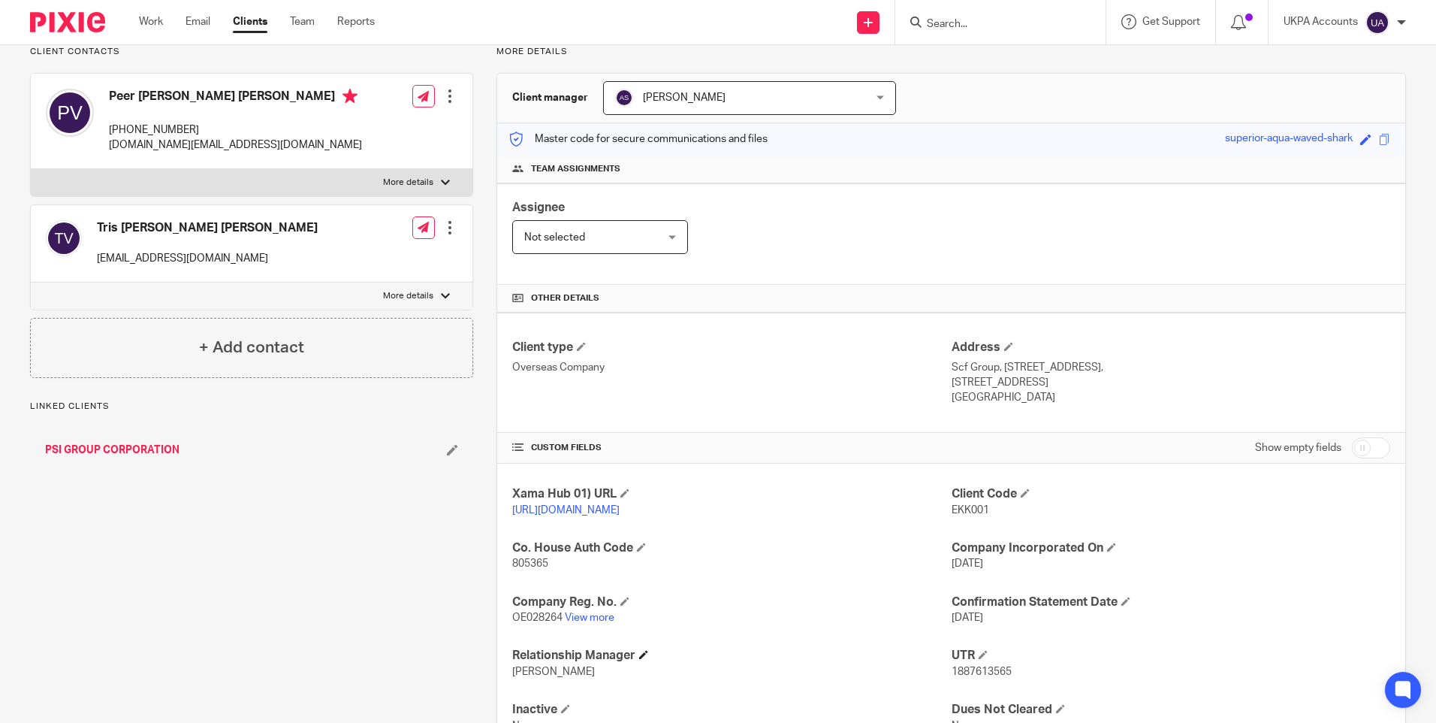
scroll to position [225, 0]
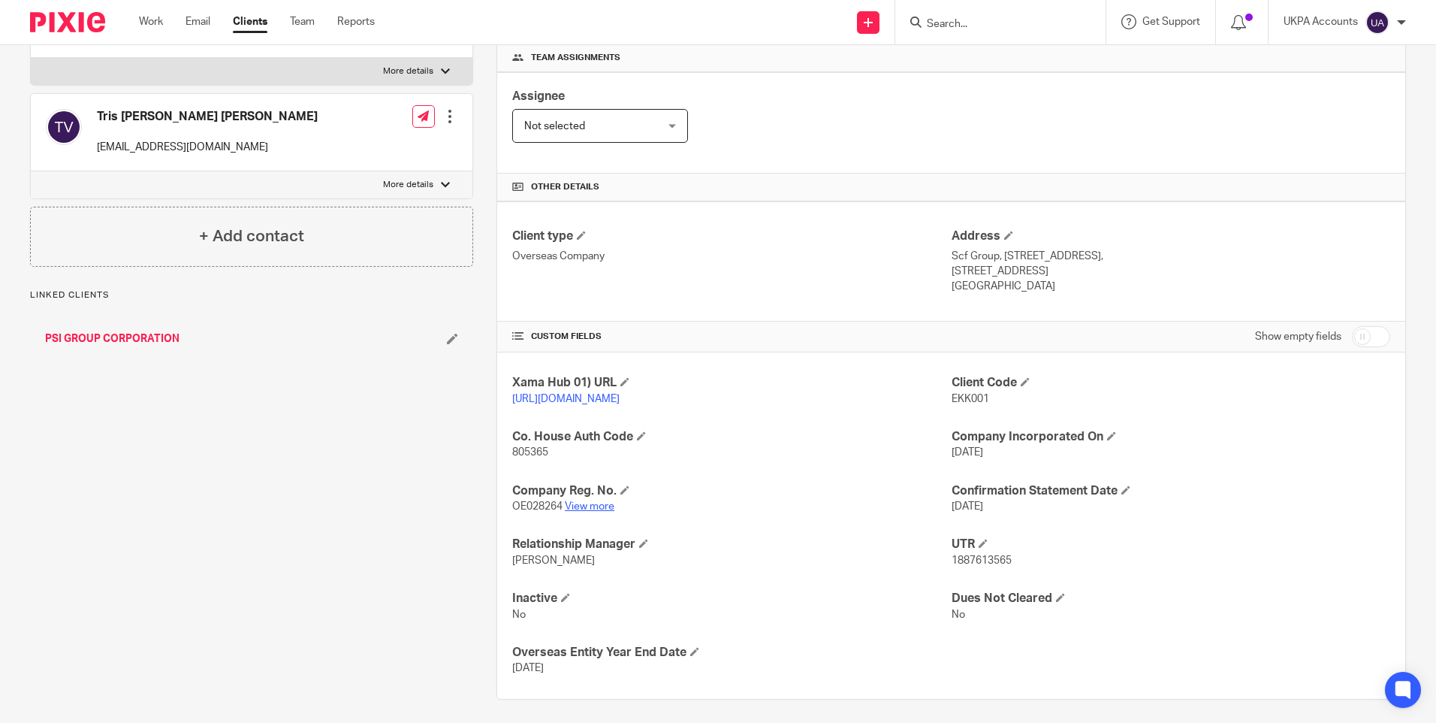
click at [569, 502] on link "View more" at bounding box center [590, 506] width 50 height 11
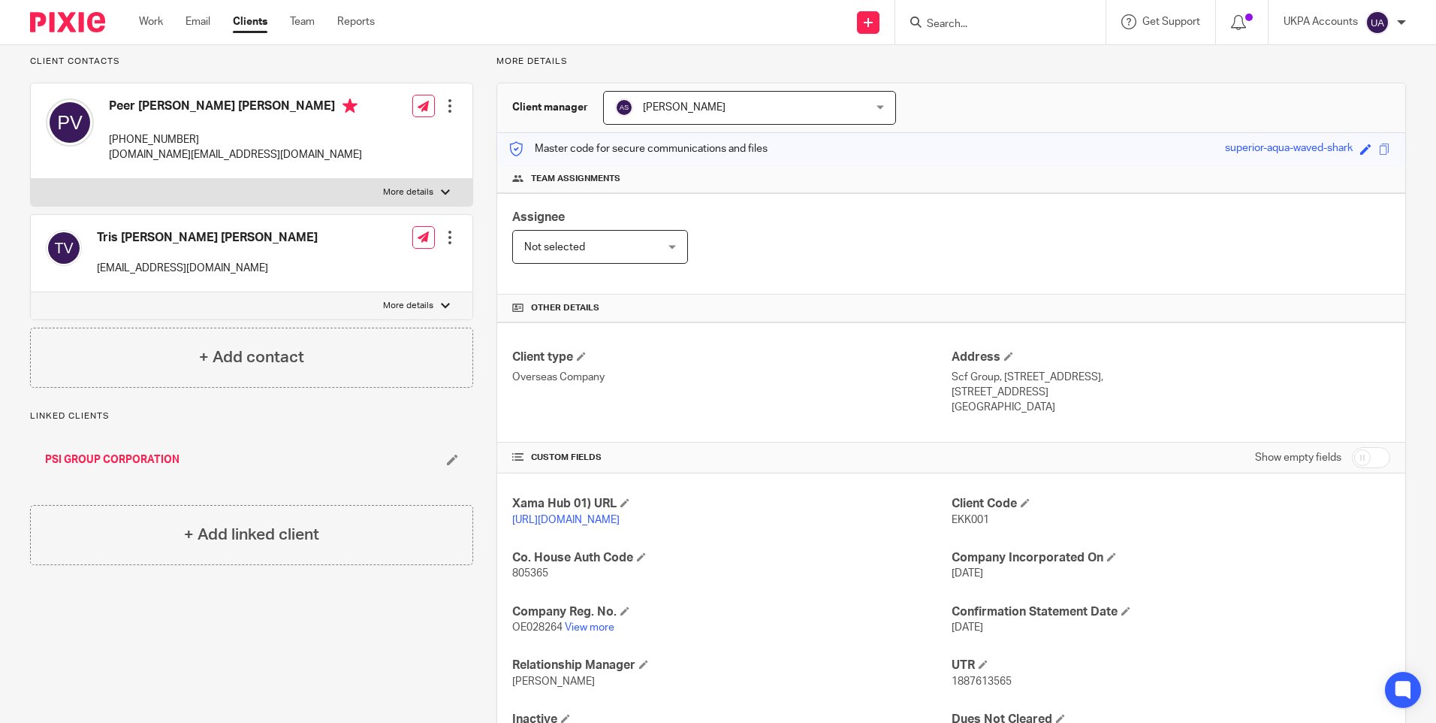
scroll to position [0, 0]
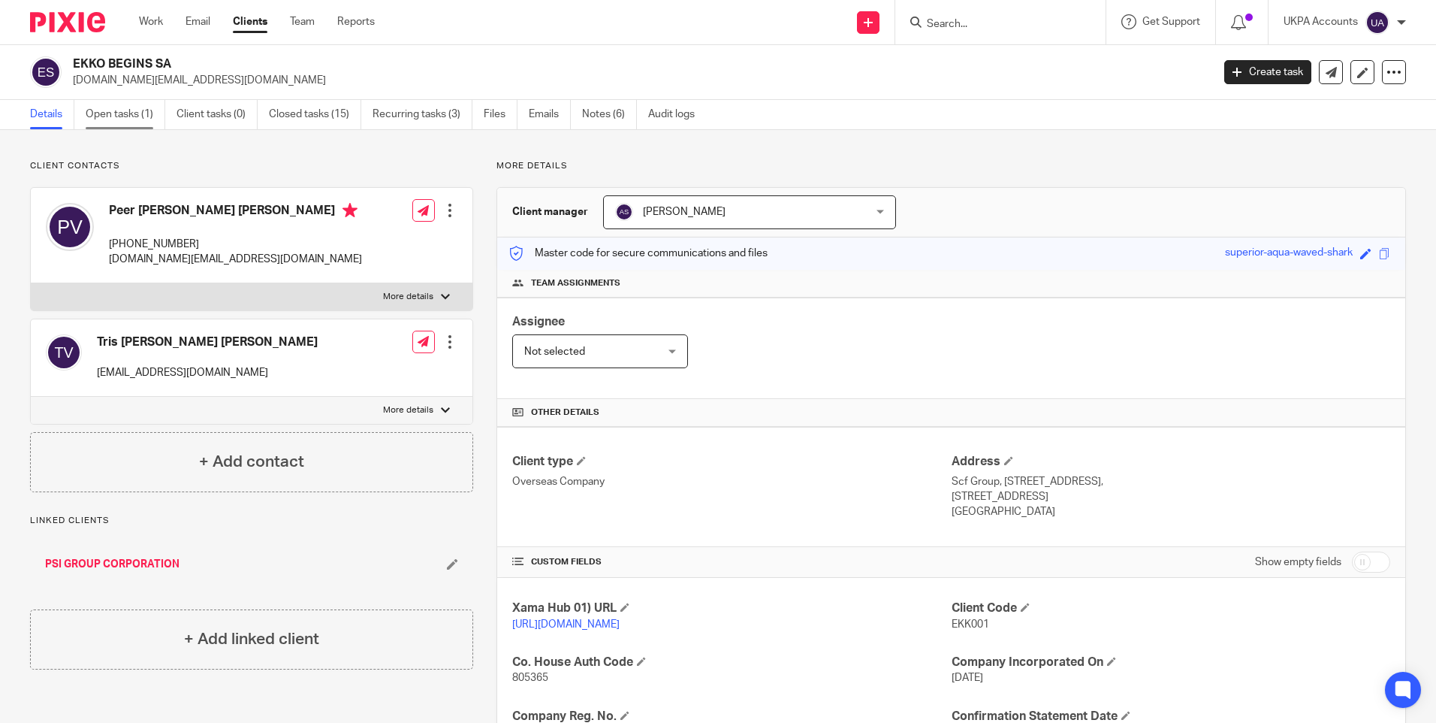
click at [141, 113] on link "Open tasks (1)" at bounding box center [126, 114] width 80 height 29
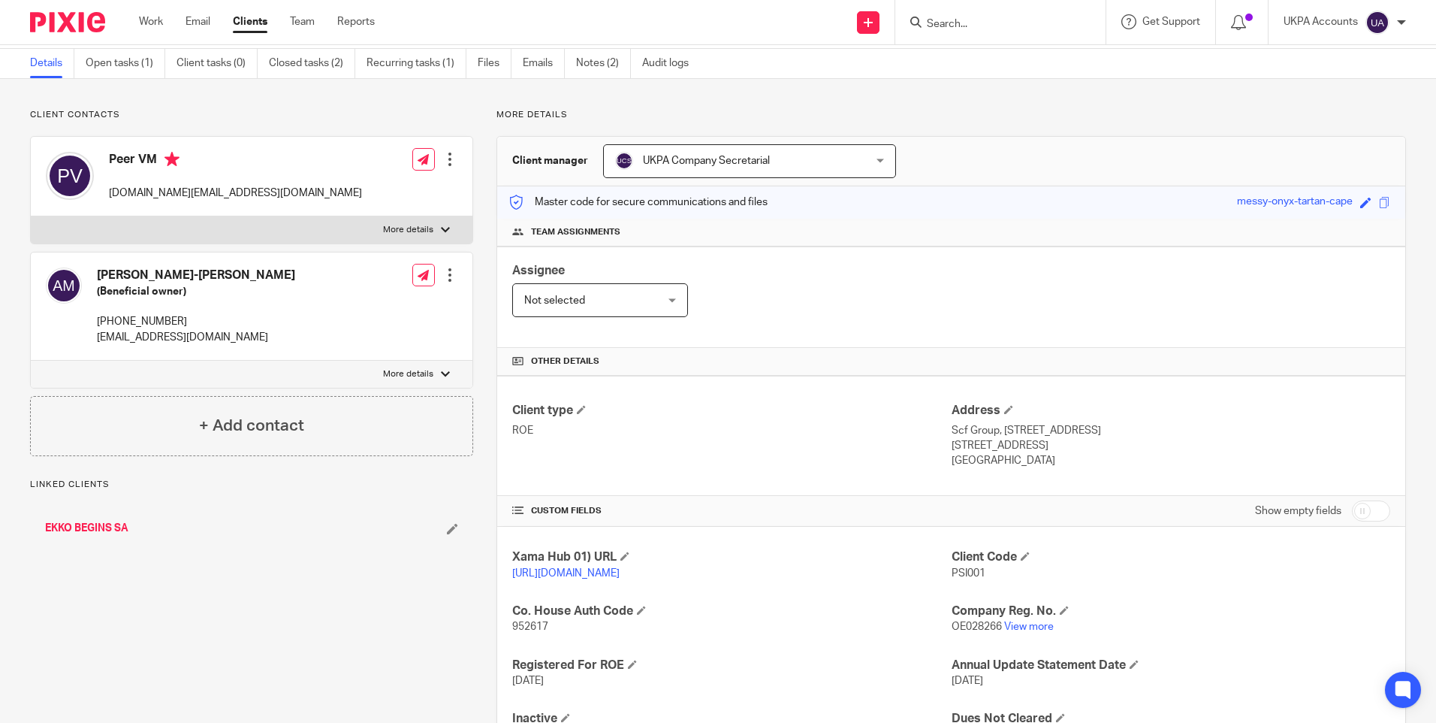
scroll to position [75, 0]
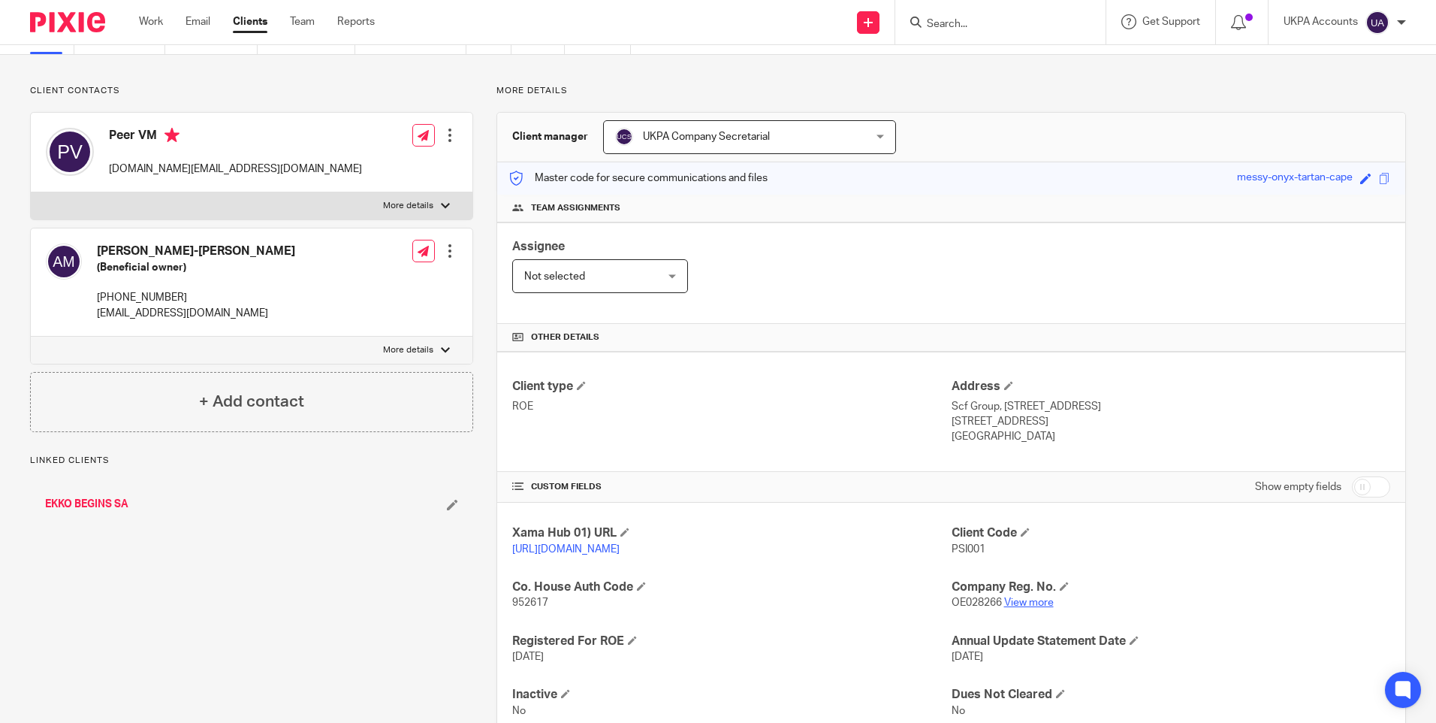
click at [1029, 608] on link "View more" at bounding box center [1029, 602] width 50 height 11
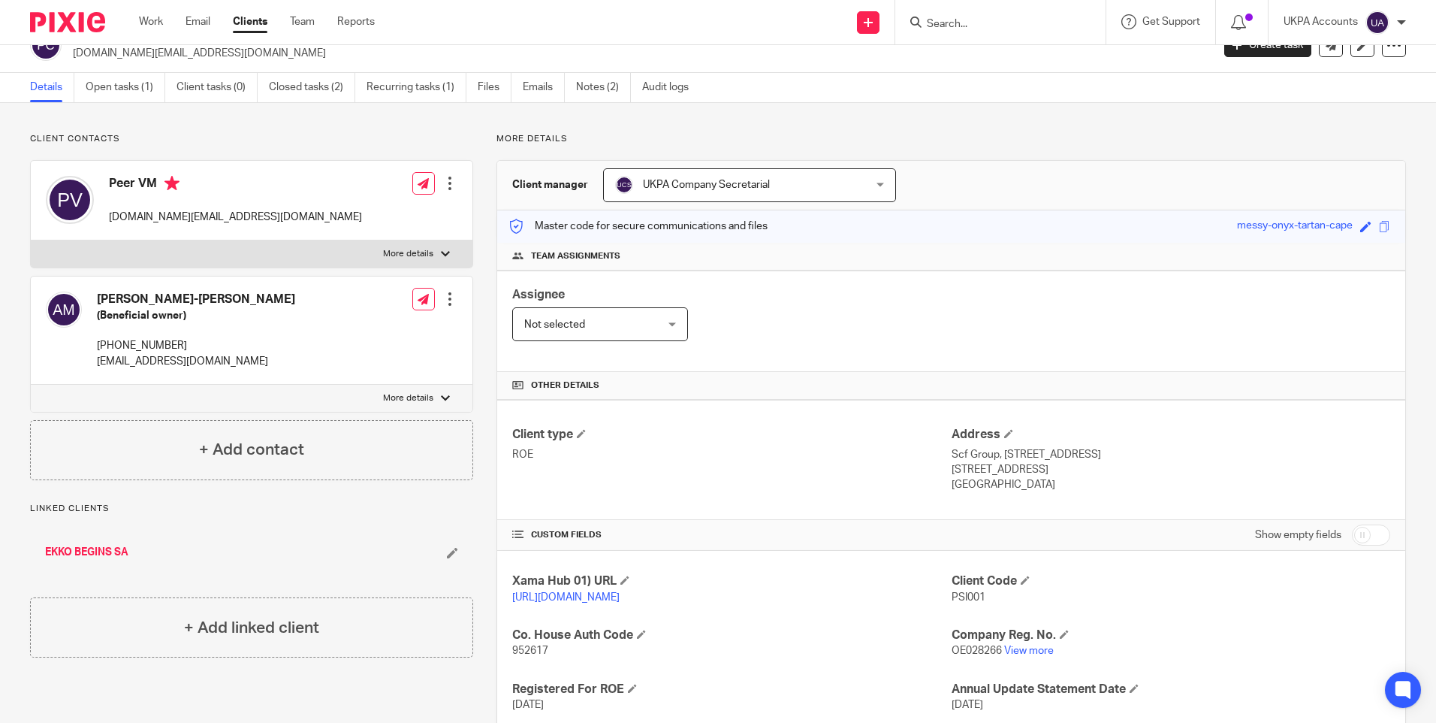
scroll to position [0, 0]
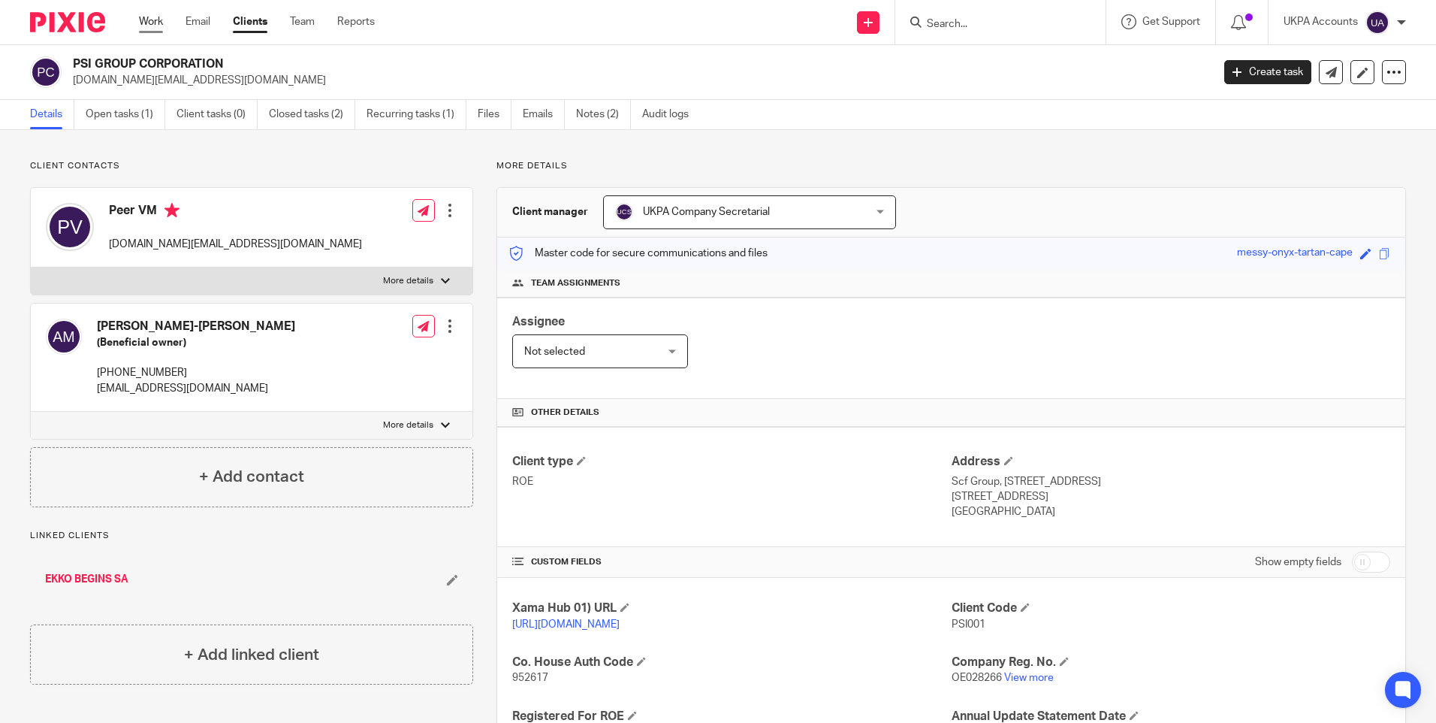
click at [150, 25] on link "Work" at bounding box center [151, 21] width 24 height 15
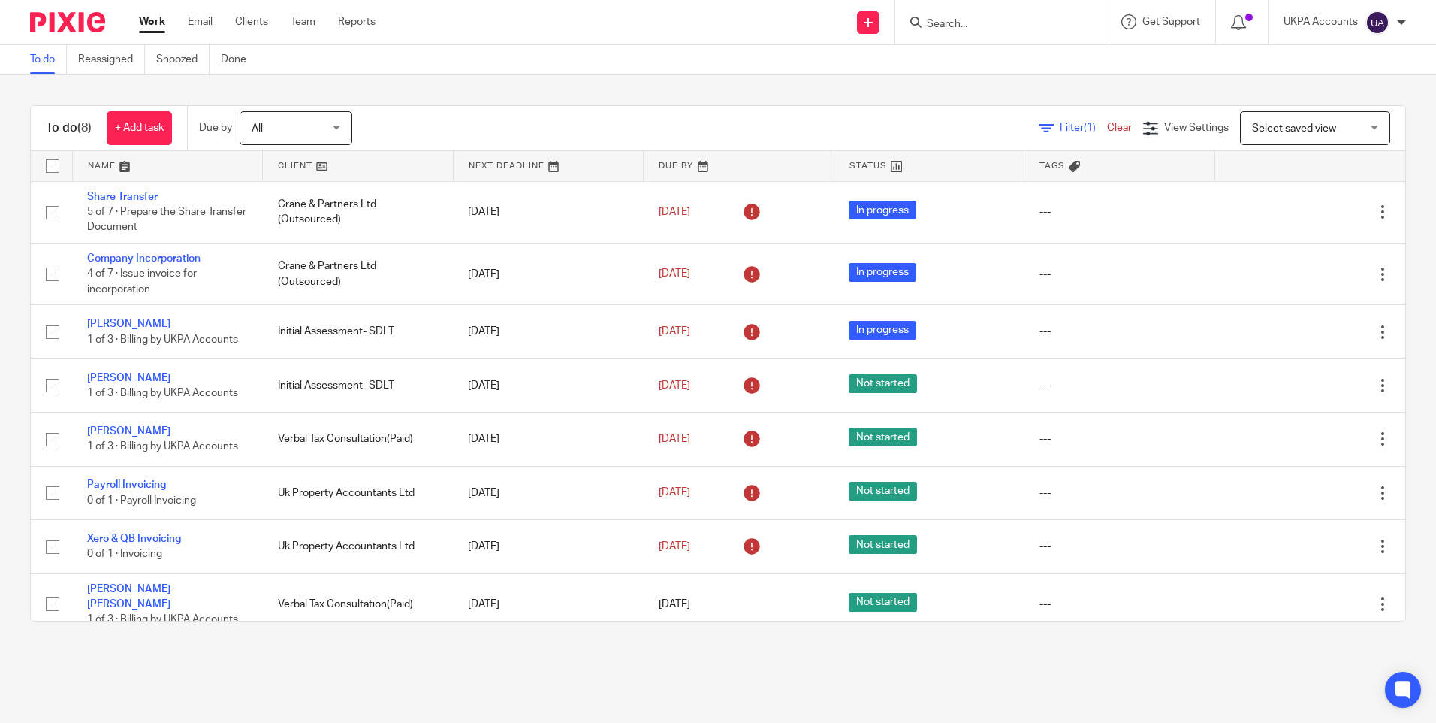
click at [551, 699] on main "To do Reassigned Snoozed Done To do (8) + Add task Due by All All Today Tomorro…" at bounding box center [718, 361] width 1436 height 723
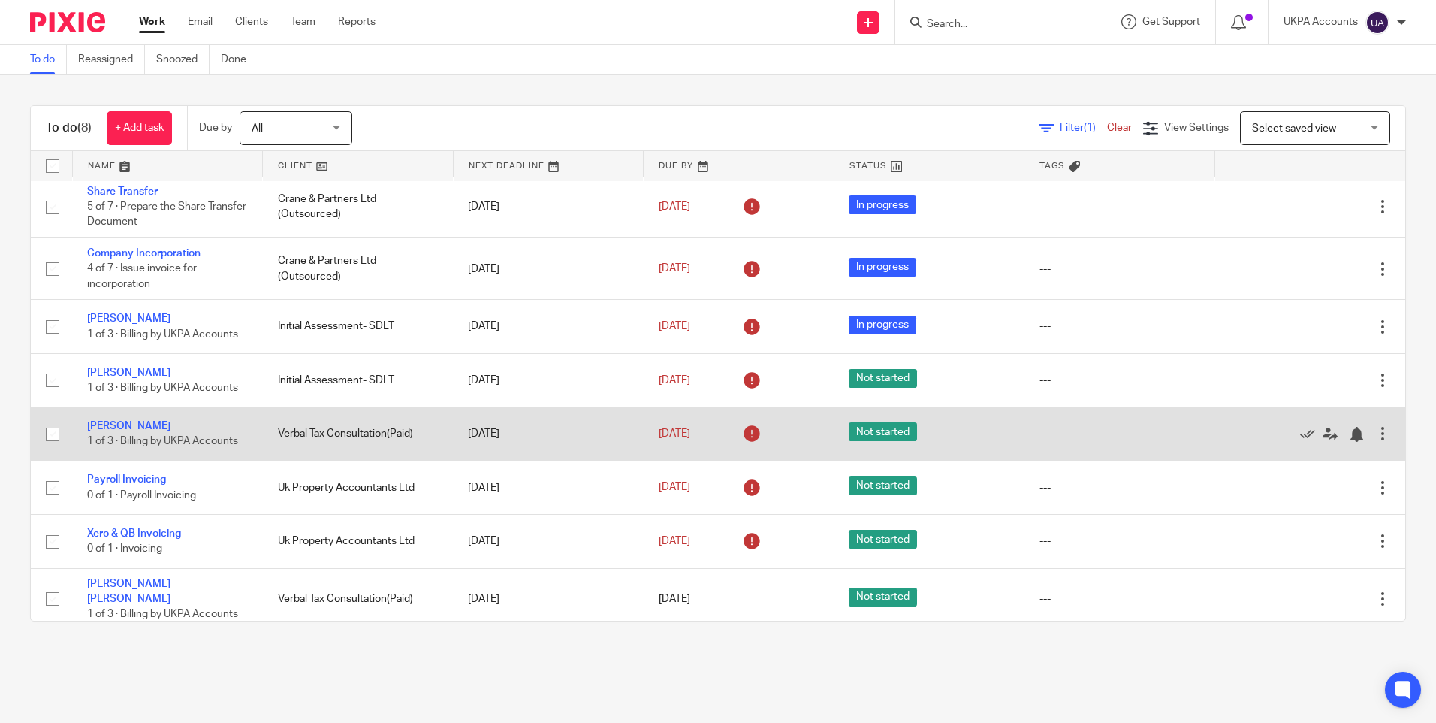
scroll to position [6, 0]
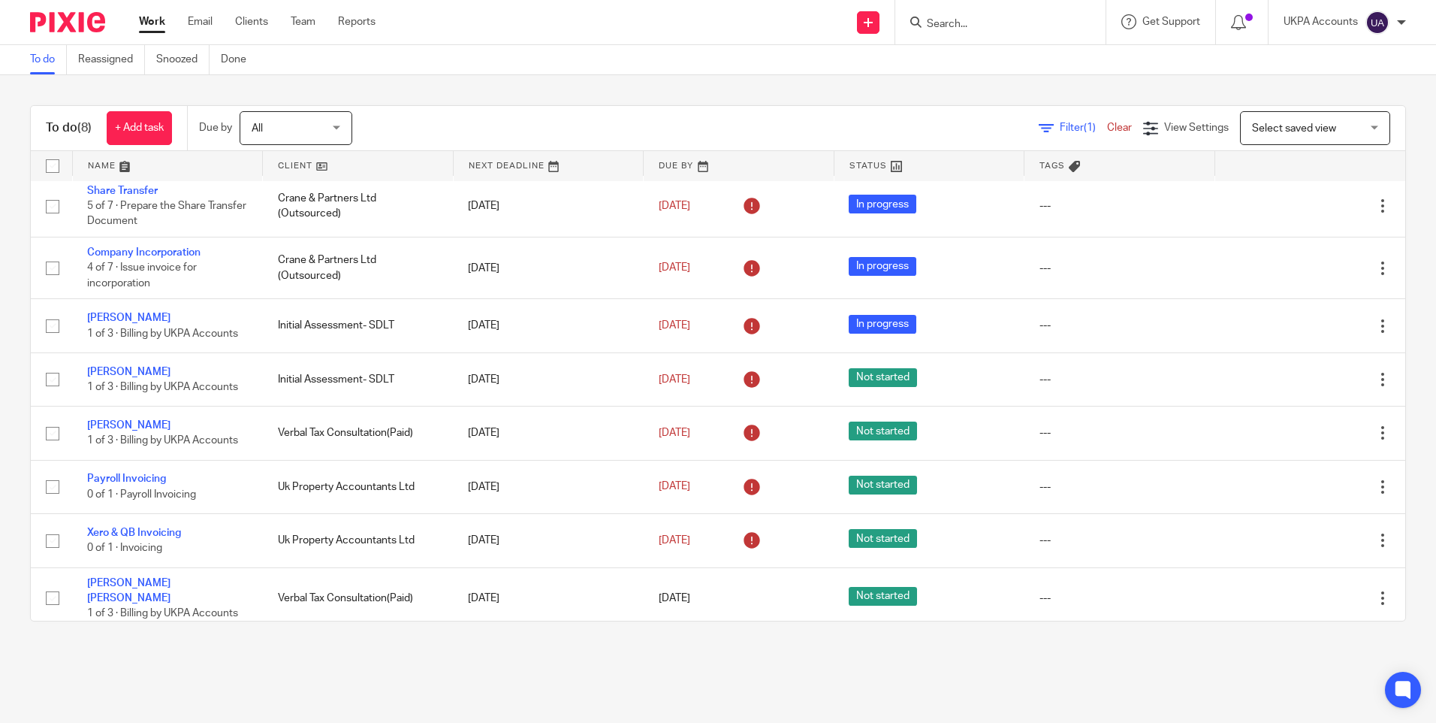
click at [47, 58] on link "To do" at bounding box center [48, 59] width 37 height 29
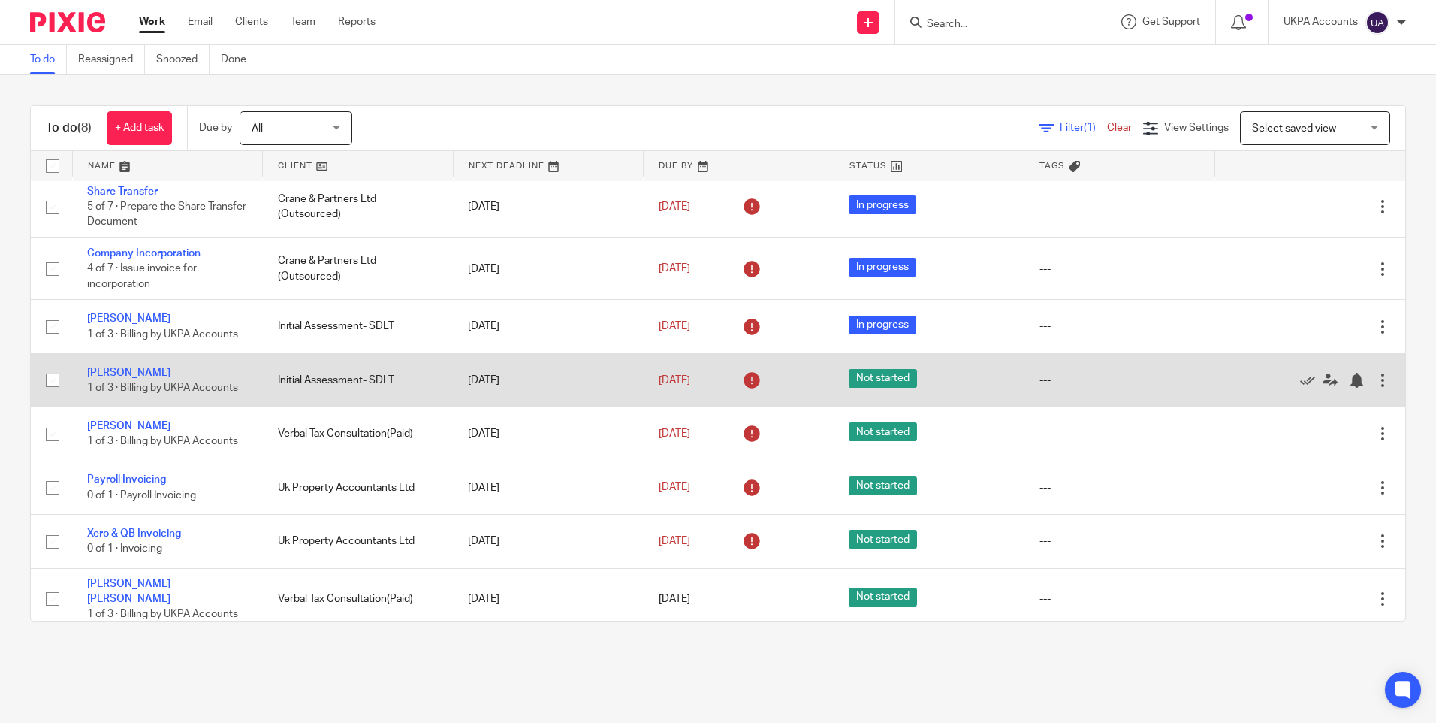
scroll to position [6, 0]
